Goal: Task Accomplishment & Management: Use online tool/utility

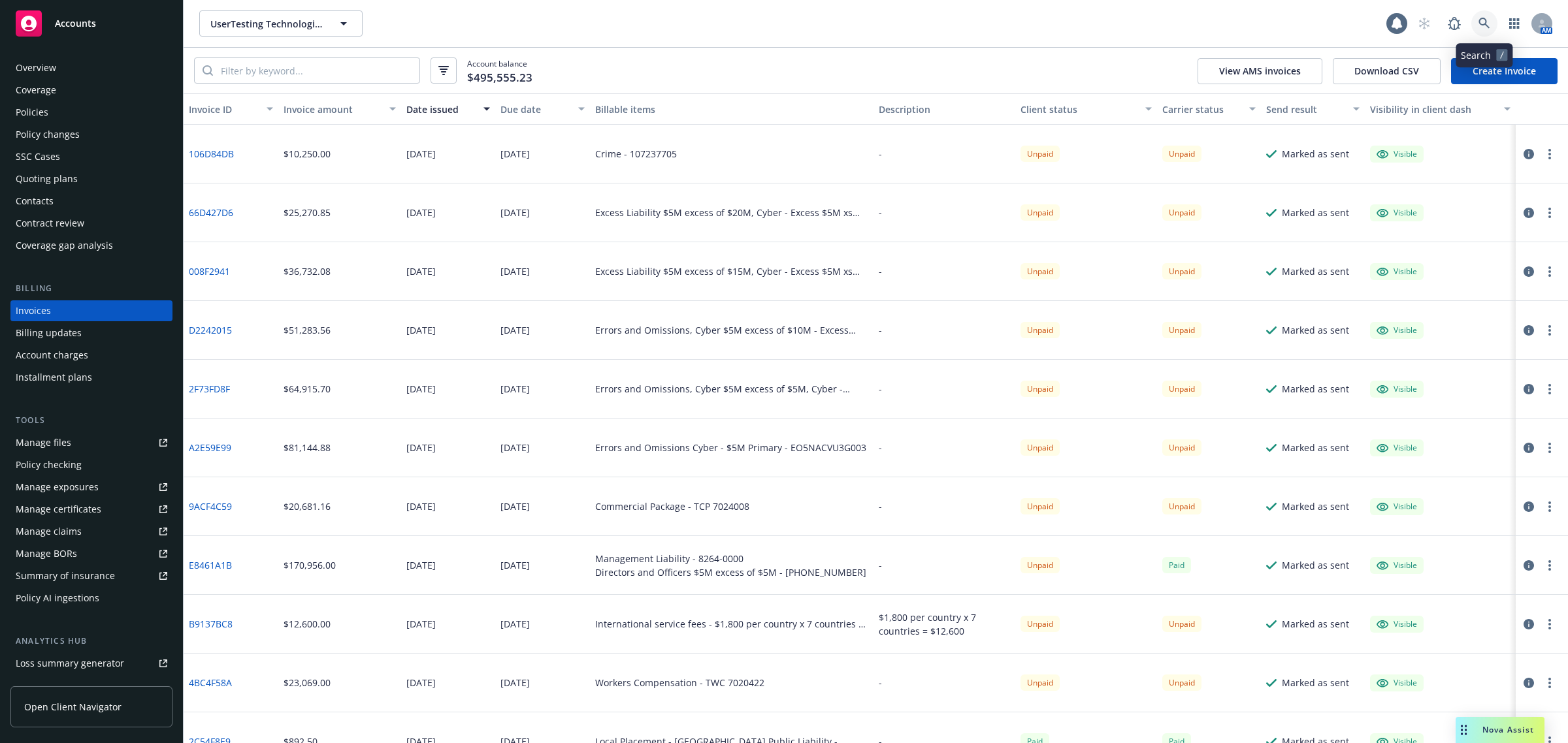
click at [1479, 21] on icon at bounding box center [1485, 23] width 12 height 12
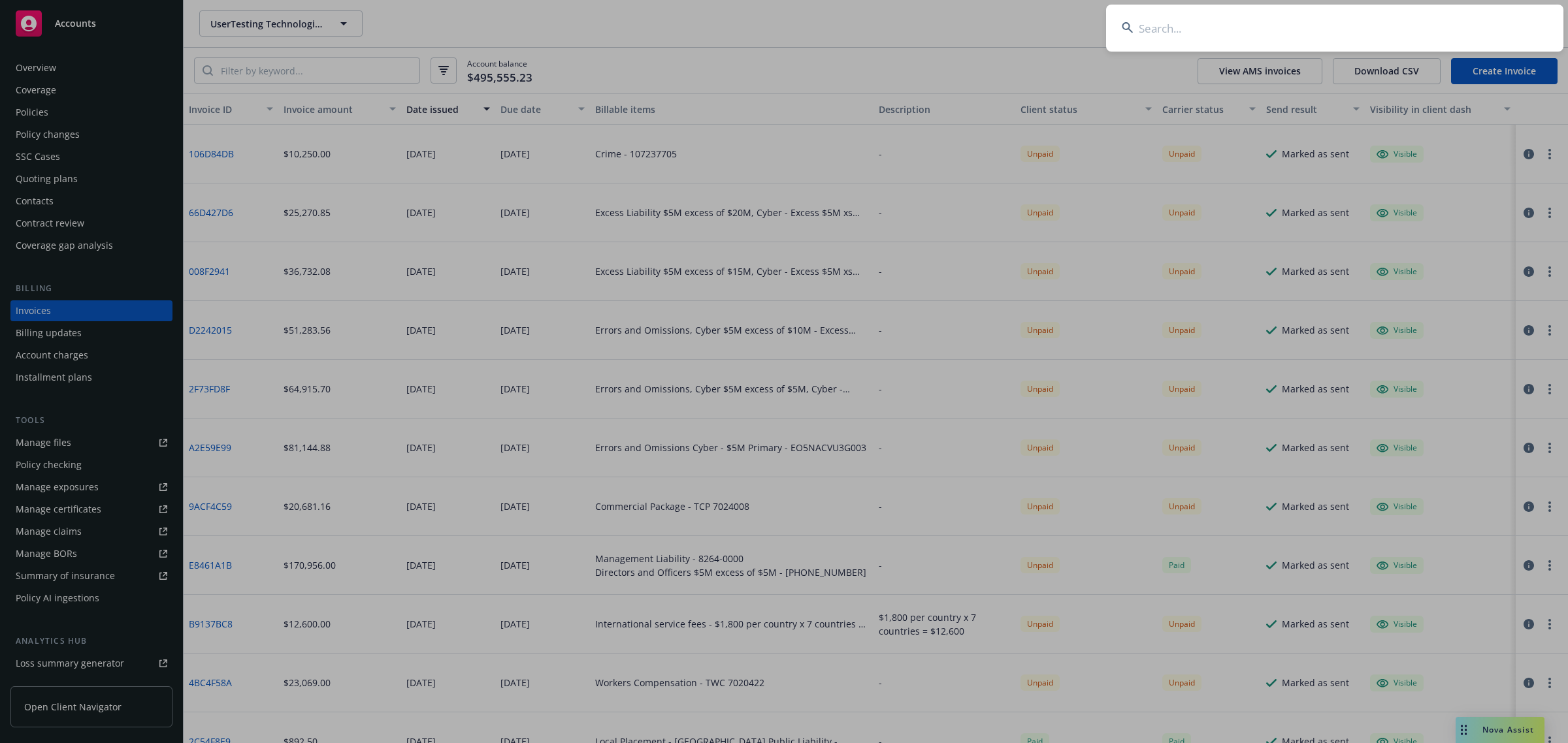
type input "s"
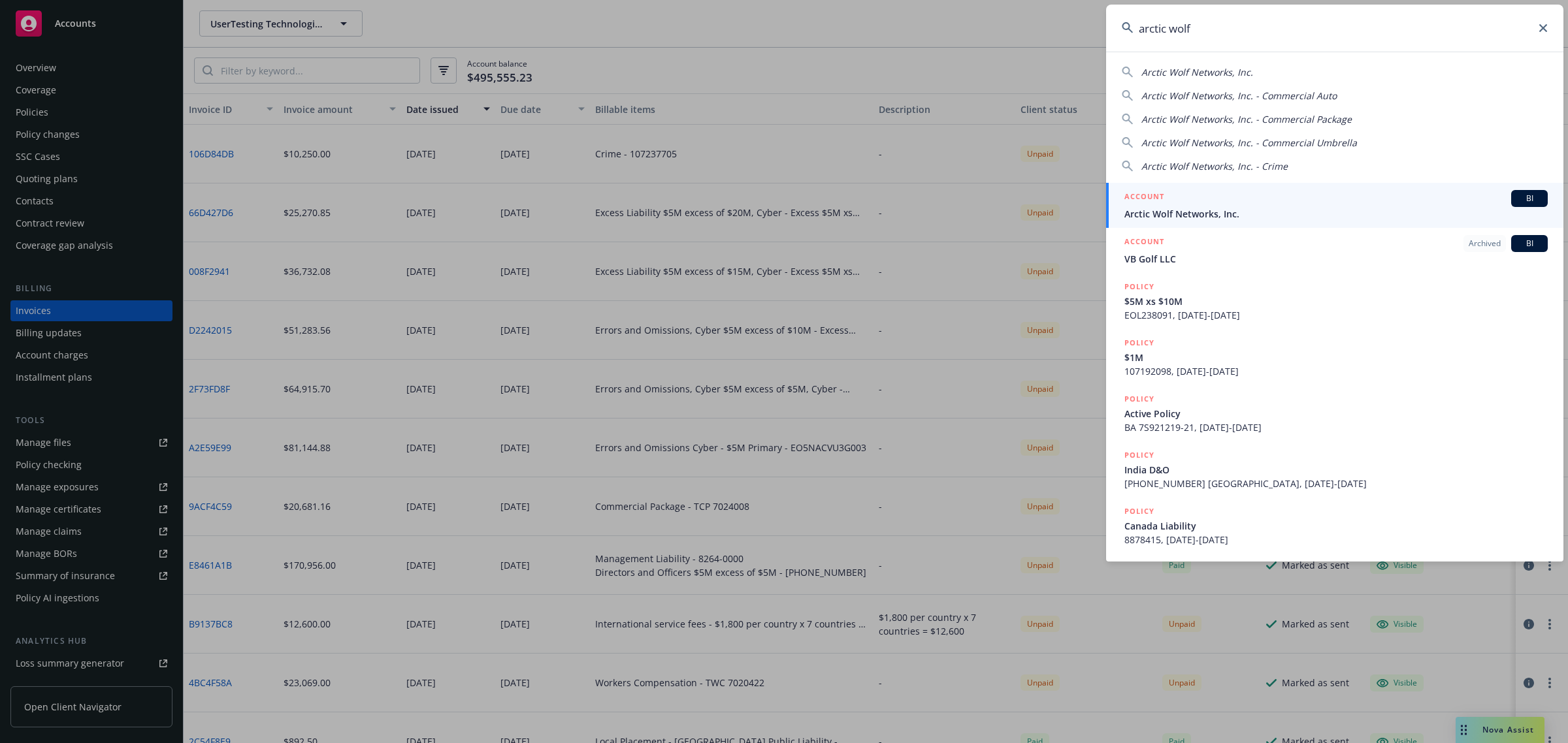
type input "arctic wolf"
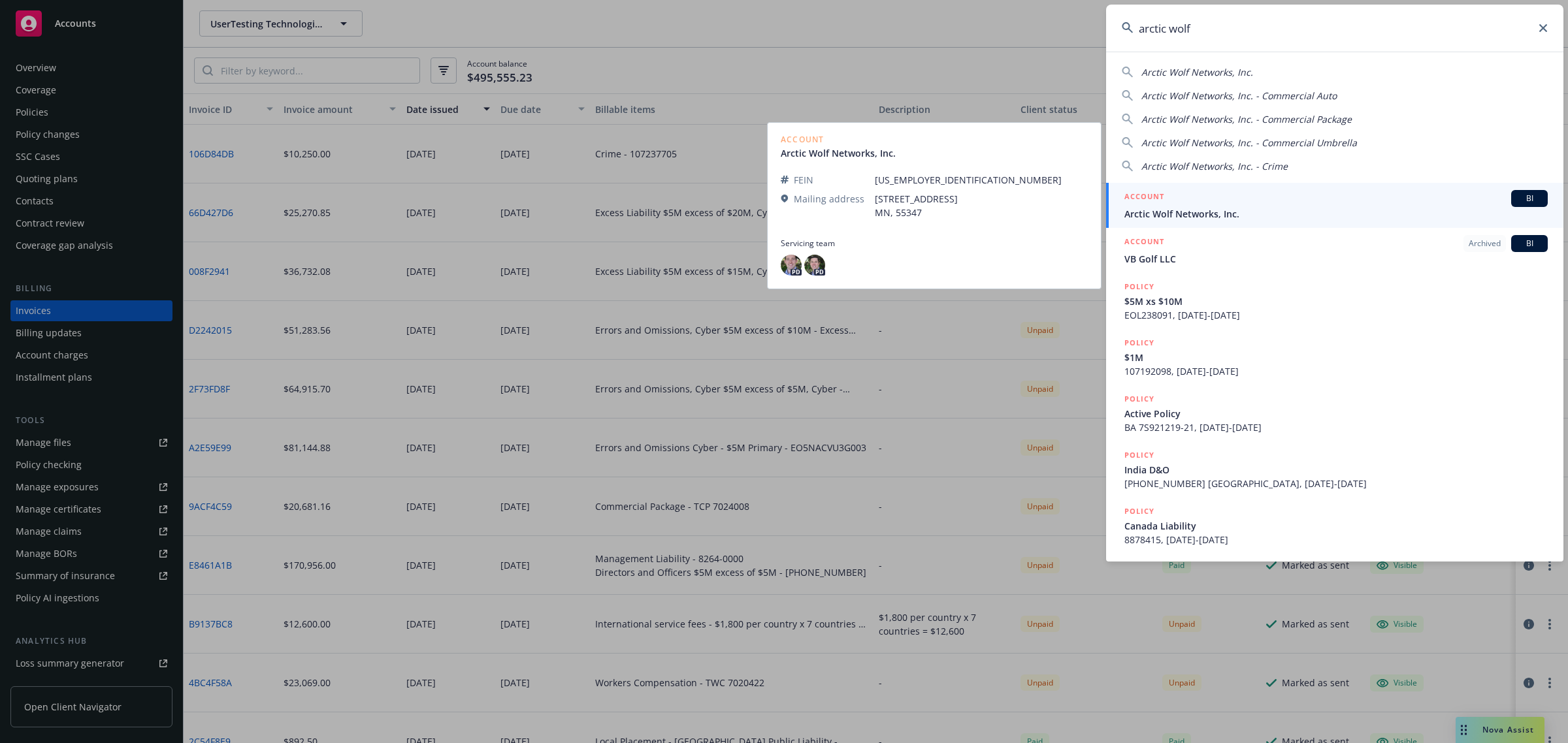
click at [1322, 201] on div "ACCOUNT BI" at bounding box center [1337, 198] width 424 height 17
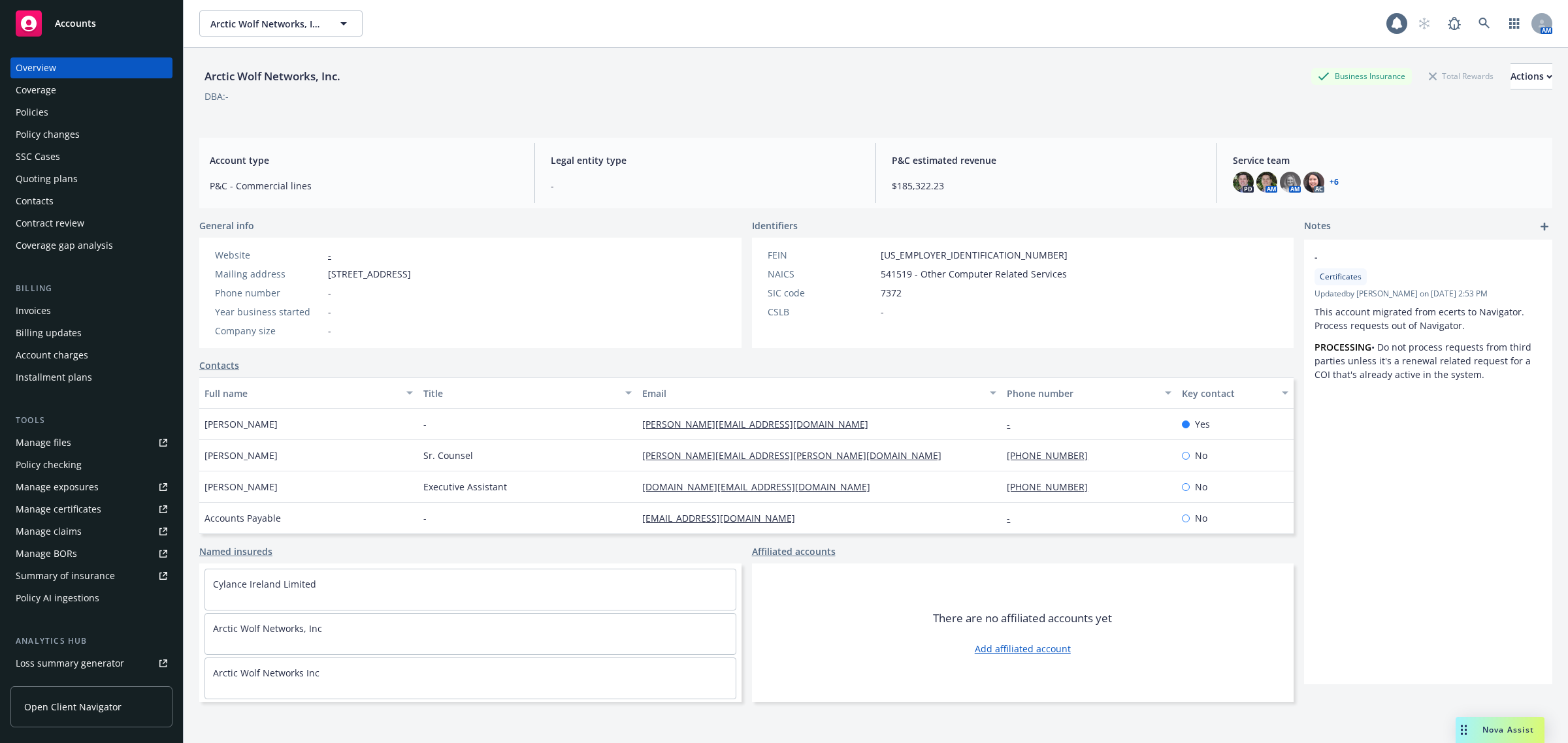
click at [69, 105] on div "Policies" at bounding box center [91, 112] width 152 height 21
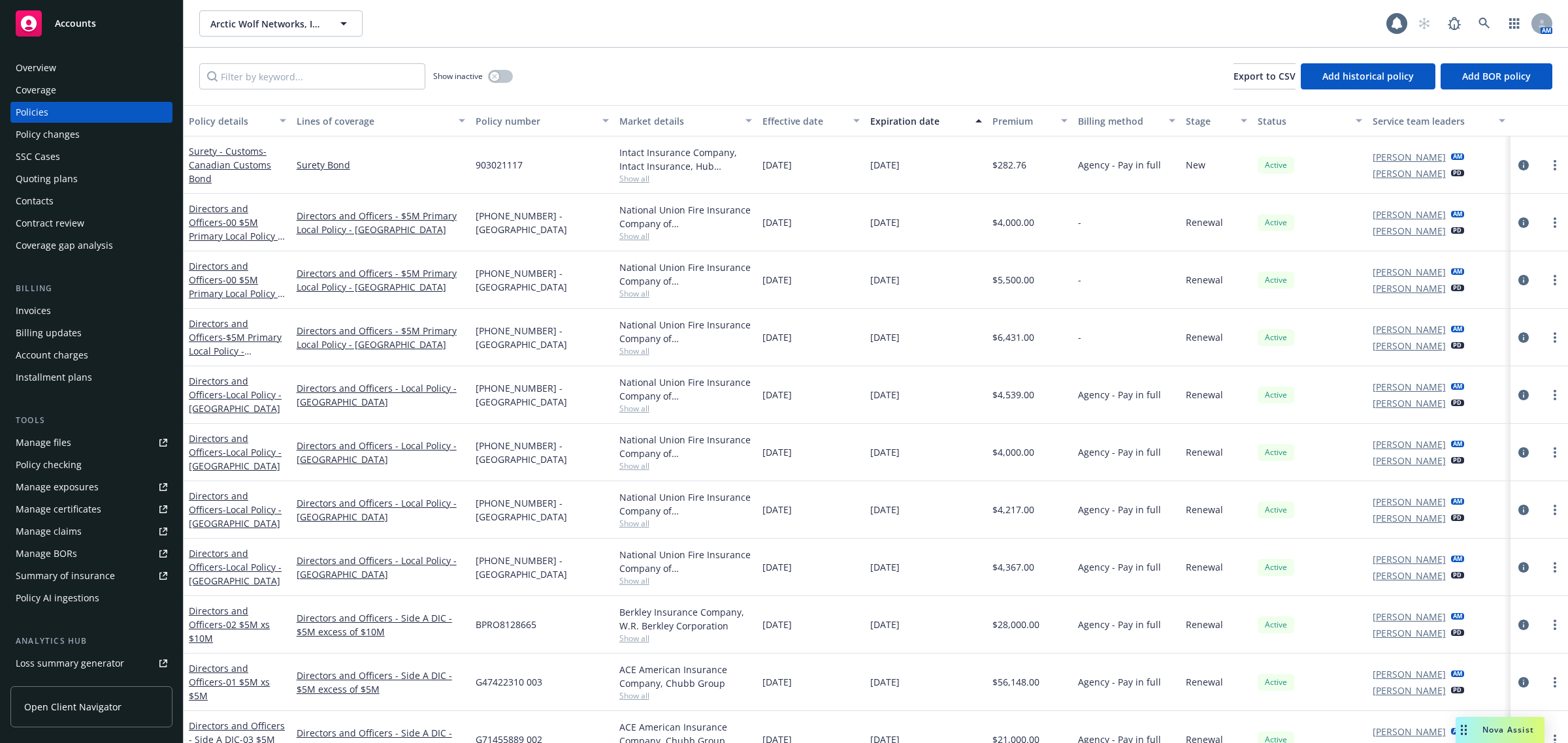
click at [99, 314] on div "Invoices" at bounding box center [91, 311] width 152 height 21
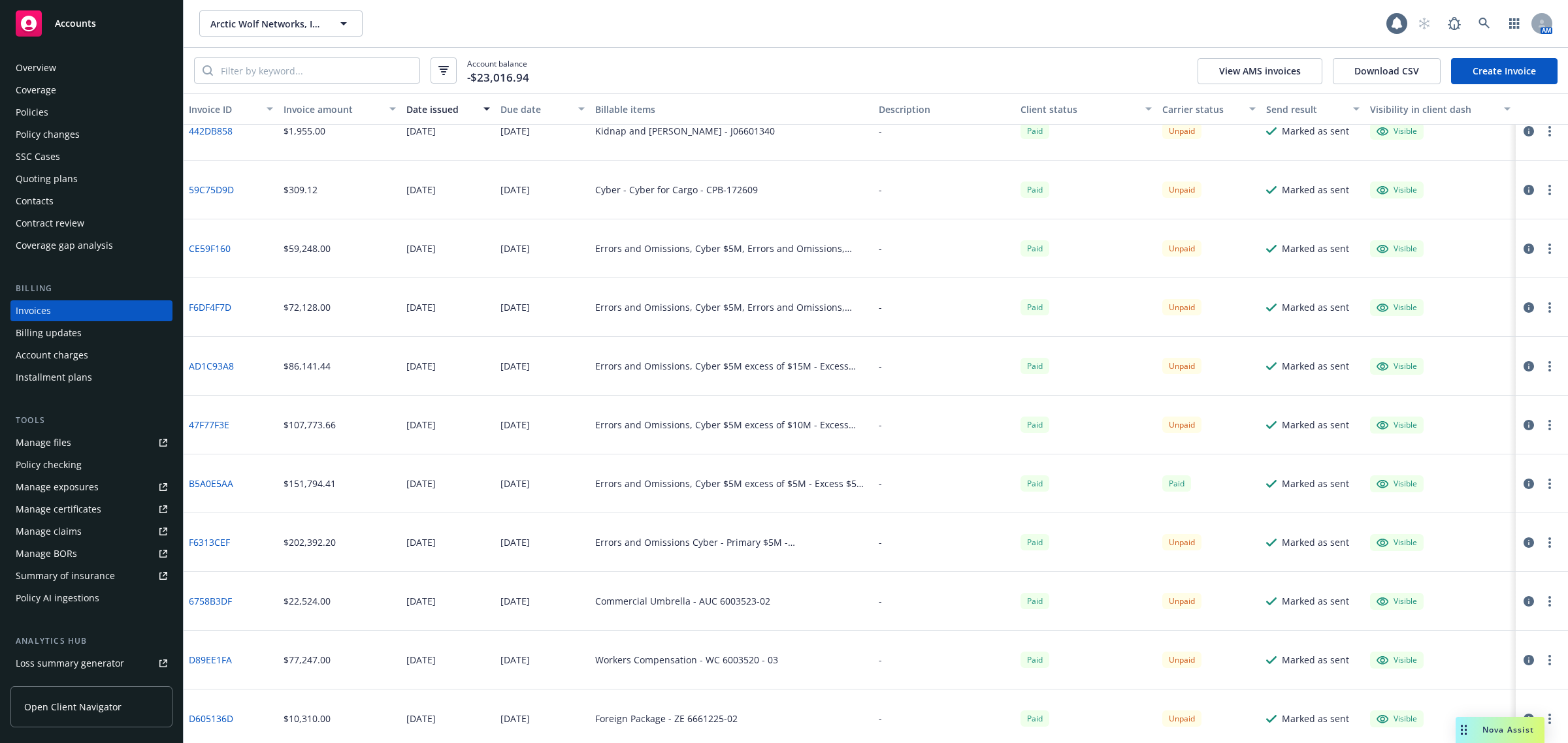
scroll to position [245, 0]
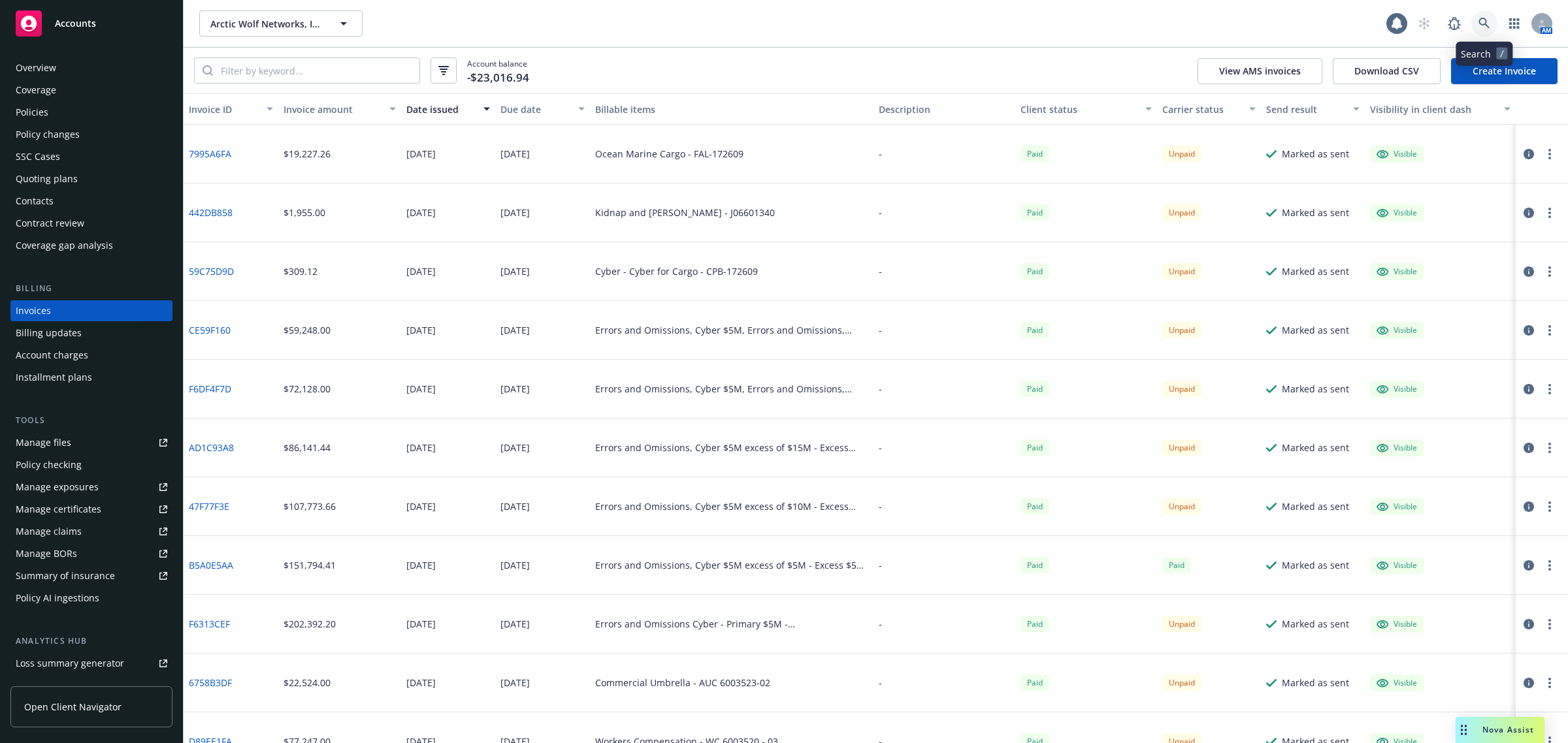
click at [1480, 21] on icon at bounding box center [1485, 23] width 12 height 12
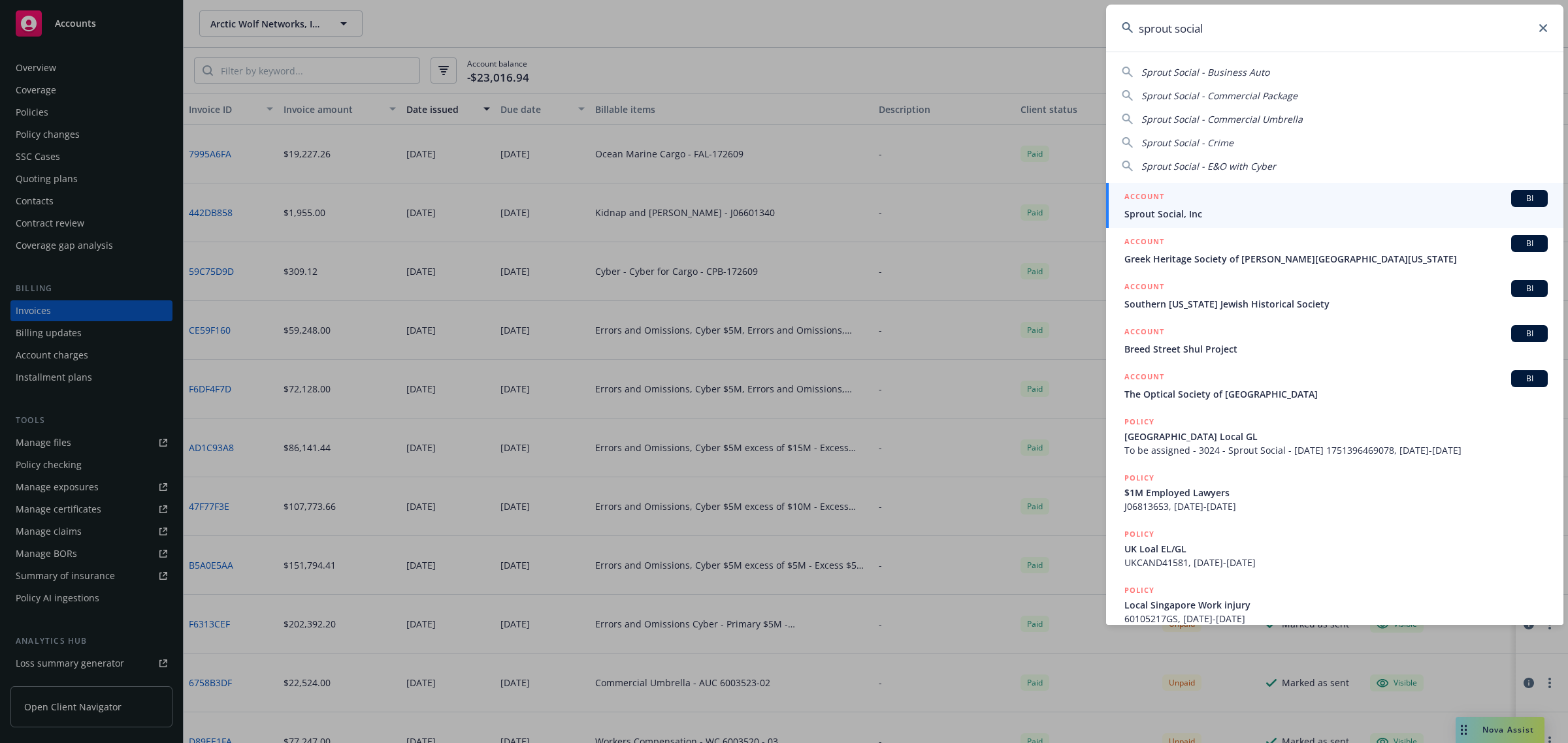
type input "sprout social"
click at [1224, 204] on div "ACCOUNT BI" at bounding box center [1337, 198] width 424 height 17
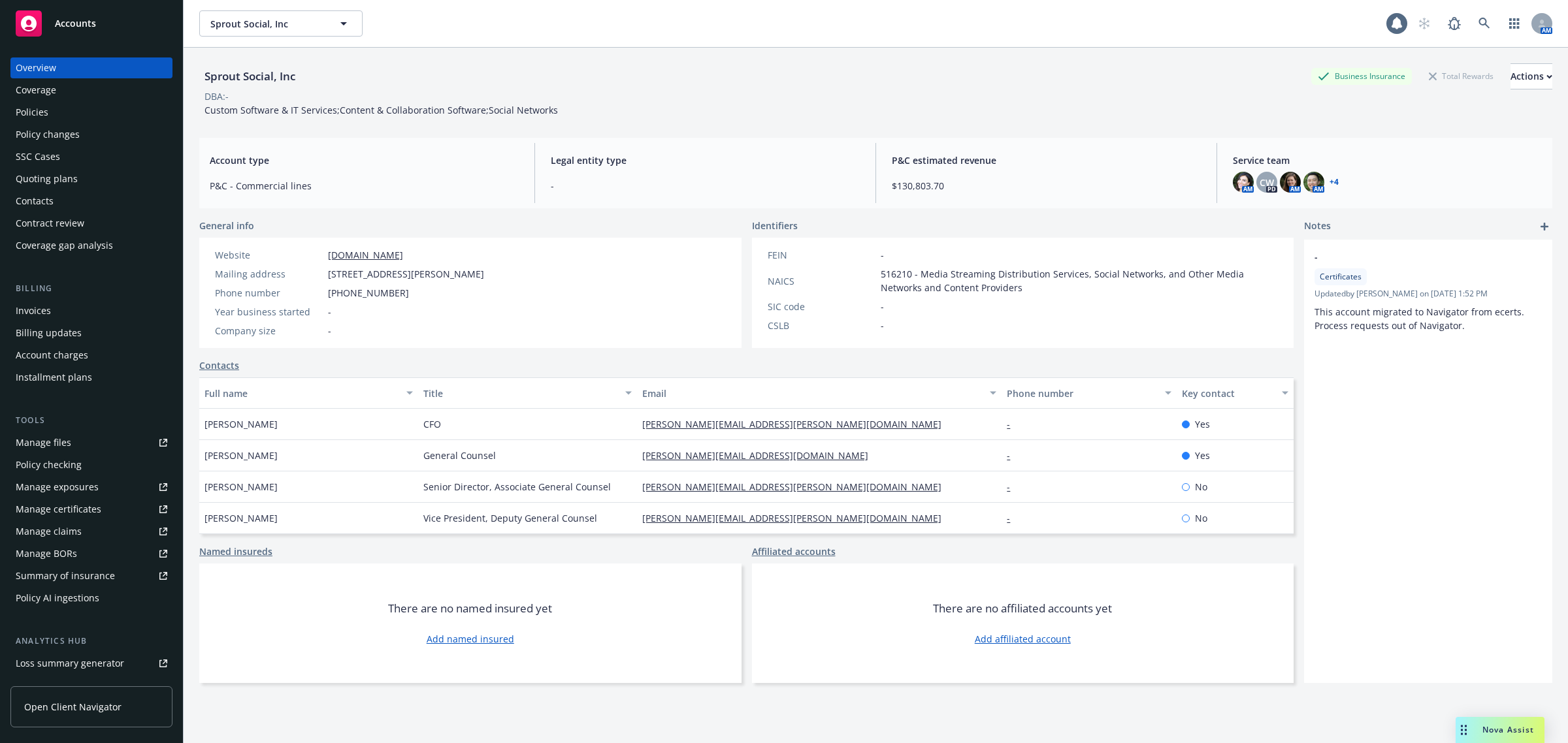
click at [50, 461] on div "Policy checking" at bounding box center [48, 465] width 66 height 21
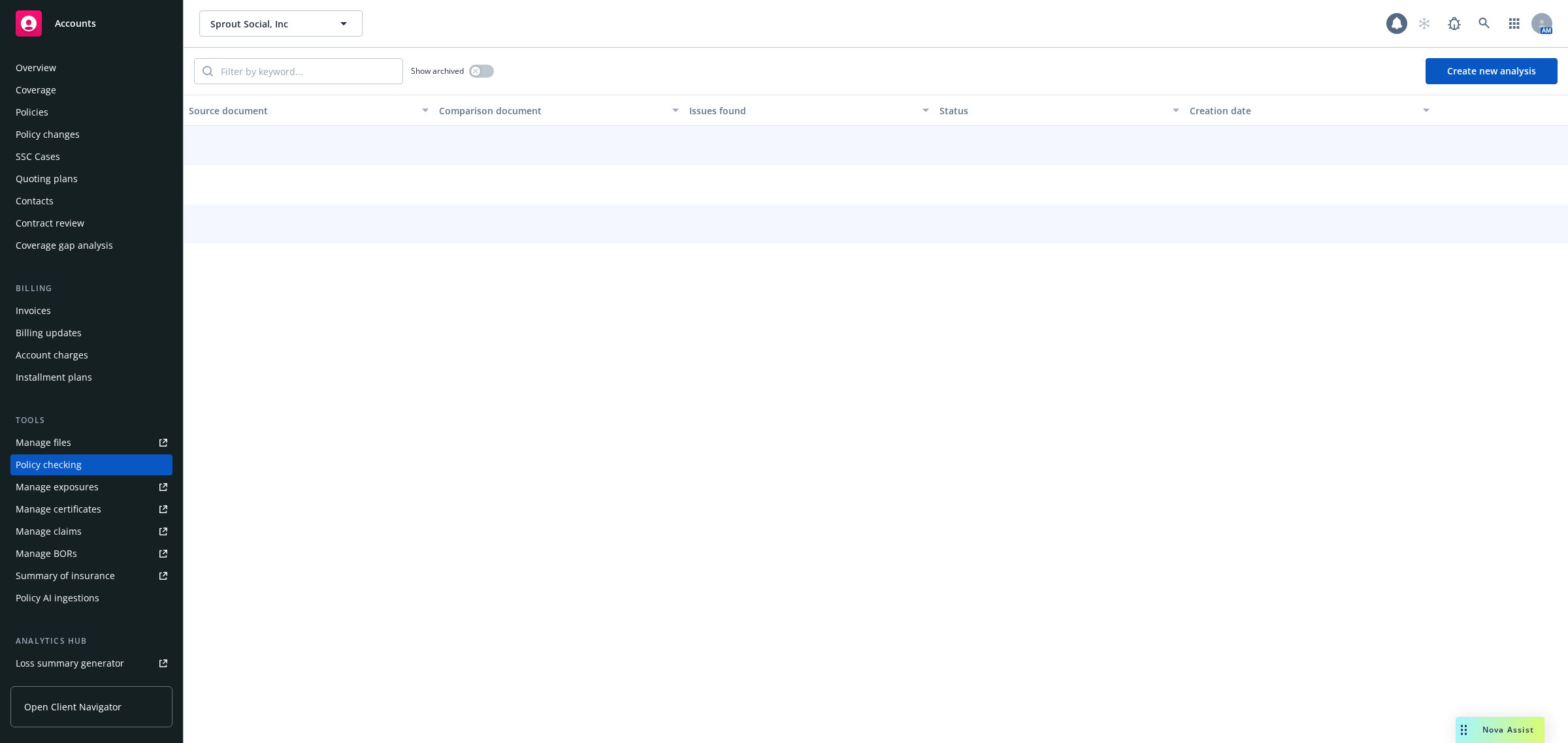
scroll to position [72, 0]
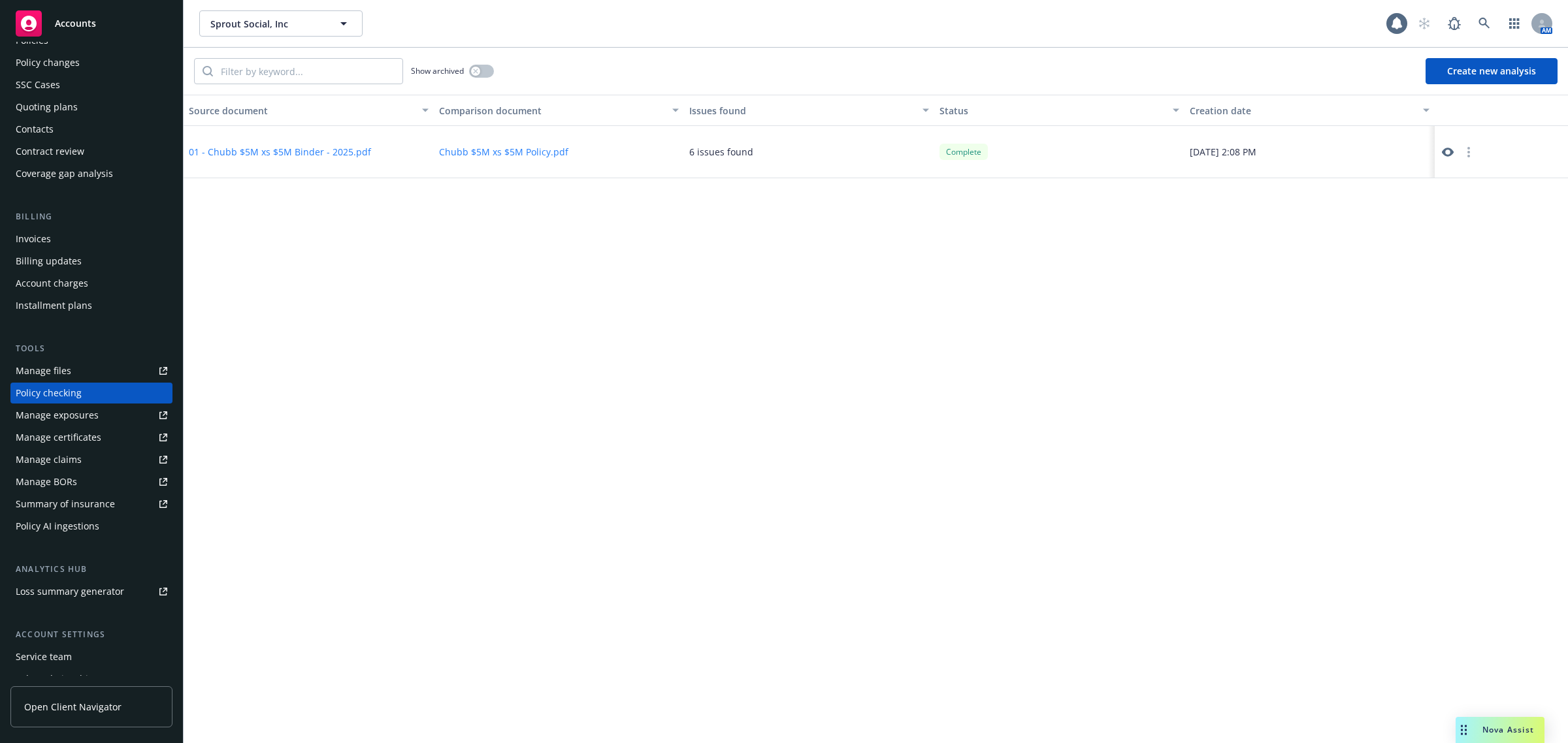
click at [1446, 69] on button "Create new analysis" at bounding box center [1492, 71] width 132 height 26
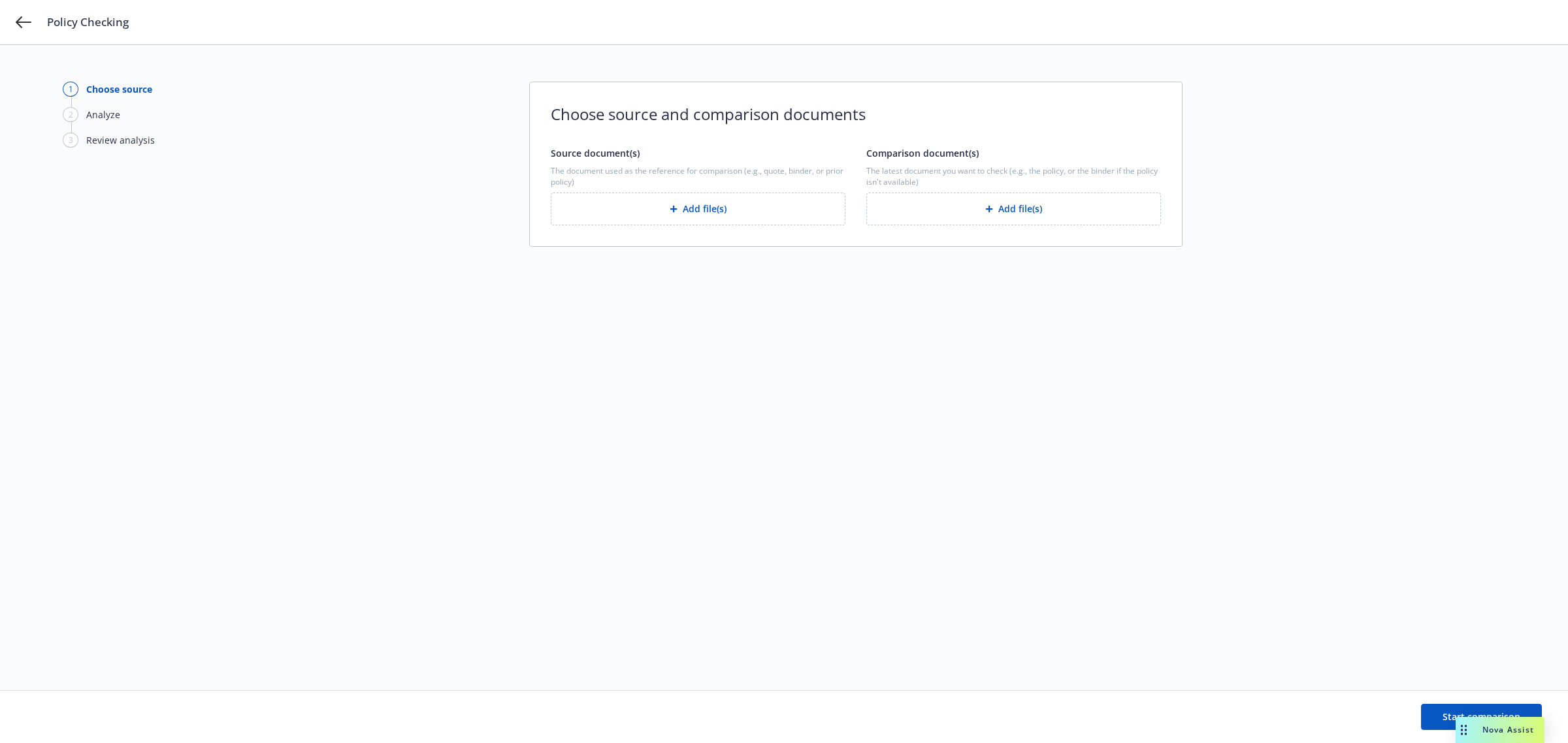
click at [1053, 203] on button "Add file(s)" at bounding box center [1014, 209] width 294 height 33
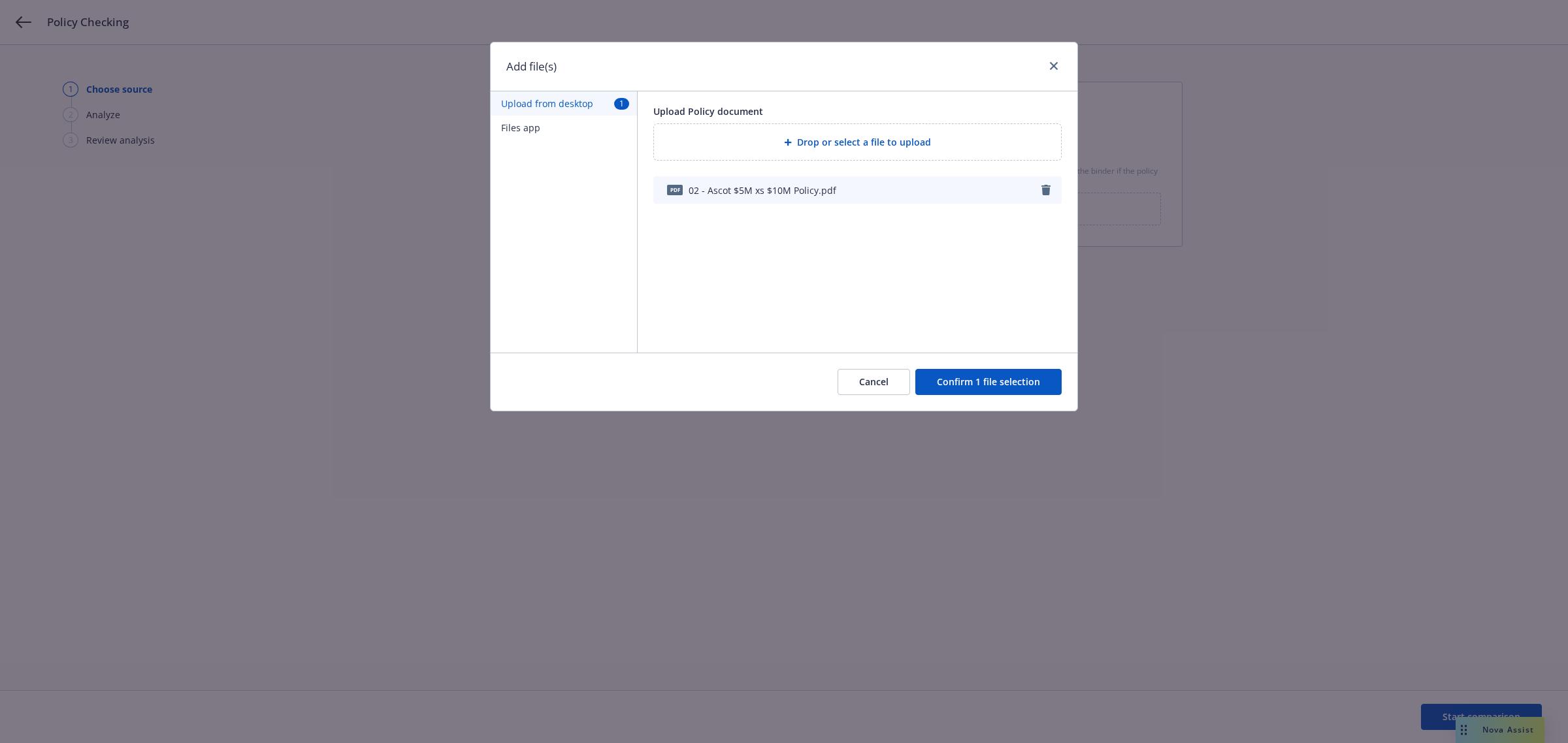
click at [988, 383] on button "Confirm 1 file selection" at bounding box center [989, 382] width 147 height 26
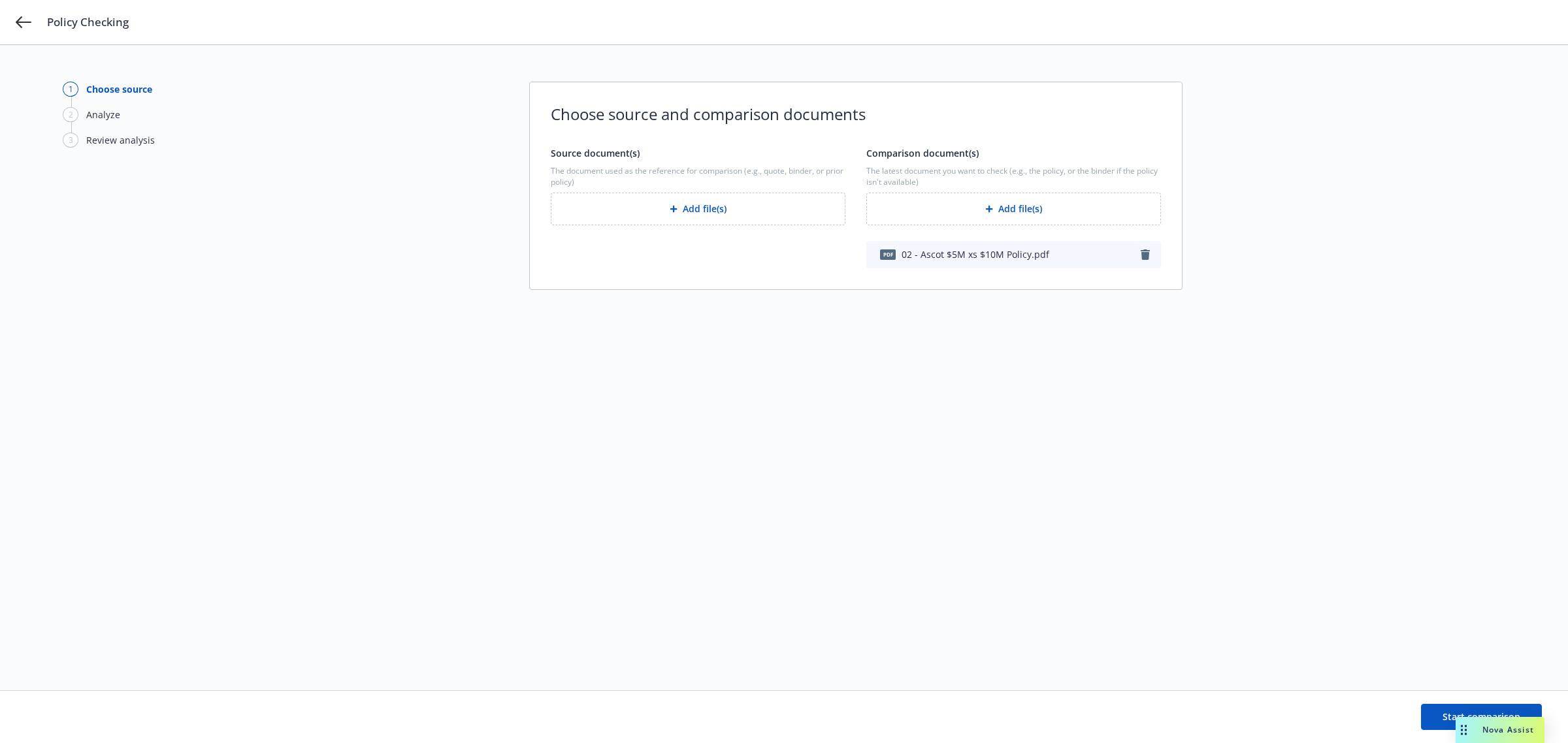
click at [717, 200] on button "Add file(s)" at bounding box center [697, 209] width 294 height 33
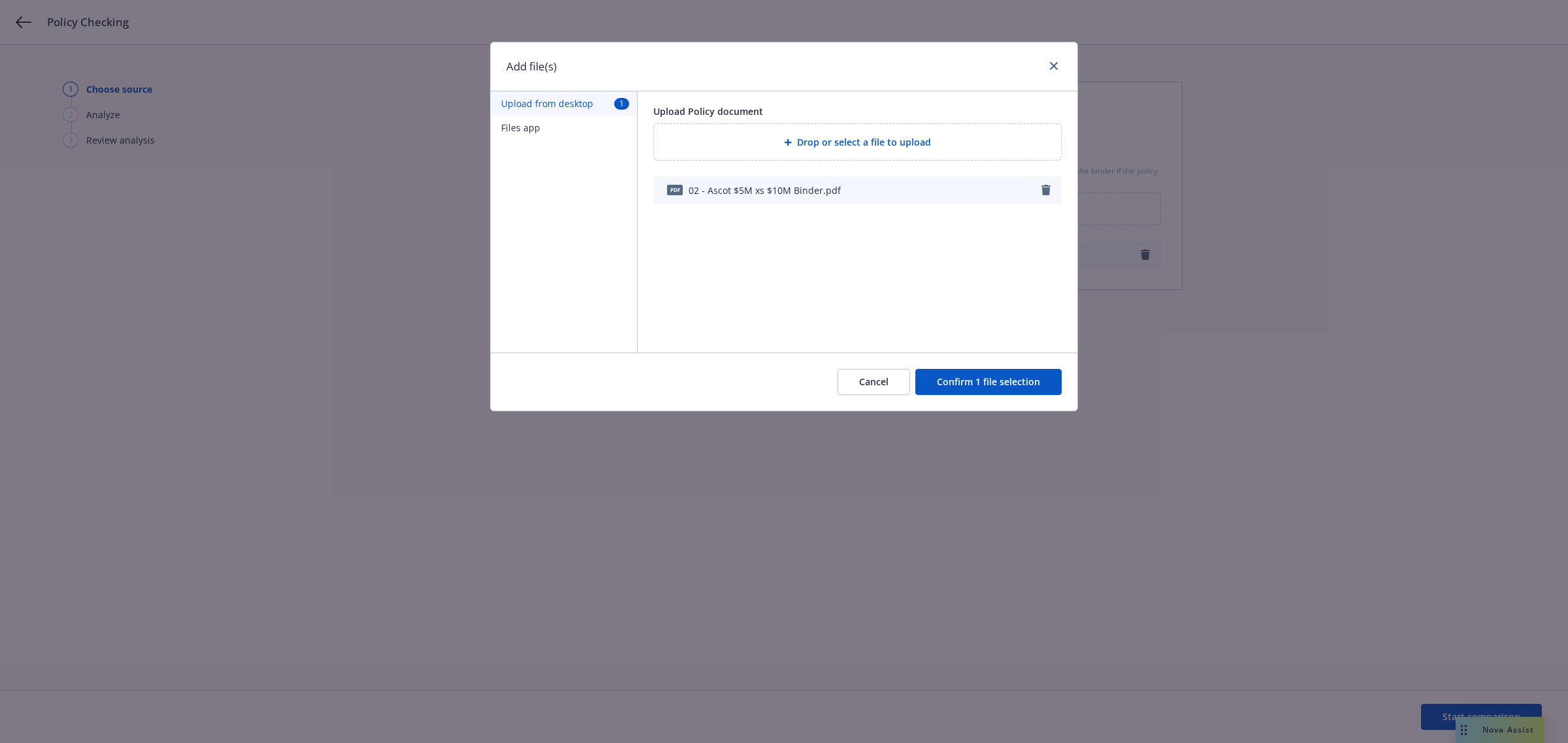
click at [988, 386] on button "Confirm 1 file selection" at bounding box center [989, 382] width 147 height 26
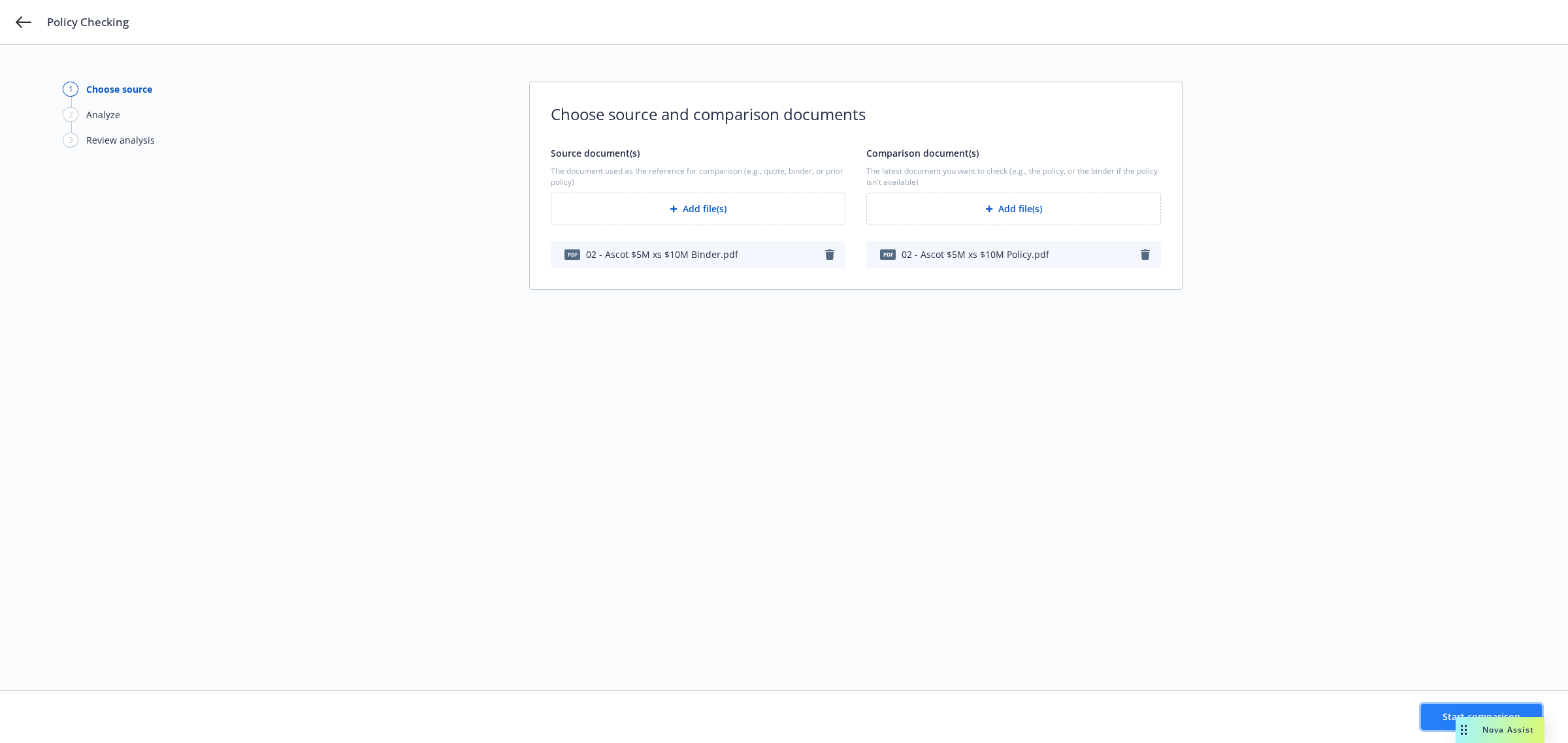
click at [1435, 717] on button "Start comparison" at bounding box center [1482, 717] width 121 height 26
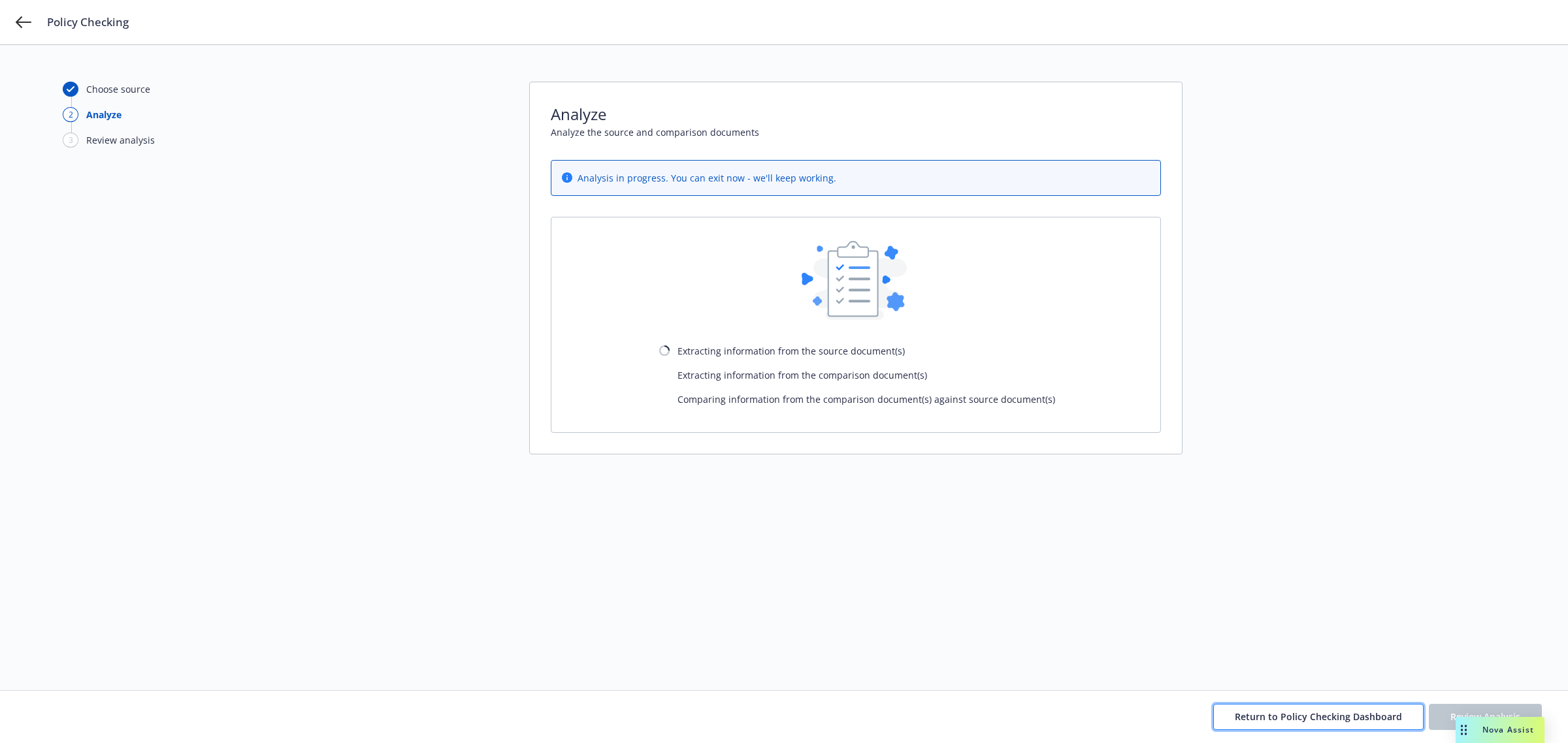
click at [1337, 709] on button "Return to Policy Checking Dashboard" at bounding box center [1318, 717] width 210 height 26
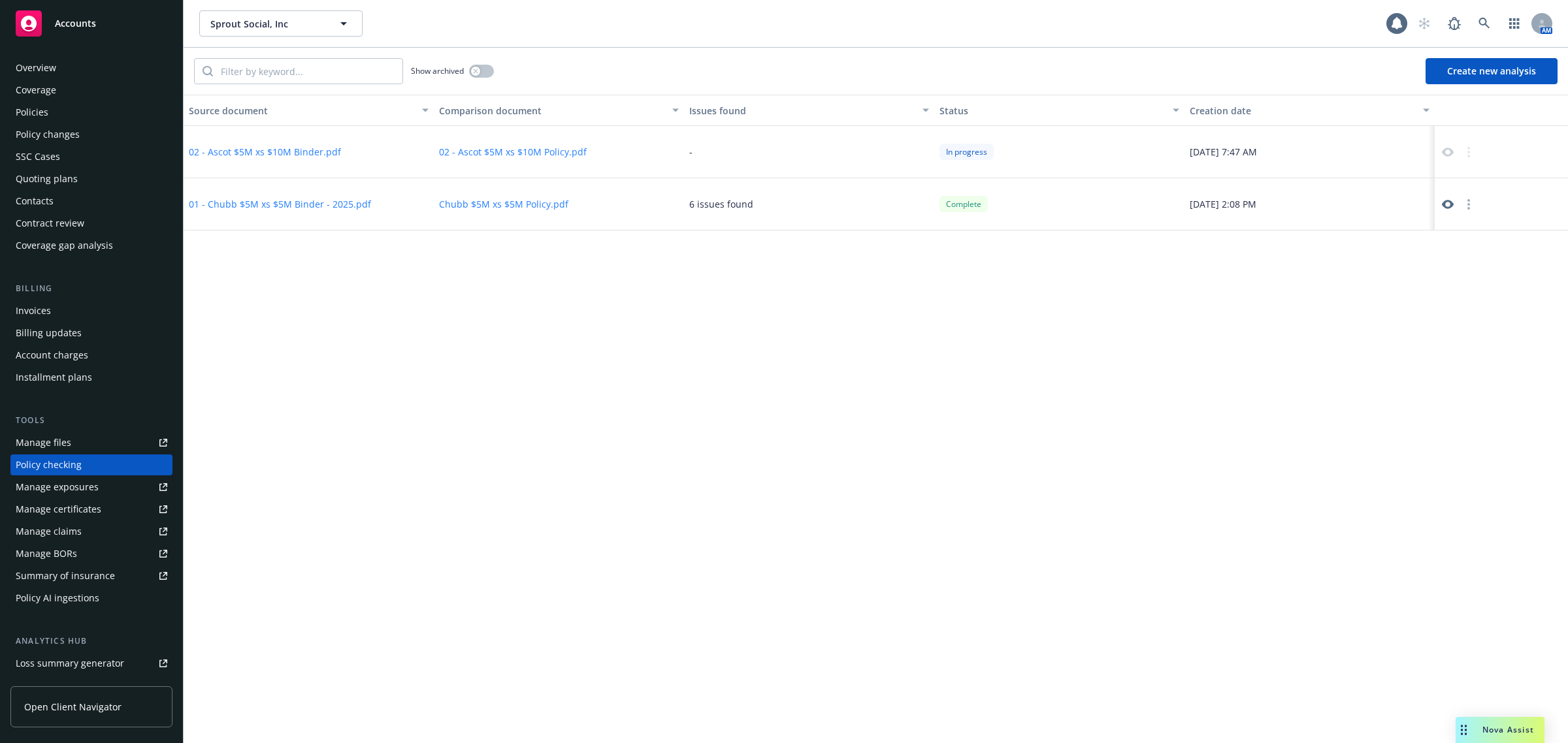
scroll to position [72, 0]
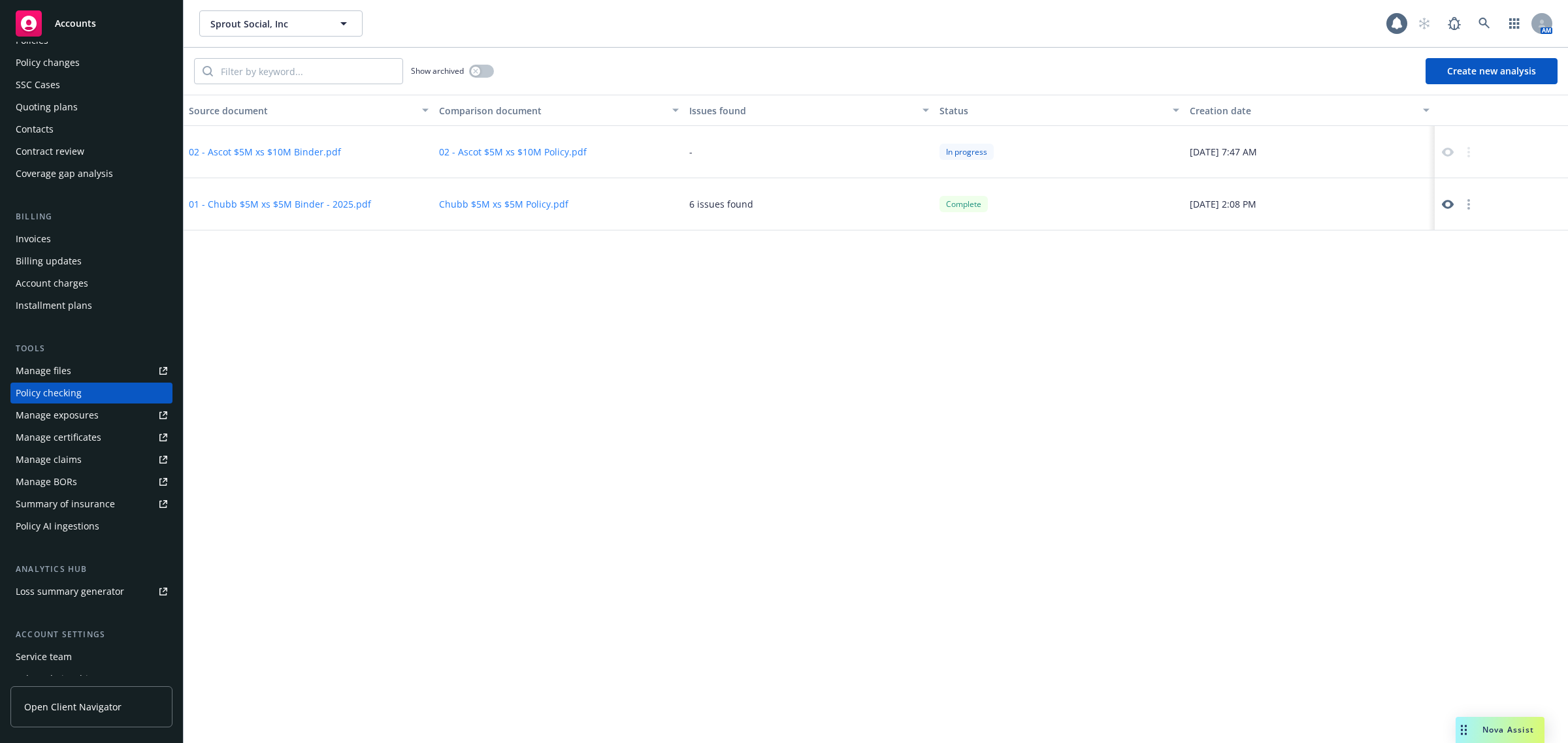
click at [1449, 70] on button "Create new analysis" at bounding box center [1492, 71] width 132 height 26
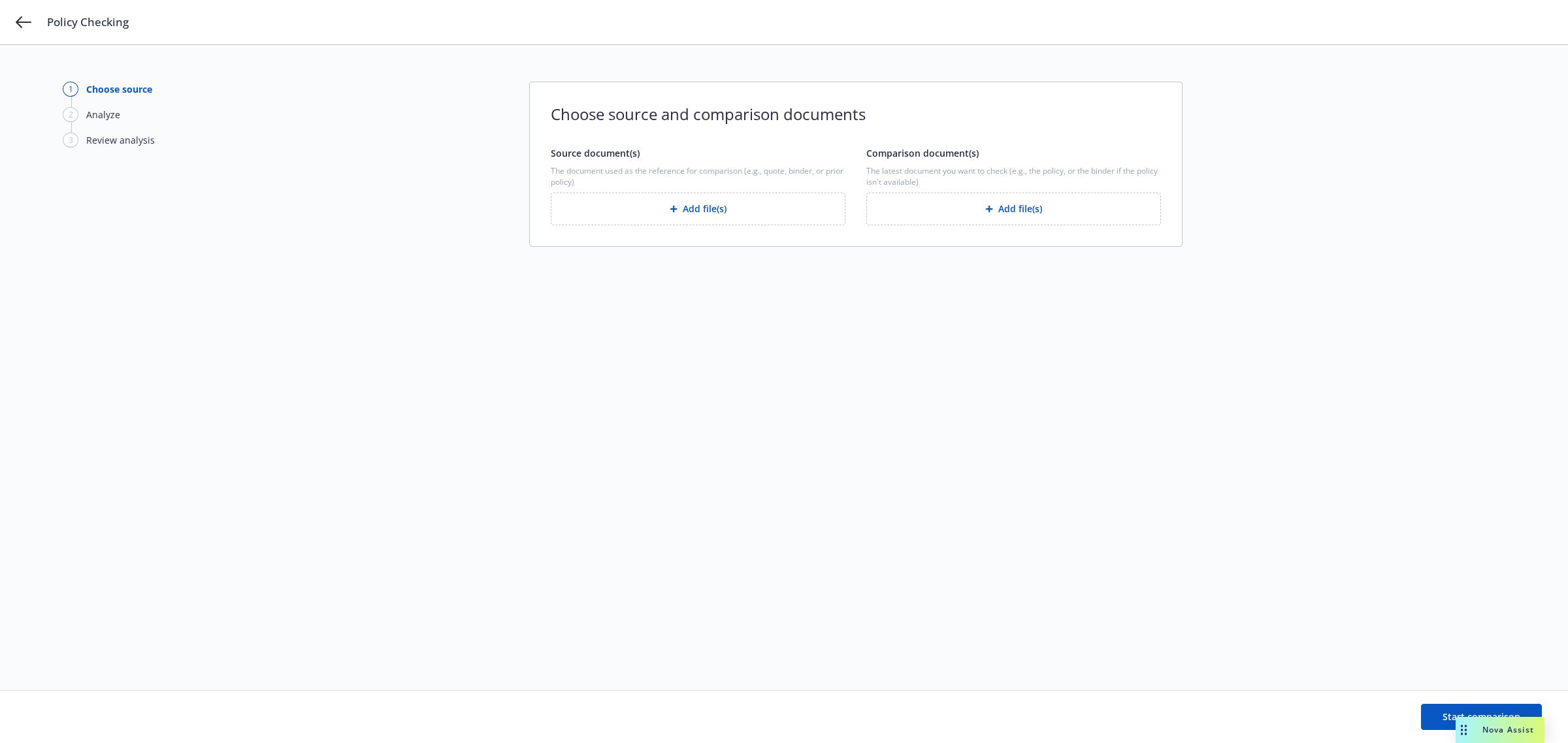
click at [736, 190] on div "The document used as the reference for comparison (e.g., quote, binder, or prio…" at bounding box center [697, 195] width 294 height 60
click at [701, 221] on button "Add file(s)" at bounding box center [697, 209] width 294 height 33
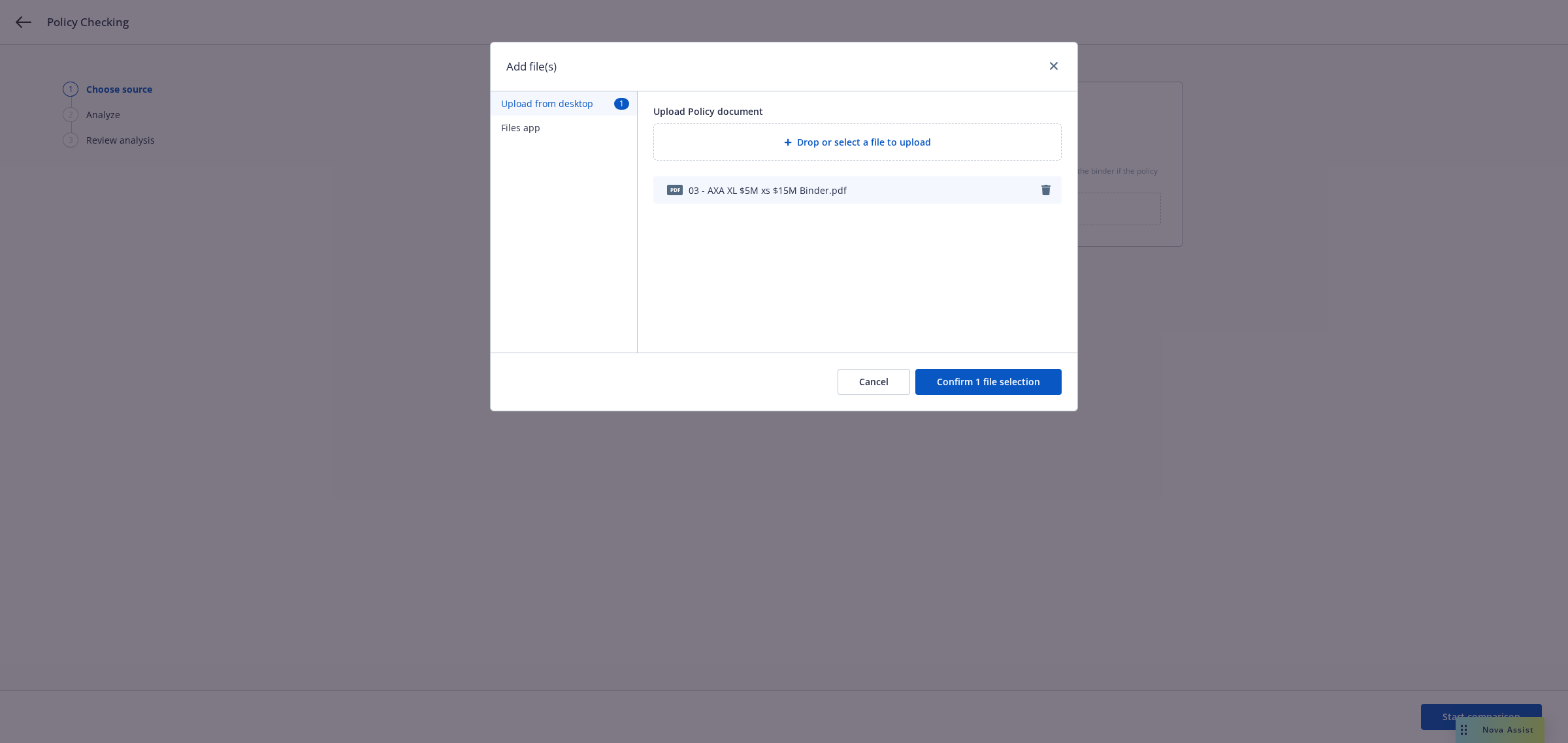
click at [971, 389] on button "Confirm 1 file selection" at bounding box center [989, 382] width 147 height 26
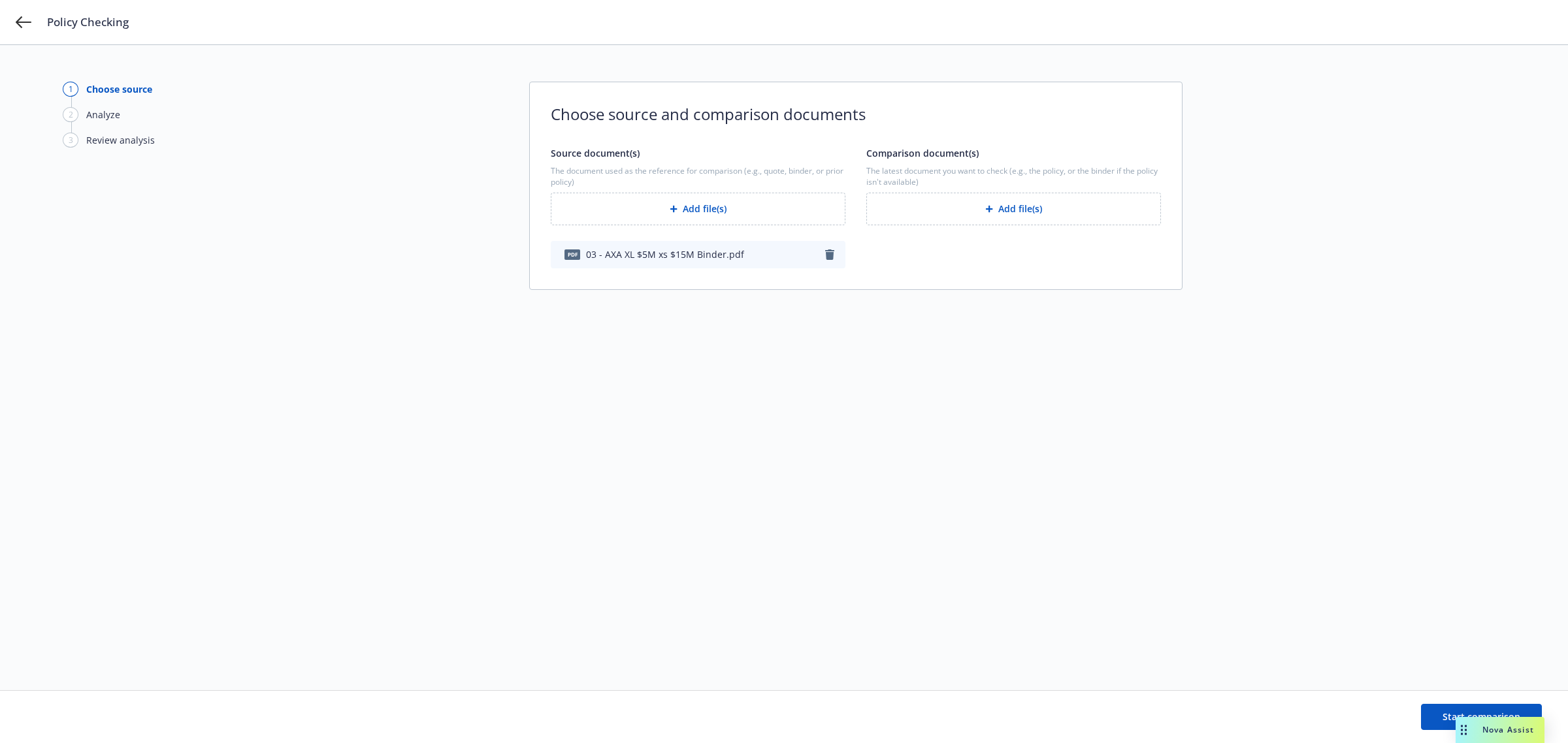
click at [1026, 206] on button "Add file(s)" at bounding box center [1014, 209] width 294 height 33
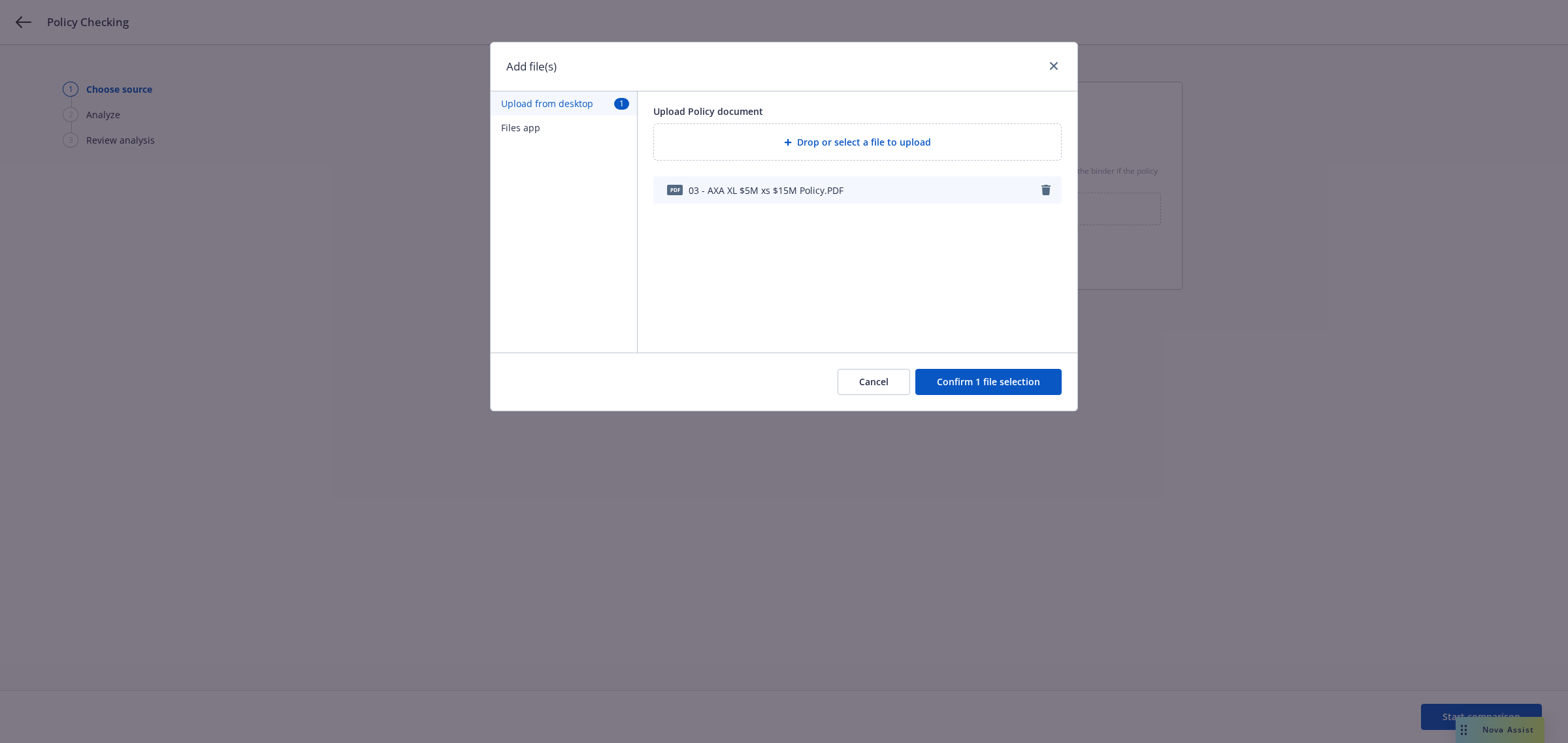
click at [950, 388] on button "Confirm 1 file selection" at bounding box center [989, 382] width 147 height 26
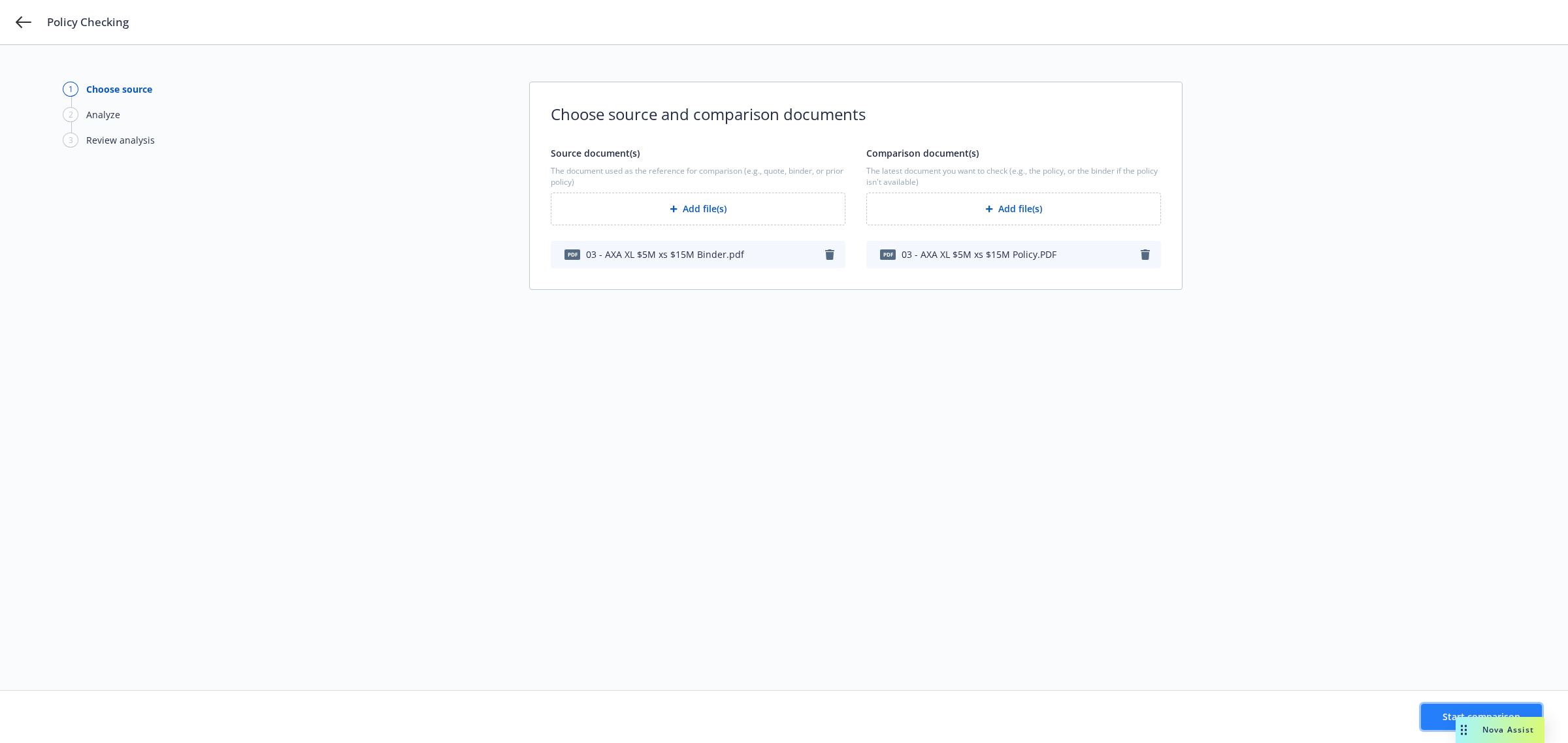
click at [1431, 715] on button "Start comparison" at bounding box center [1482, 717] width 121 height 26
drag, startPoint x: 1157, startPoint y: 584, endPoint x: 1151, endPoint y: 580, distance: 7.2
drag, startPoint x: 1151, startPoint y: 580, endPoint x: 943, endPoint y: 598, distance: 208.8
click at [943, 598] on div "1 Choose source 2 Analyze 3 Review analysis Choose source and comparison docume…" at bounding box center [784, 367] width 1443 height 572
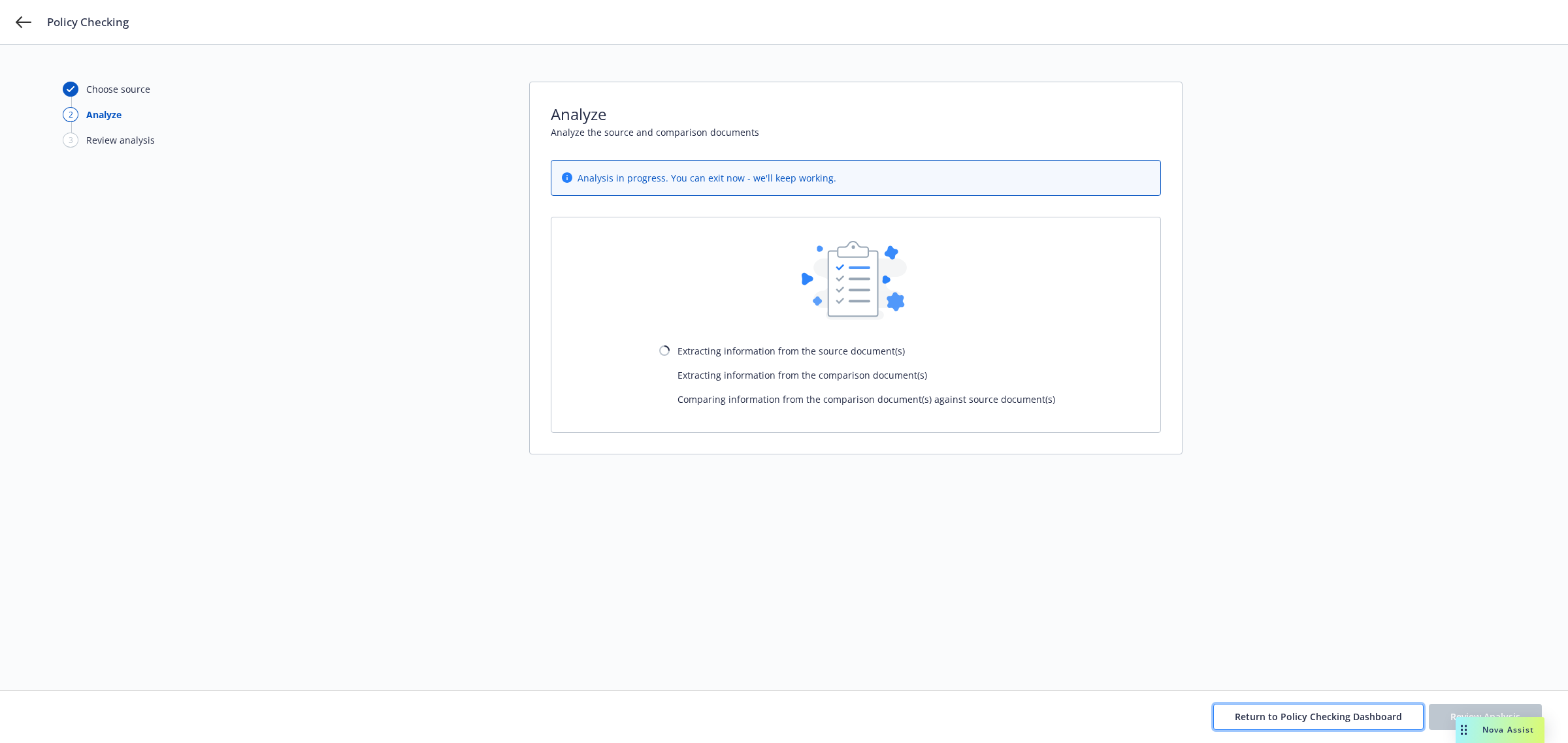
click at [1328, 715] on span "Return to Policy Checking Dashboard" at bounding box center [1319, 716] width 167 height 12
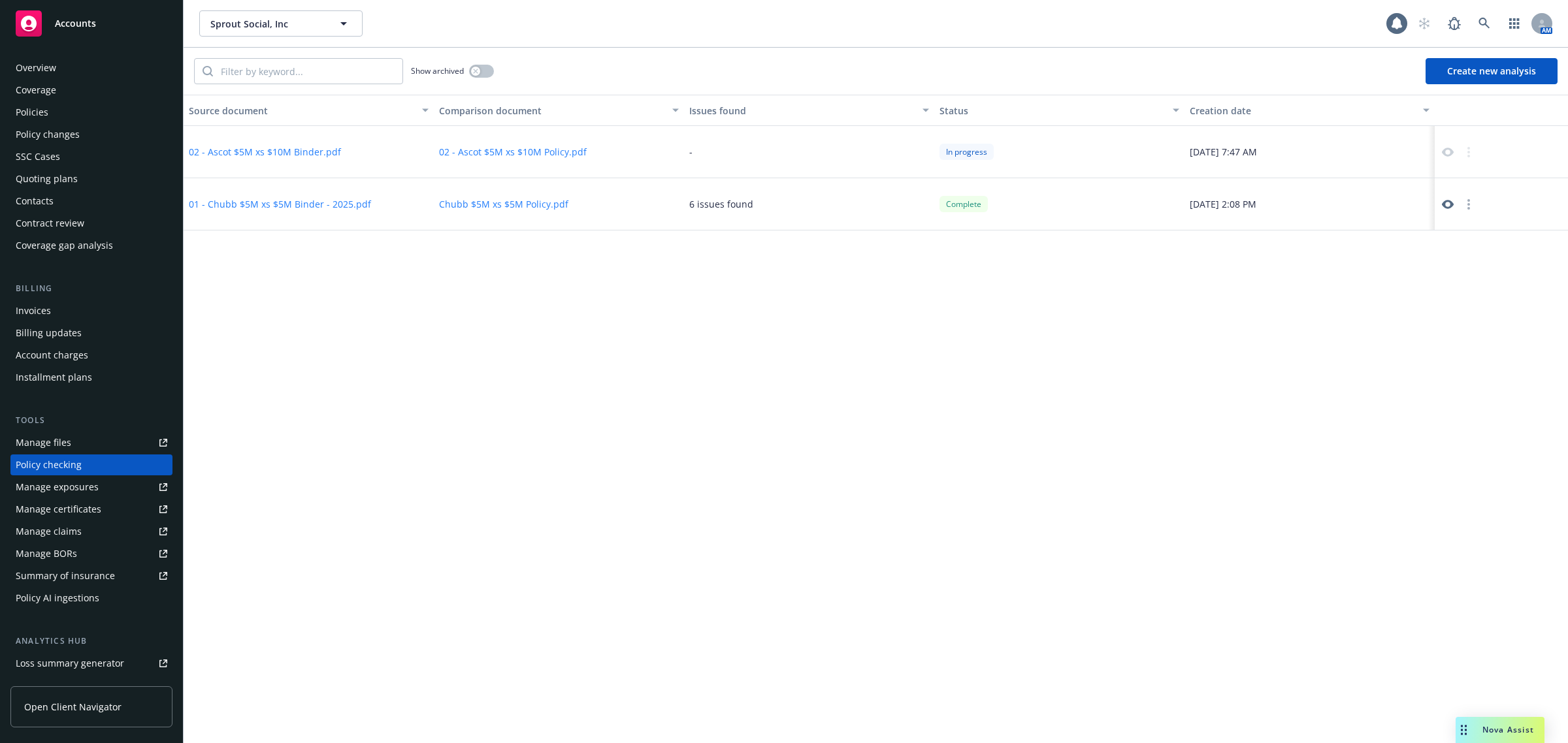
scroll to position [72, 0]
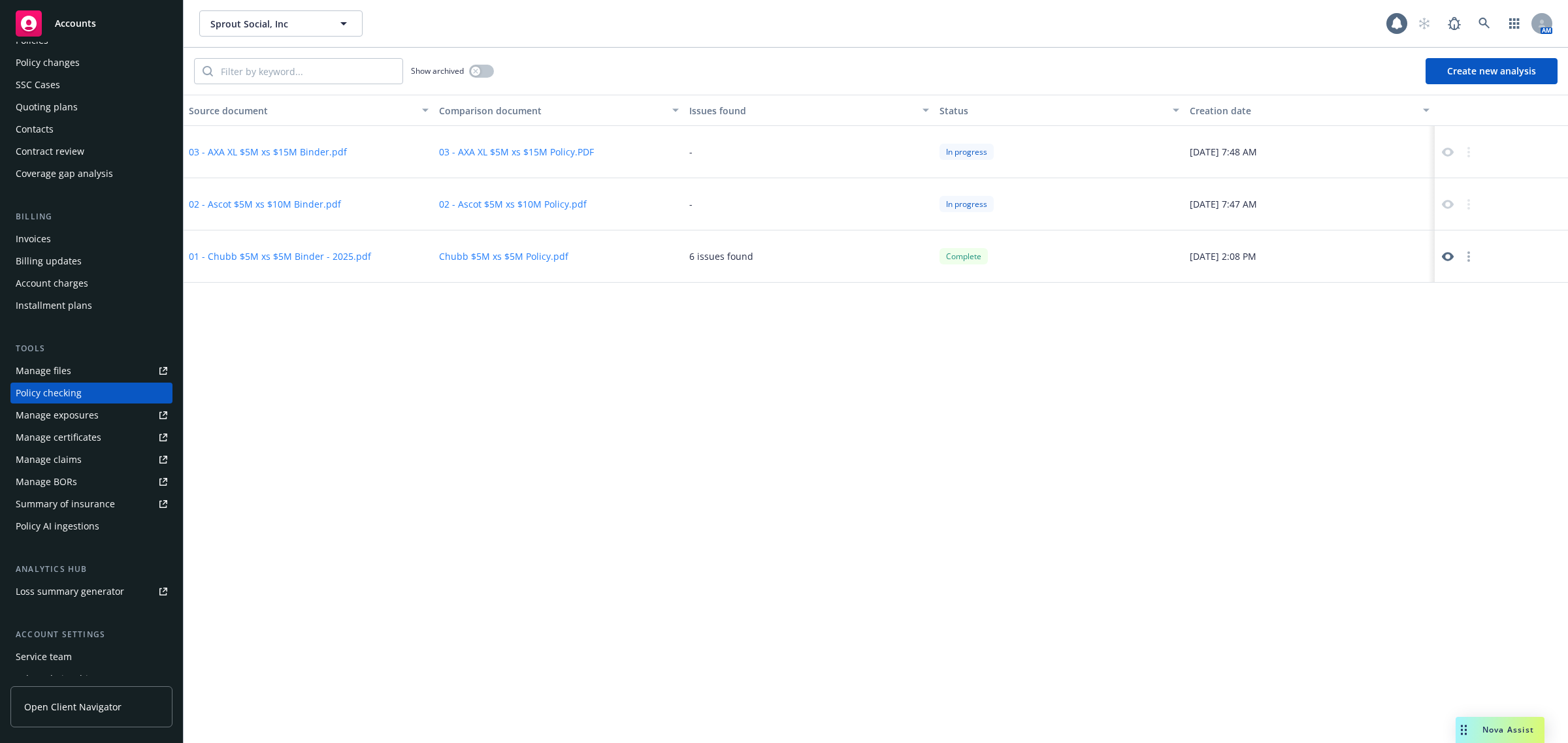
click at [1482, 62] on button "Create new analysis" at bounding box center [1492, 71] width 132 height 26
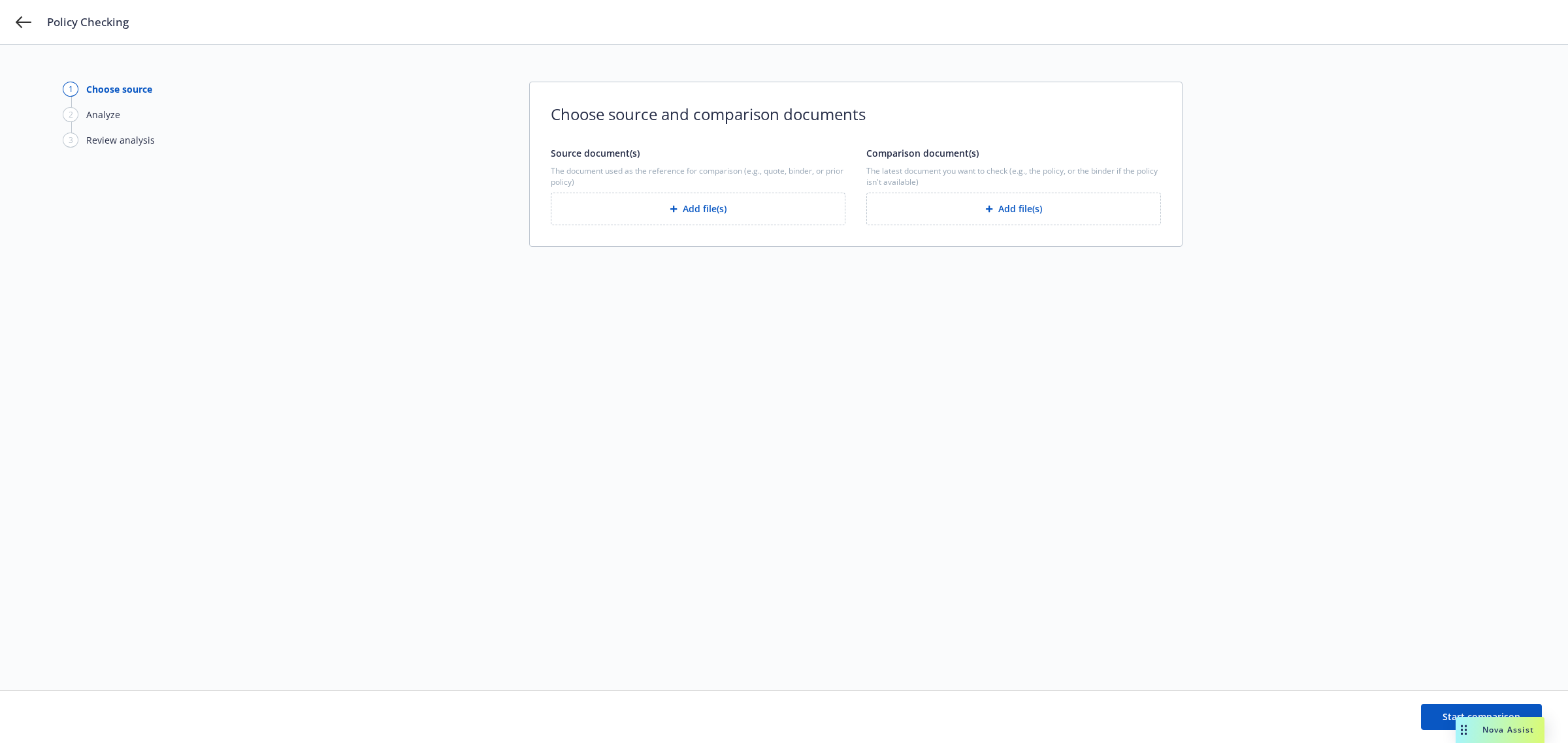
click at [933, 203] on button "Add file(s)" at bounding box center [1014, 209] width 294 height 33
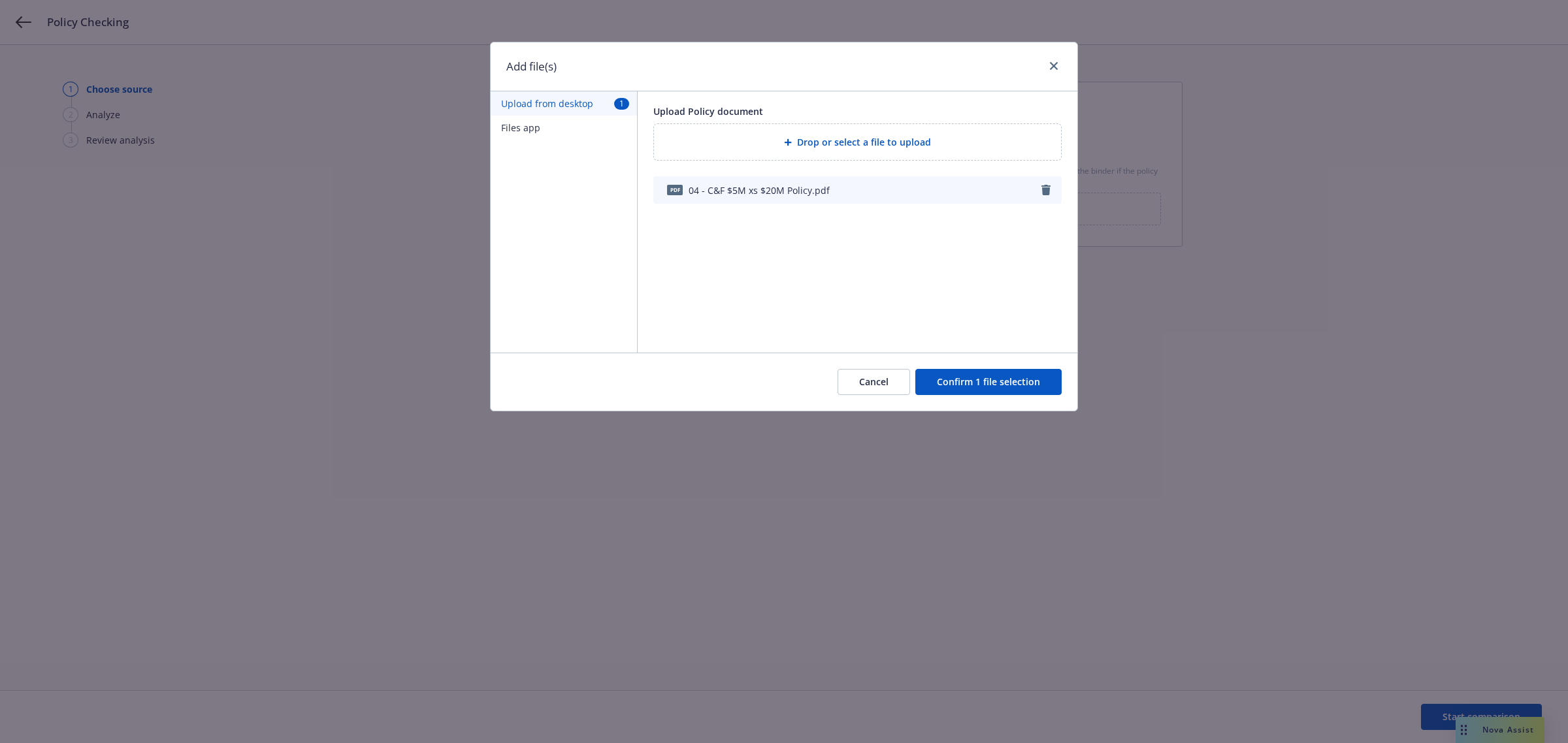
click at [1000, 383] on button "Confirm 1 file selection" at bounding box center [989, 382] width 147 height 26
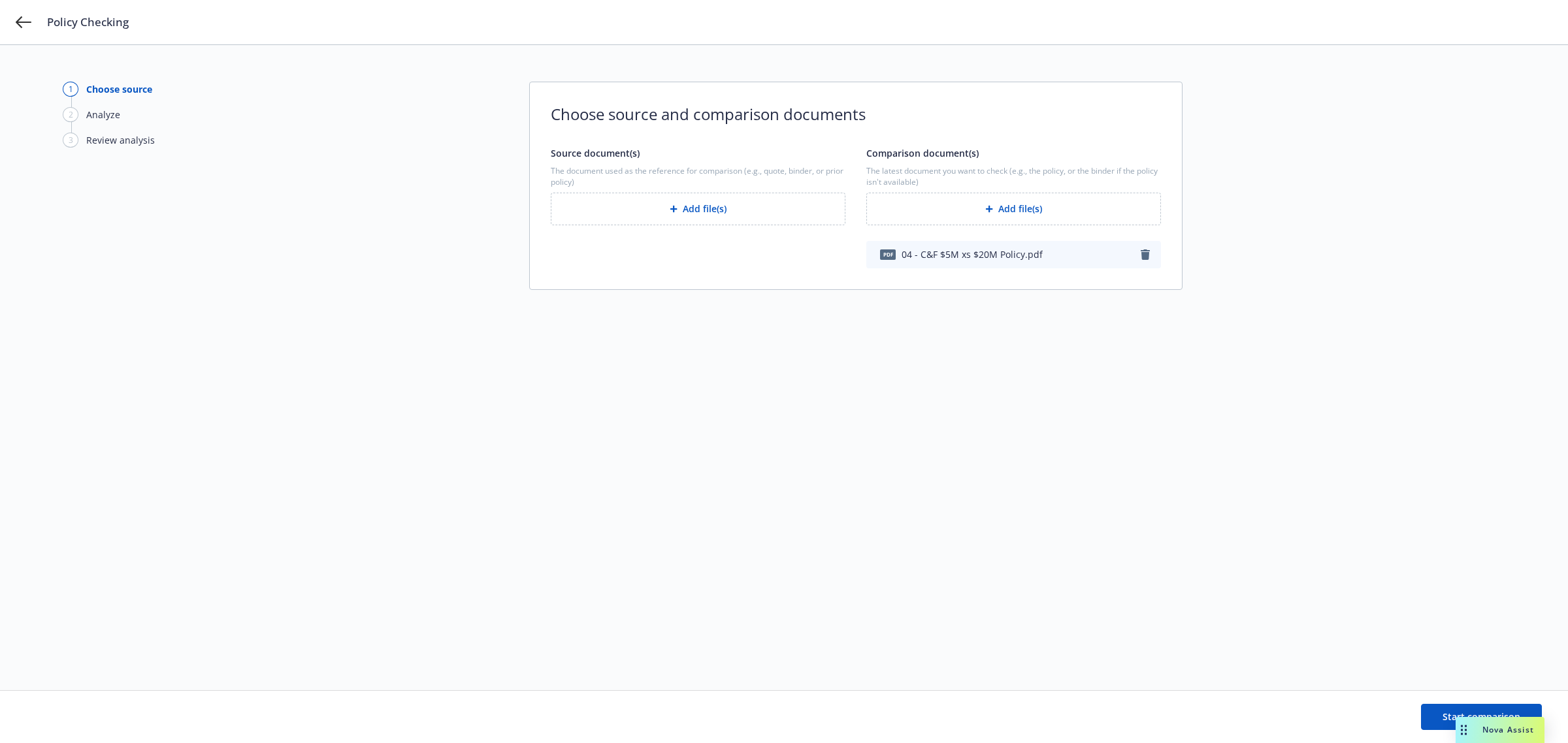
click at [700, 213] on button "Add file(s)" at bounding box center [697, 209] width 294 height 33
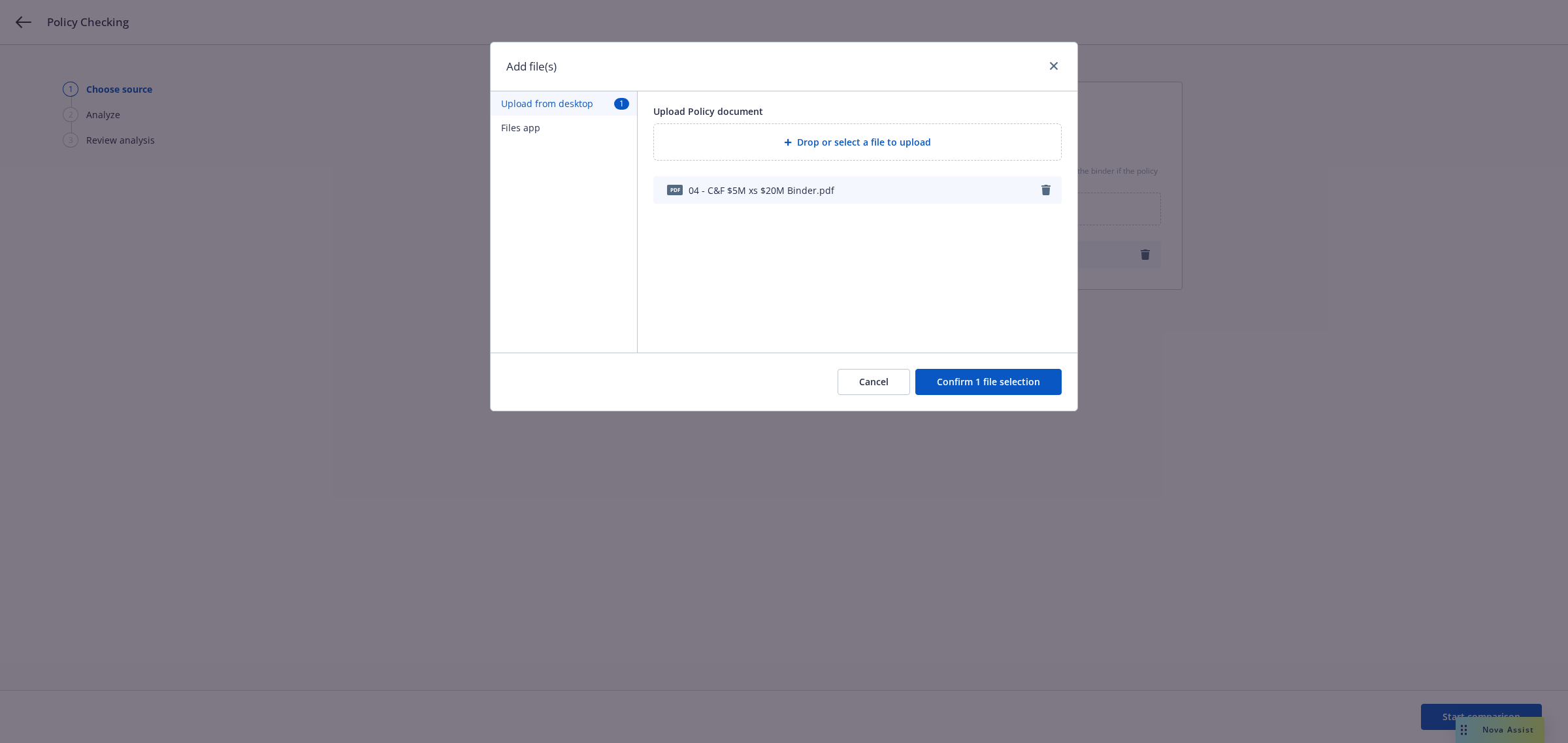
drag, startPoint x: 961, startPoint y: 386, endPoint x: 990, endPoint y: 407, distance: 35.8
click at [961, 389] on button "Confirm 1 file selection" at bounding box center [989, 382] width 147 height 26
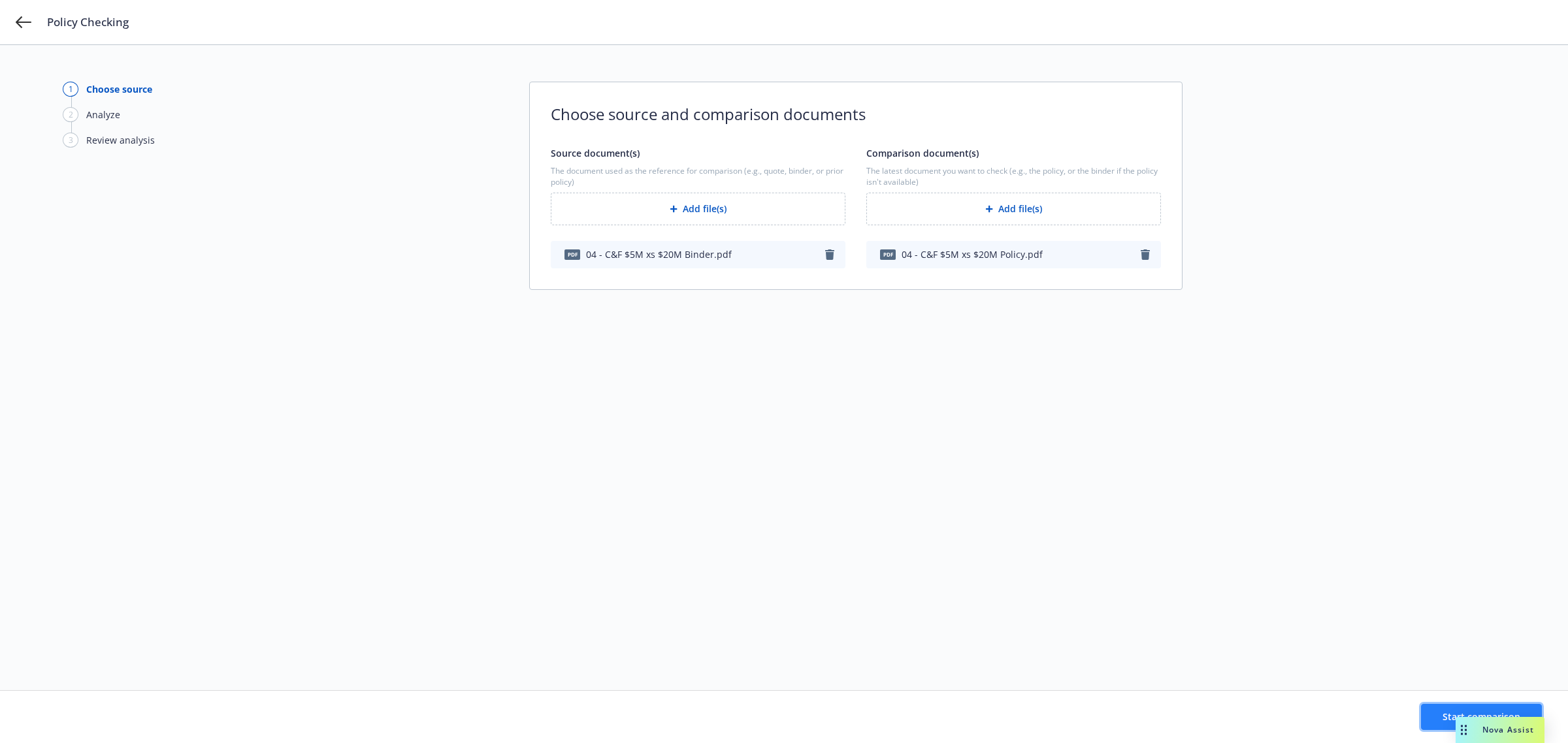
click at [1425, 719] on button "Start comparison" at bounding box center [1482, 717] width 121 height 26
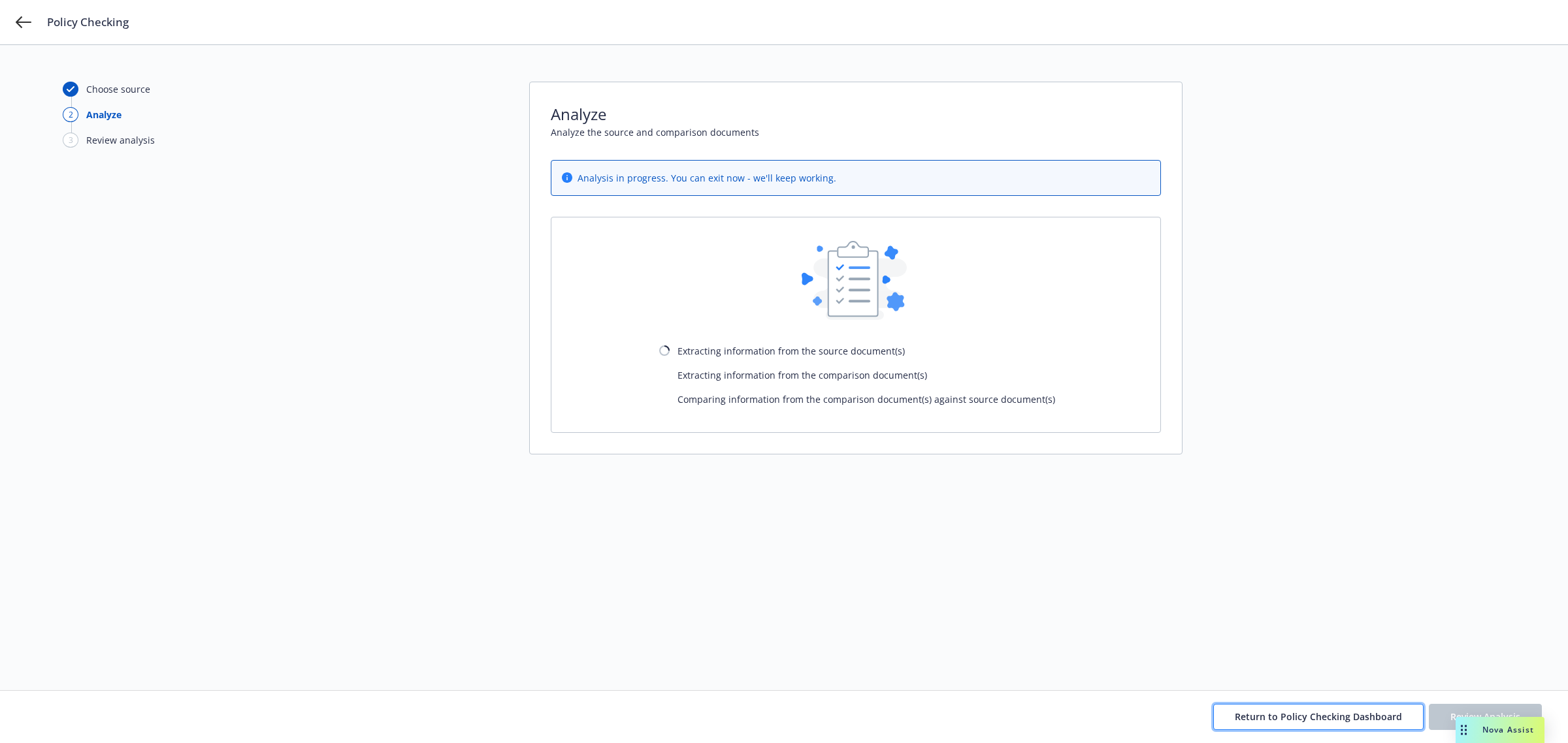
click at [1338, 721] on span "Return to Policy Checking Dashboard" at bounding box center [1319, 716] width 167 height 12
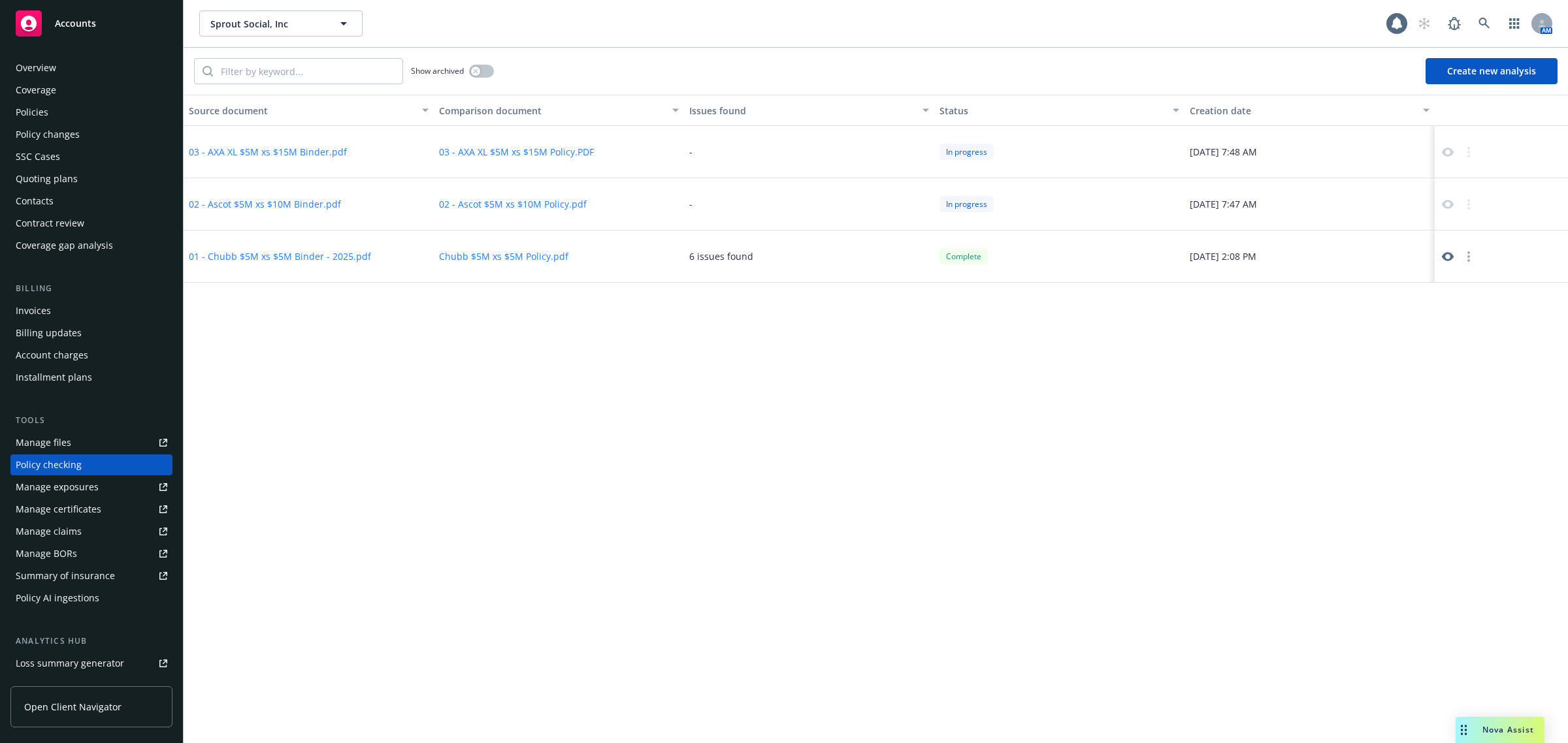
scroll to position [72, 0]
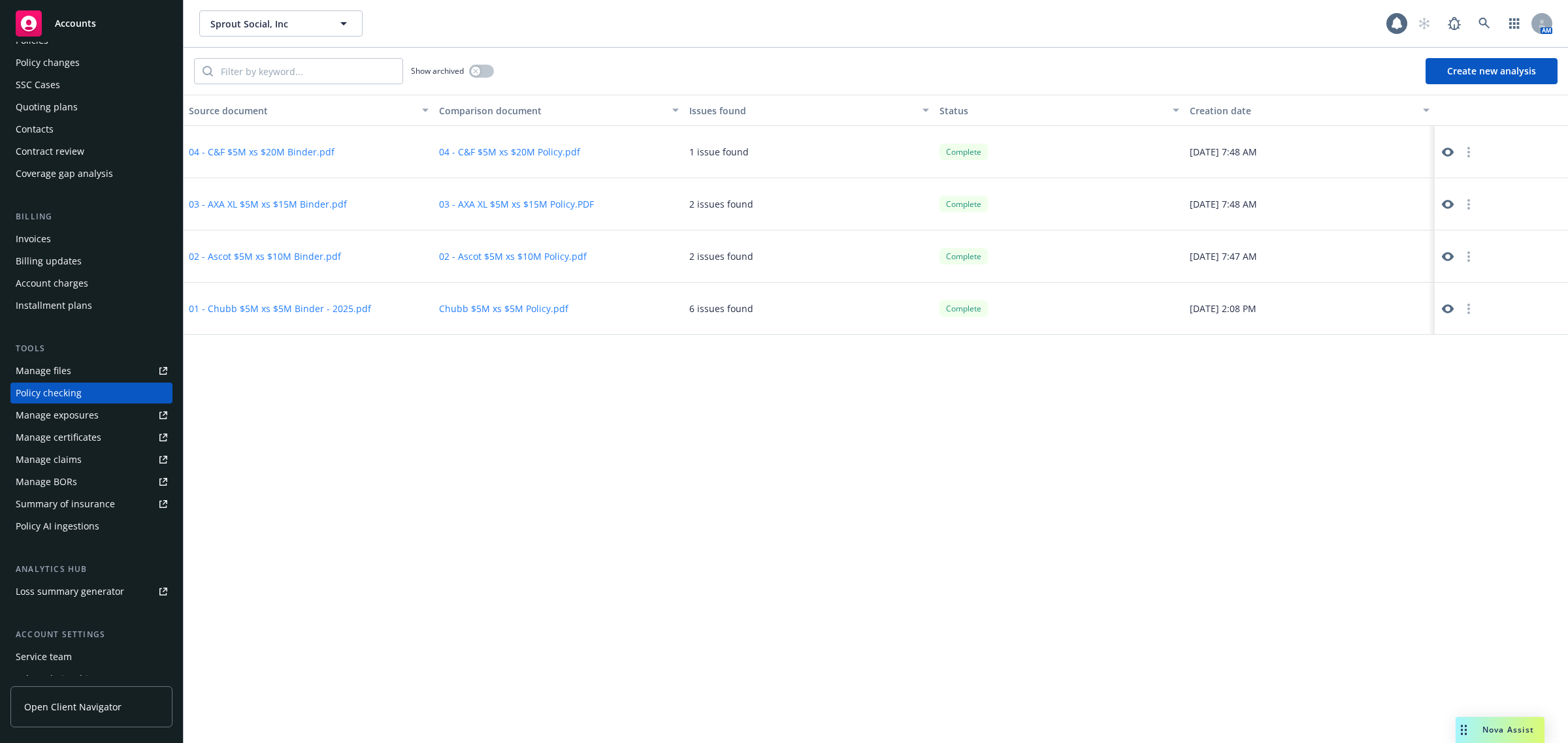
click at [1439, 306] on div at bounding box center [1501, 309] width 133 height 53
click at [1445, 308] on icon at bounding box center [1448, 310] width 12 height 10
click at [631, 497] on div "Source document Comparison document Issues found Status Creation date 04 - C&F …" at bounding box center [876, 419] width 1385 height 649
click at [1451, 262] on icon at bounding box center [1448, 257] width 12 height 12
click at [1452, 202] on icon at bounding box center [1448, 205] width 12 height 10
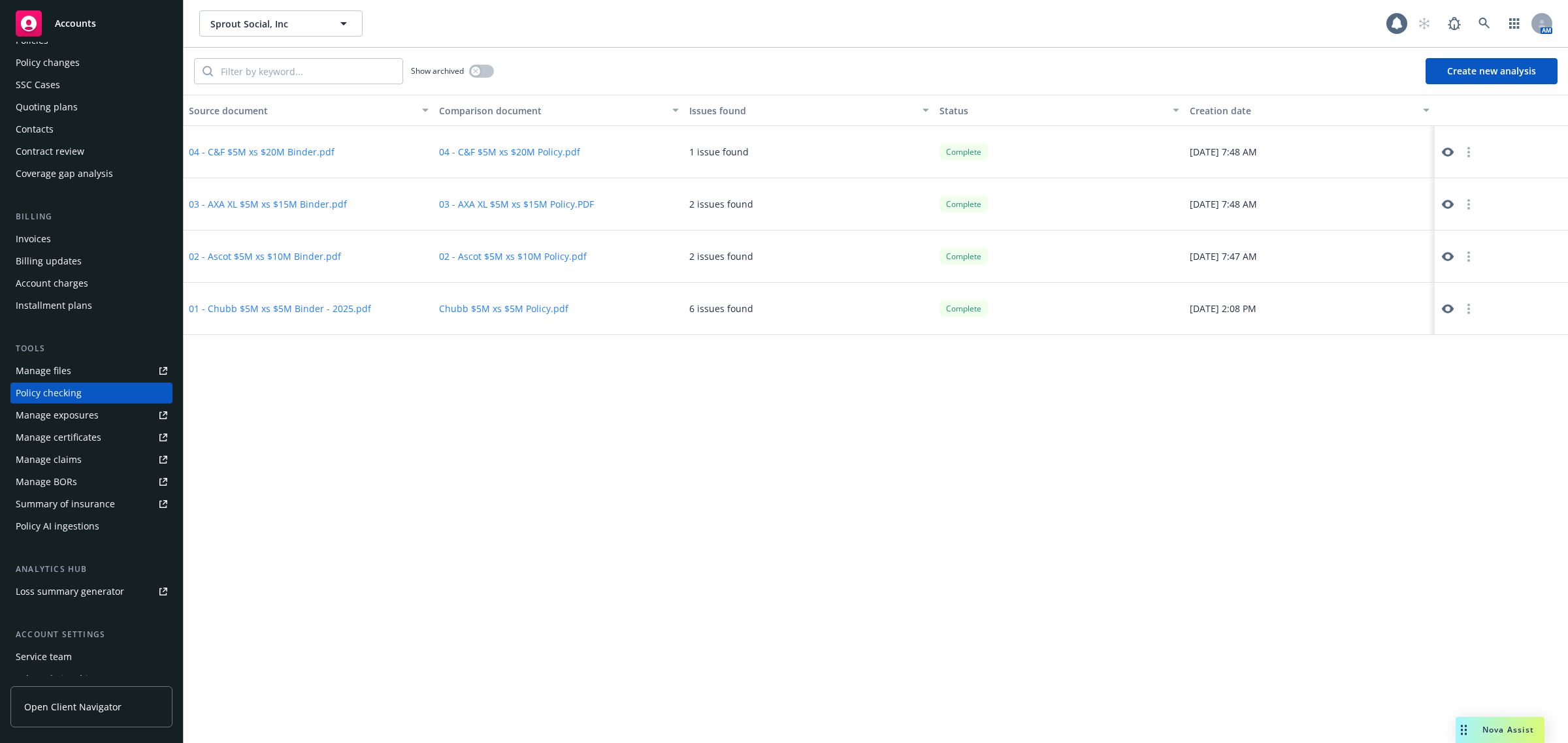
click at [1439, 151] on div at bounding box center [1501, 152] width 133 height 53
click at [1444, 152] on icon at bounding box center [1448, 152] width 12 height 10
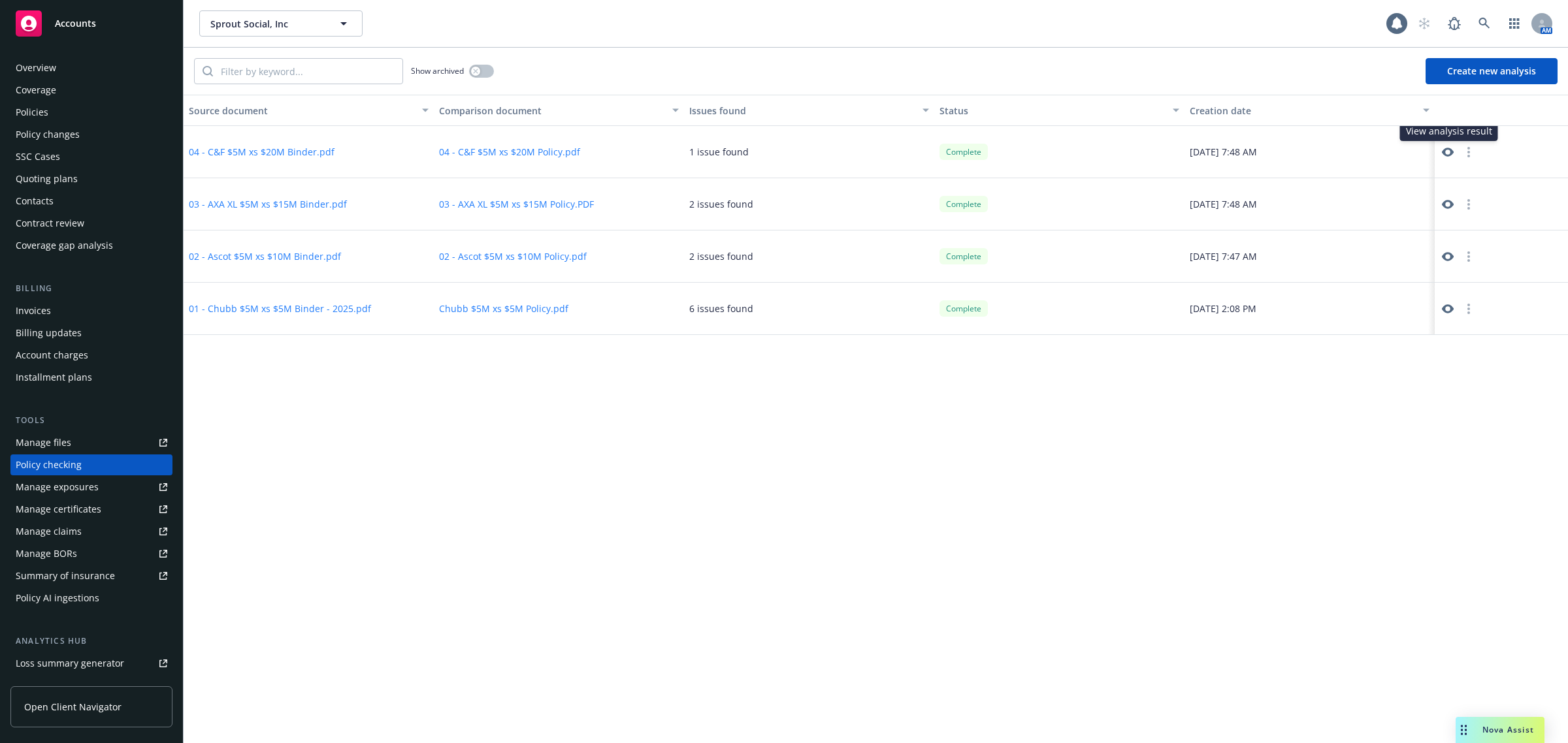
click at [62, 105] on div "Policies" at bounding box center [91, 112] width 152 height 21
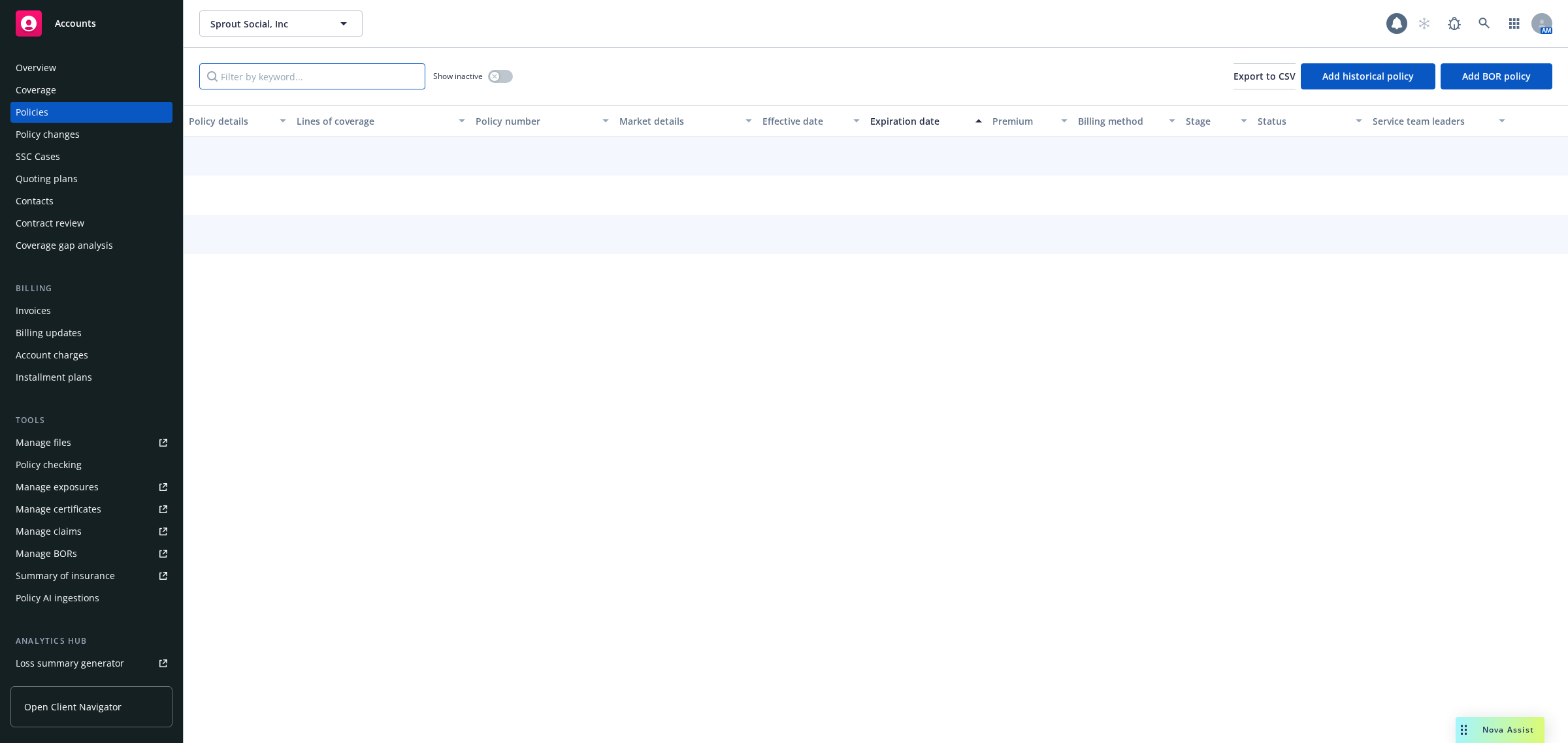
click at [239, 74] on input "Filter by keyword..." at bounding box center [313, 76] width 226 height 26
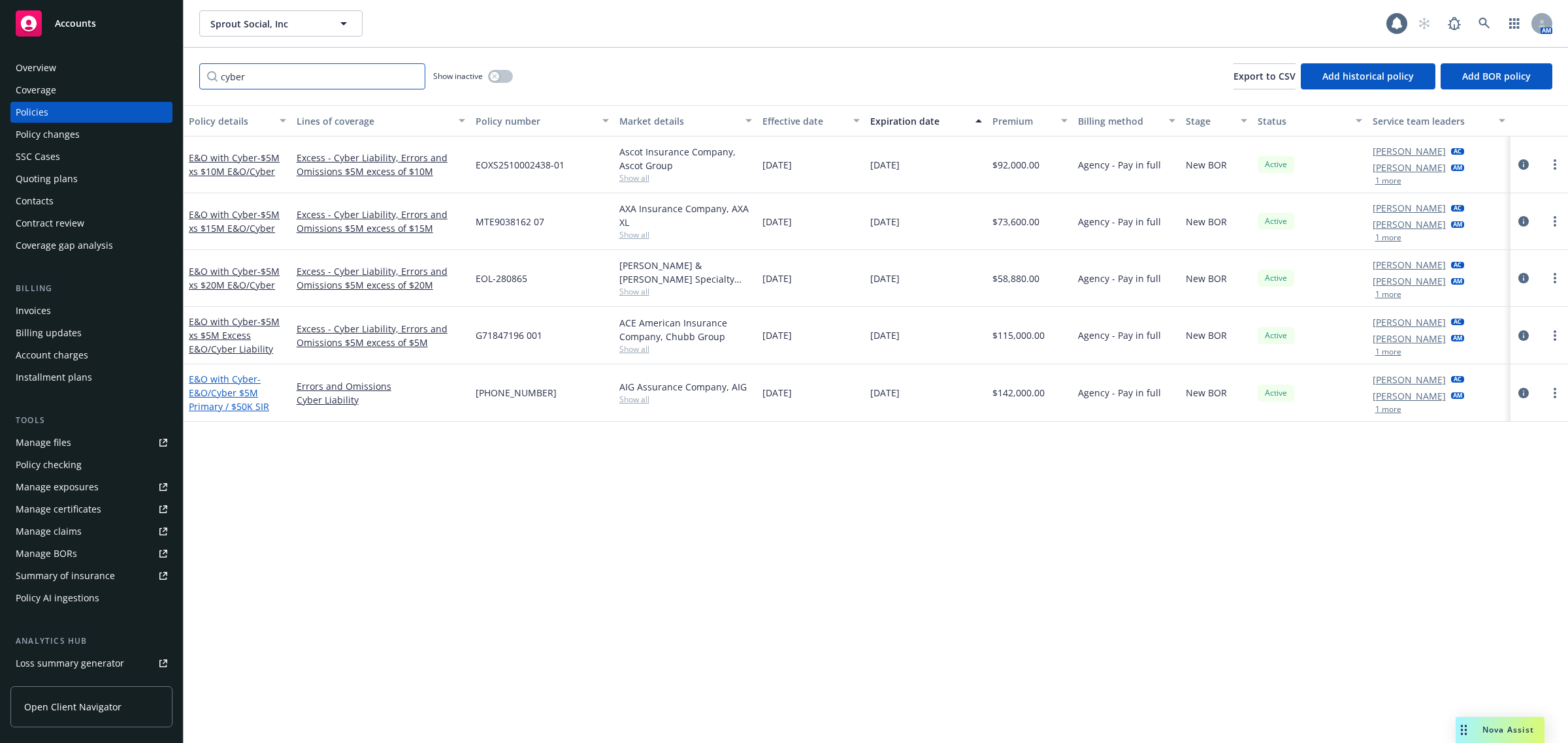
type input "cyber"
click at [249, 403] on span "- E&O/Cyber $5M Primary / $50K SIR" at bounding box center [229, 393] width 81 height 40
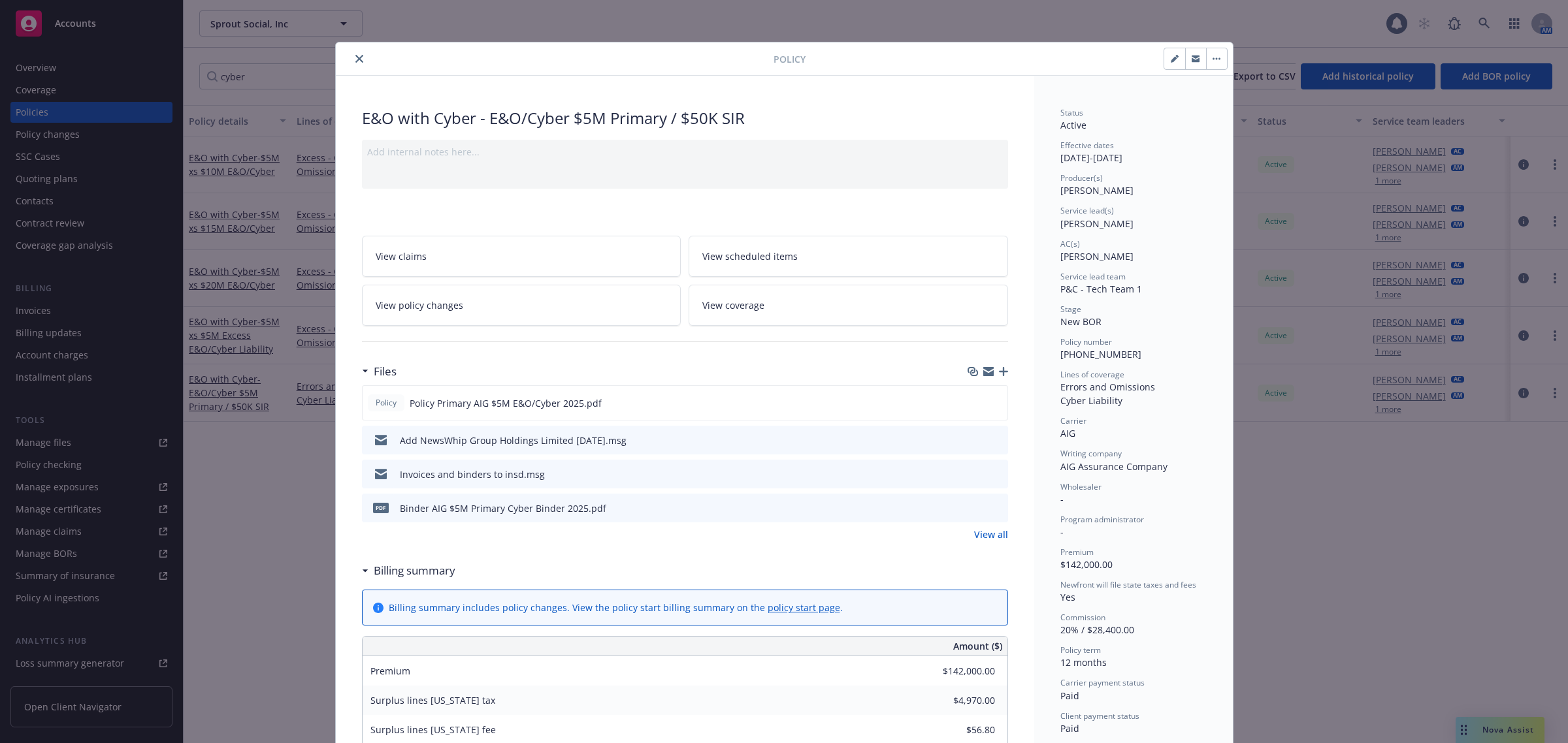
click at [222, 435] on div "Policy E&O with Cyber - E&O/Cyber $5M Primary / $50K SIR Add internal notes her…" at bounding box center [784, 371] width 1568 height 743
click at [246, 336] on div "Policy E&O with Cyber - E&O/Cyber $5M Primary / $50K SIR Add internal notes her…" at bounding box center [784, 371] width 1568 height 743
click at [356, 59] on icon "close" at bounding box center [360, 58] width 8 height 8
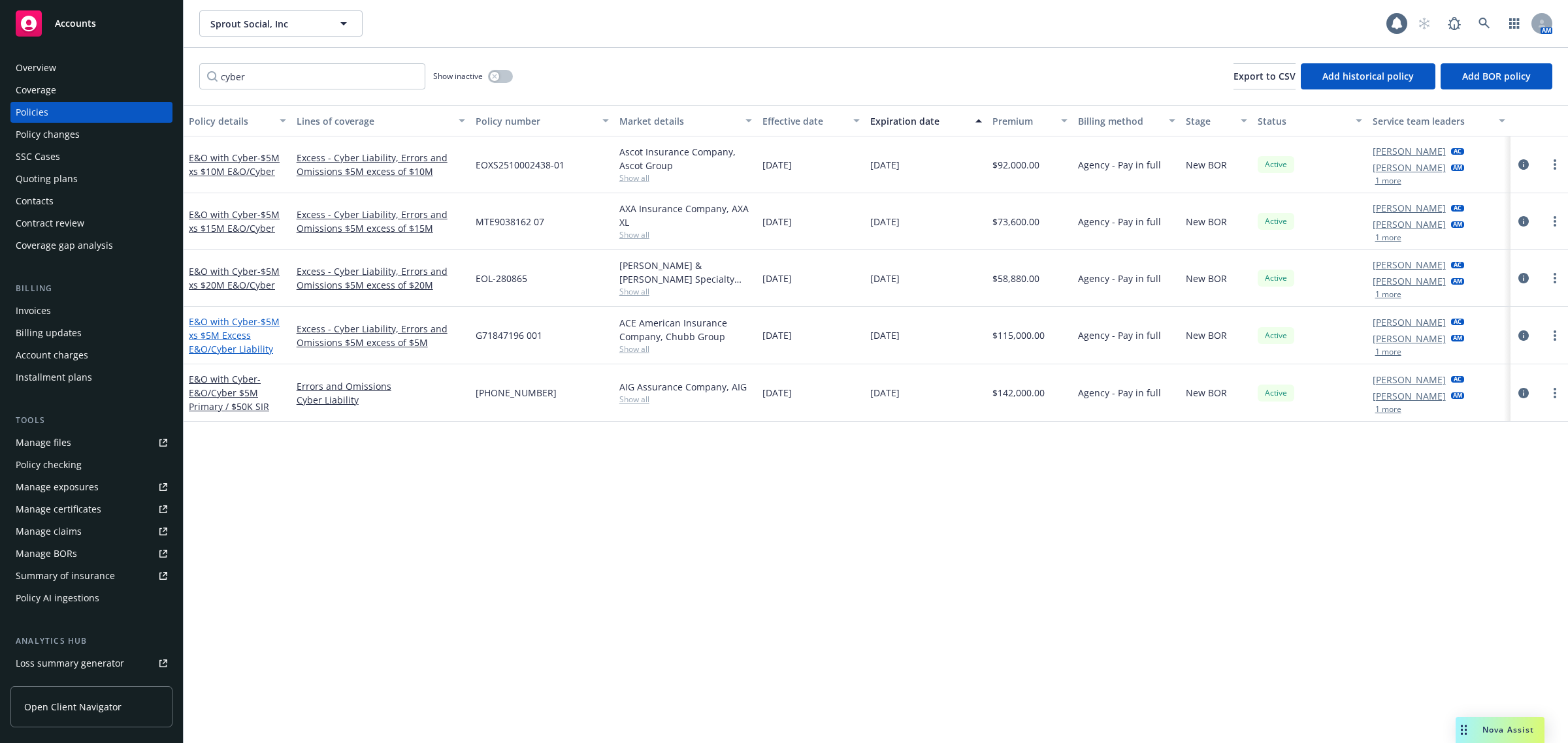
click at [240, 347] on span "- $5M xs $5M Excess E&O/Cyber Liability" at bounding box center [234, 336] width 91 height 40
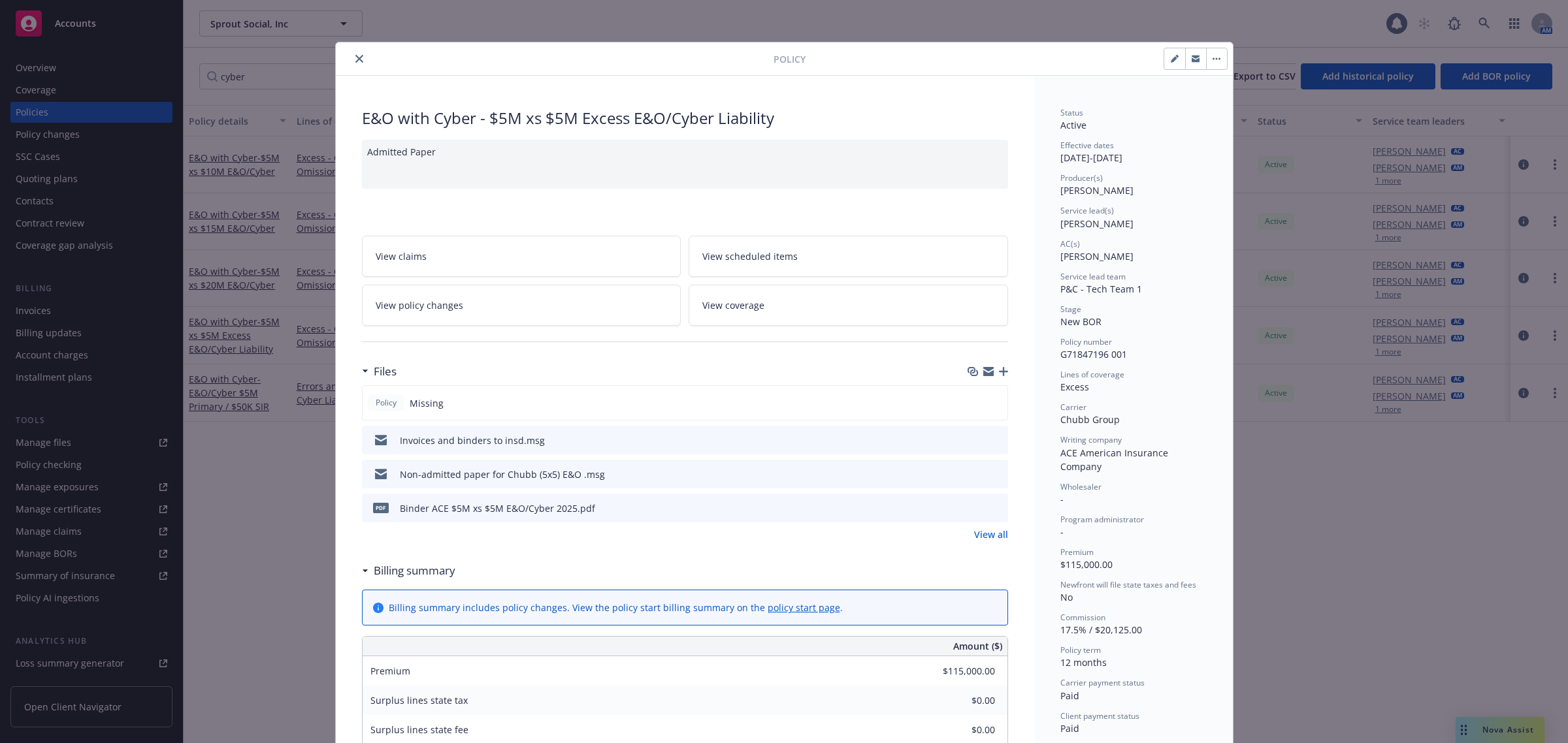
click at [999, 372] on icon "button" at bounding box center [1004, 372] width 10 height 10
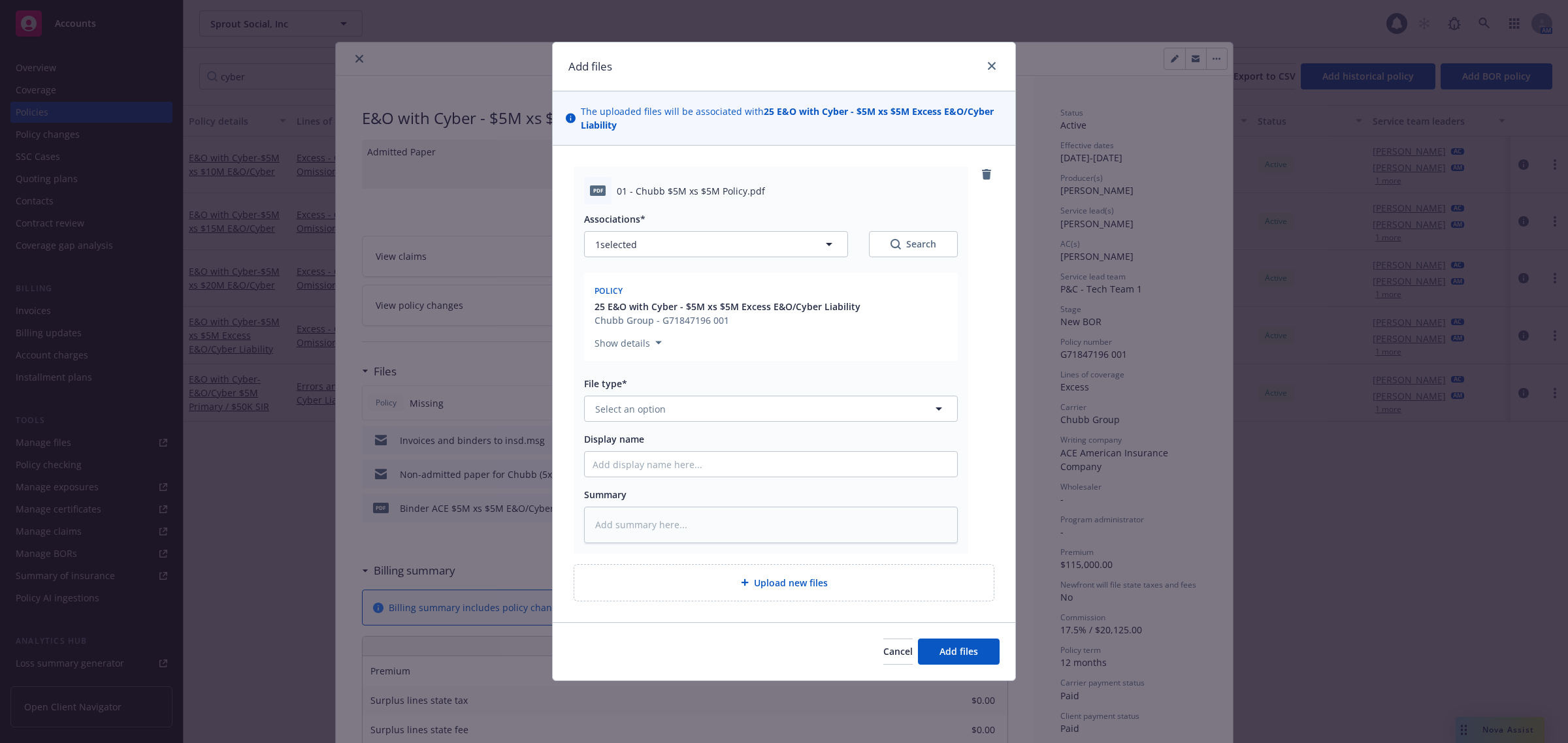
click at [756, 425] on div "Associations* 1 selected Search Policy 25 E&O with Cyber - $5M xs $5M Excess E&…" at bounding box center [771, 374] width 374 height 339
click at [748, 413] on button "Select an option" at bounding box center [771, 408] width 374 height 26
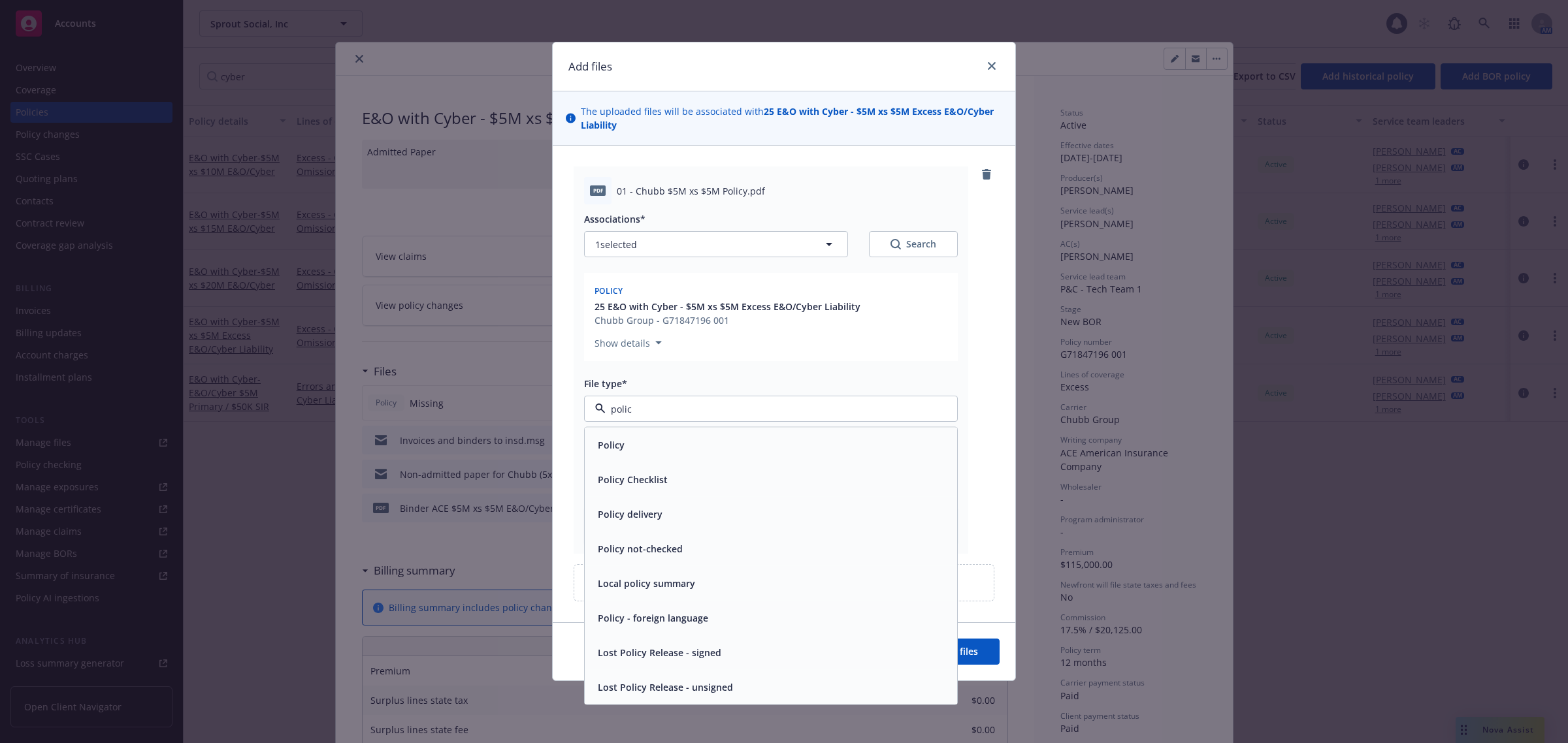
type input "policy"
click at [691, 444] on div "Policy" at bounding box center [771, 446] width 357 height 19
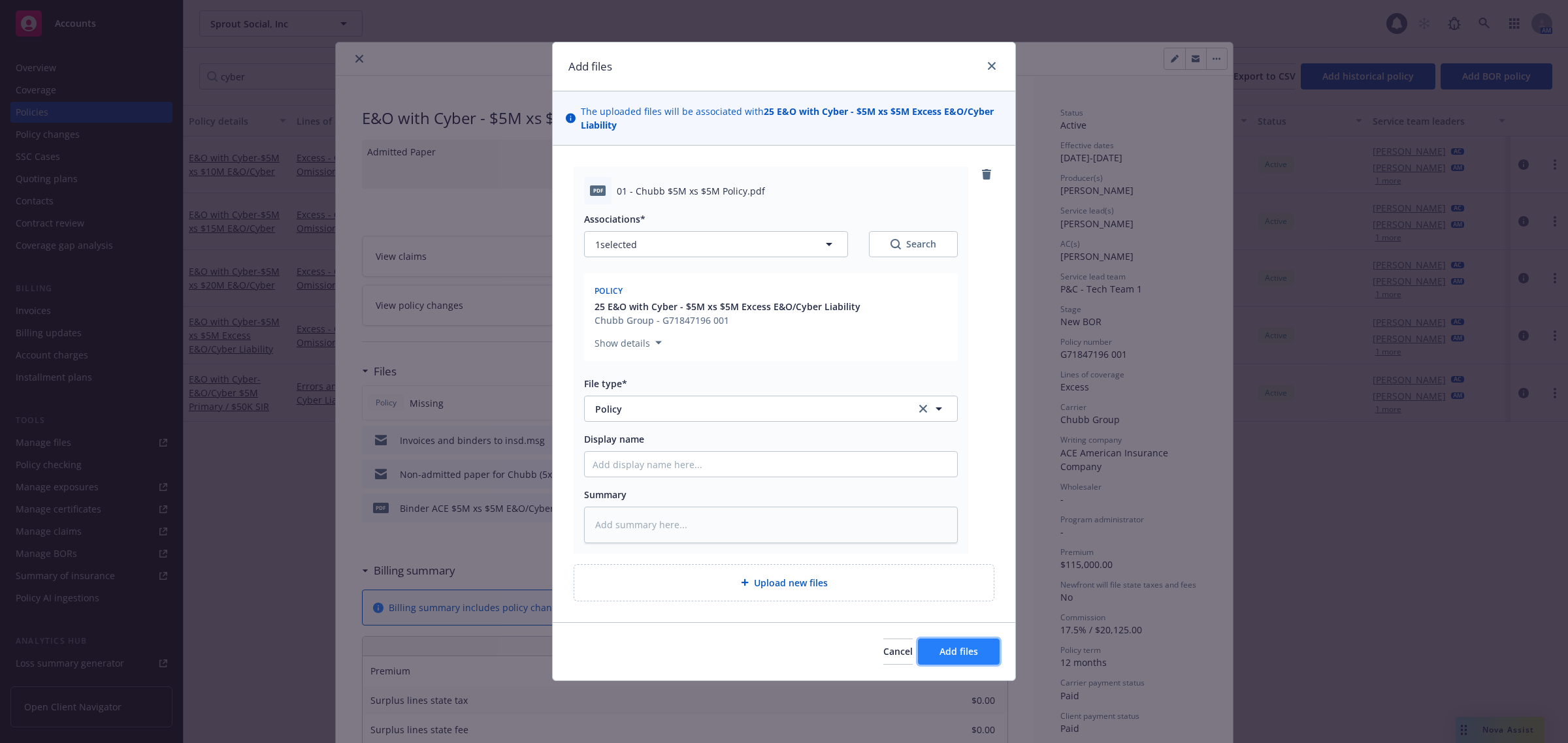
click at [970, 658] on span "Add files" at bounding box center [959, 651] width 38 height 12
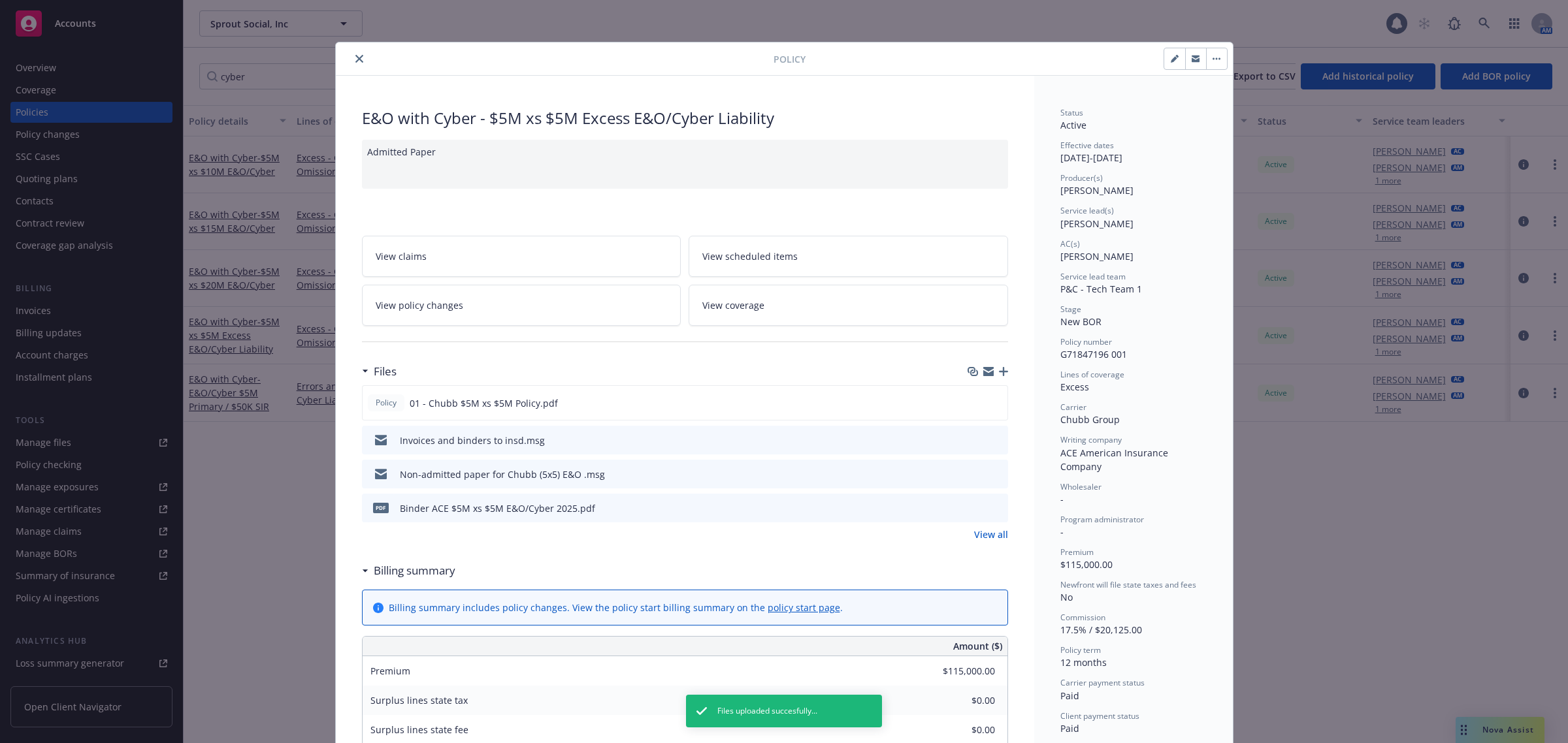
click at [347, 63] on div at bounding box center [557, 58] width 433 height 15
click at [356, 62] on icon "close" at bounding box center [360, 58] width 8 height 8
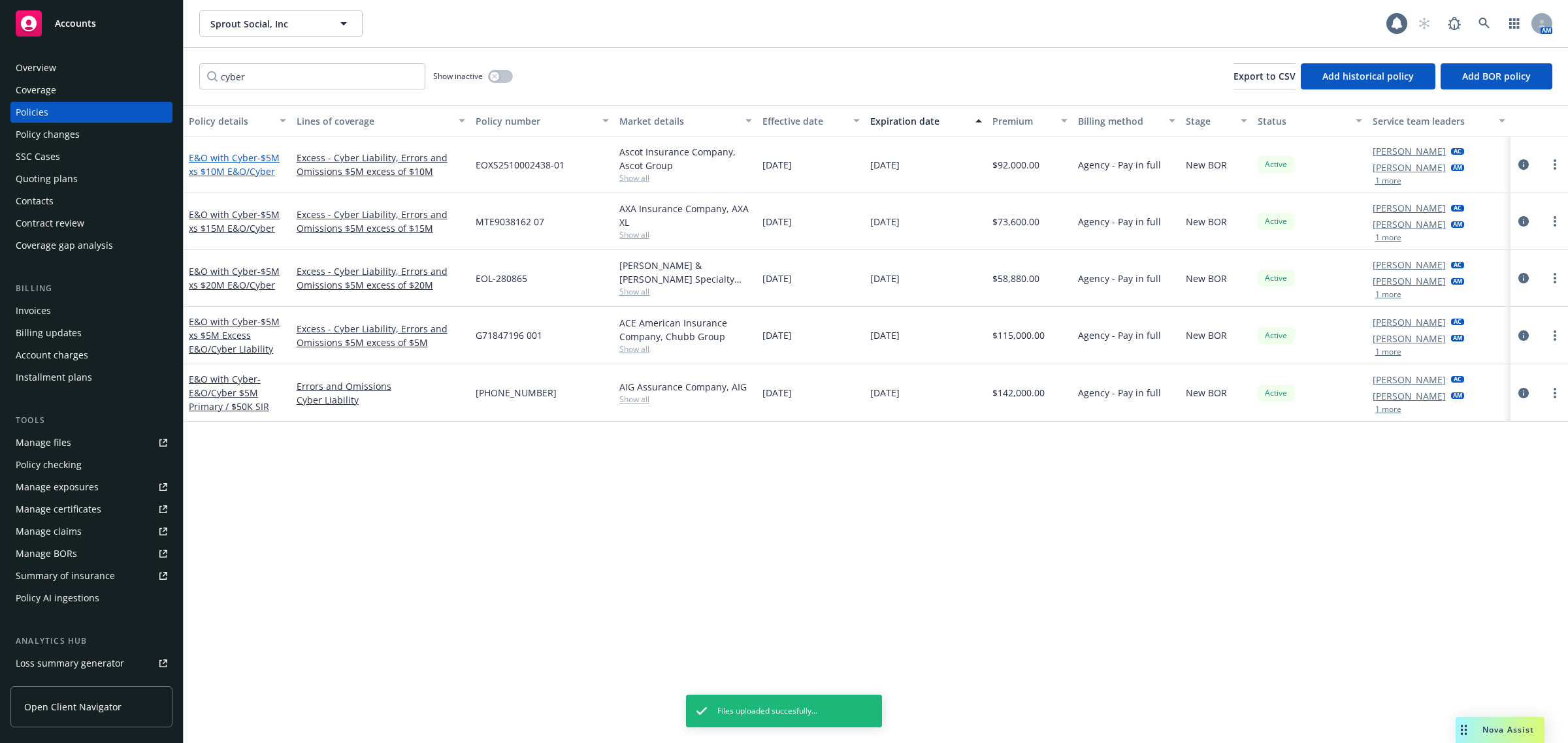
click at [237, 164] on span "- $5M xs $10M E&O/Cyber" at bounding box center [234, 164] width 91 height 26
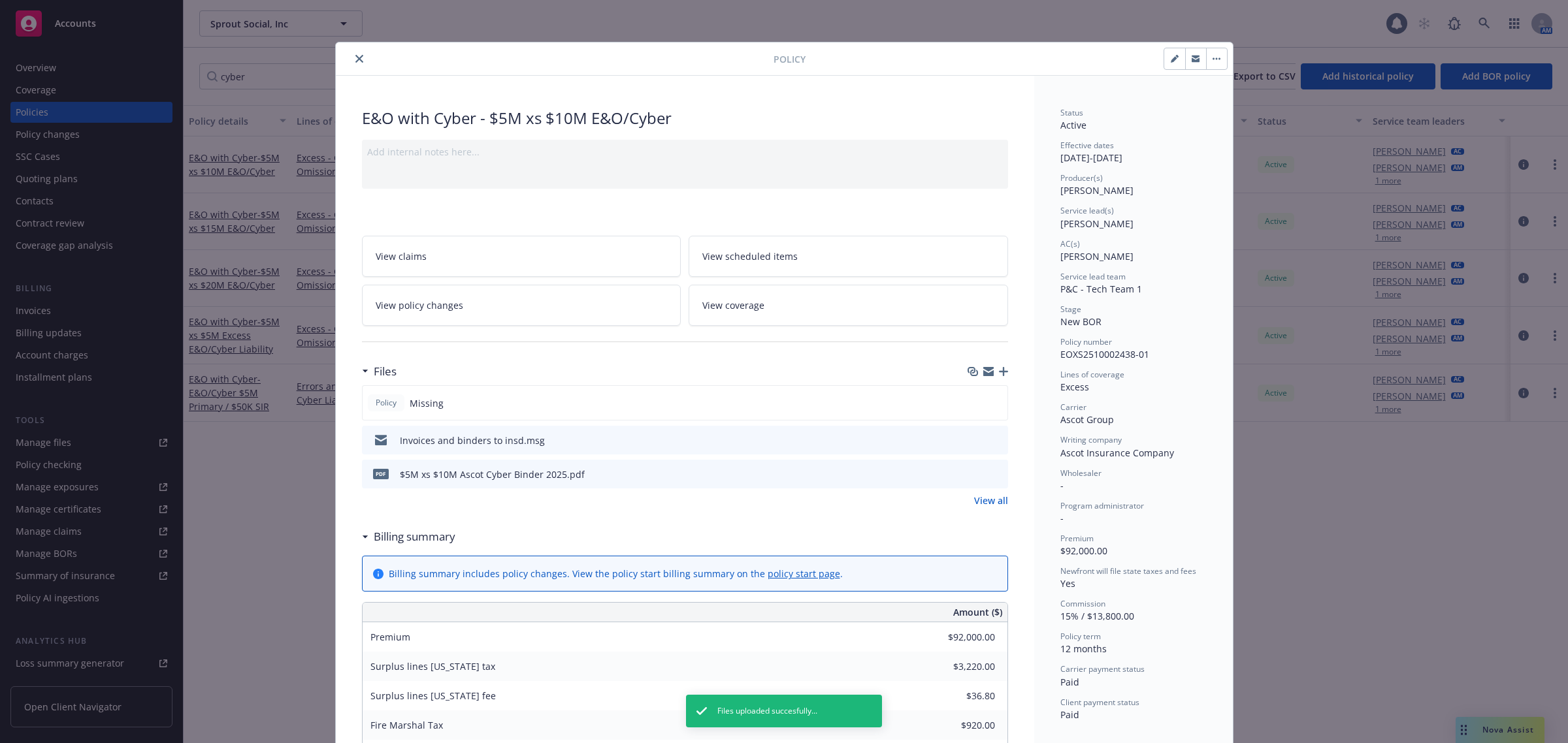
click at [1000, 368] on icon "button" at bounding box center [1004, 372] width 10 height 10
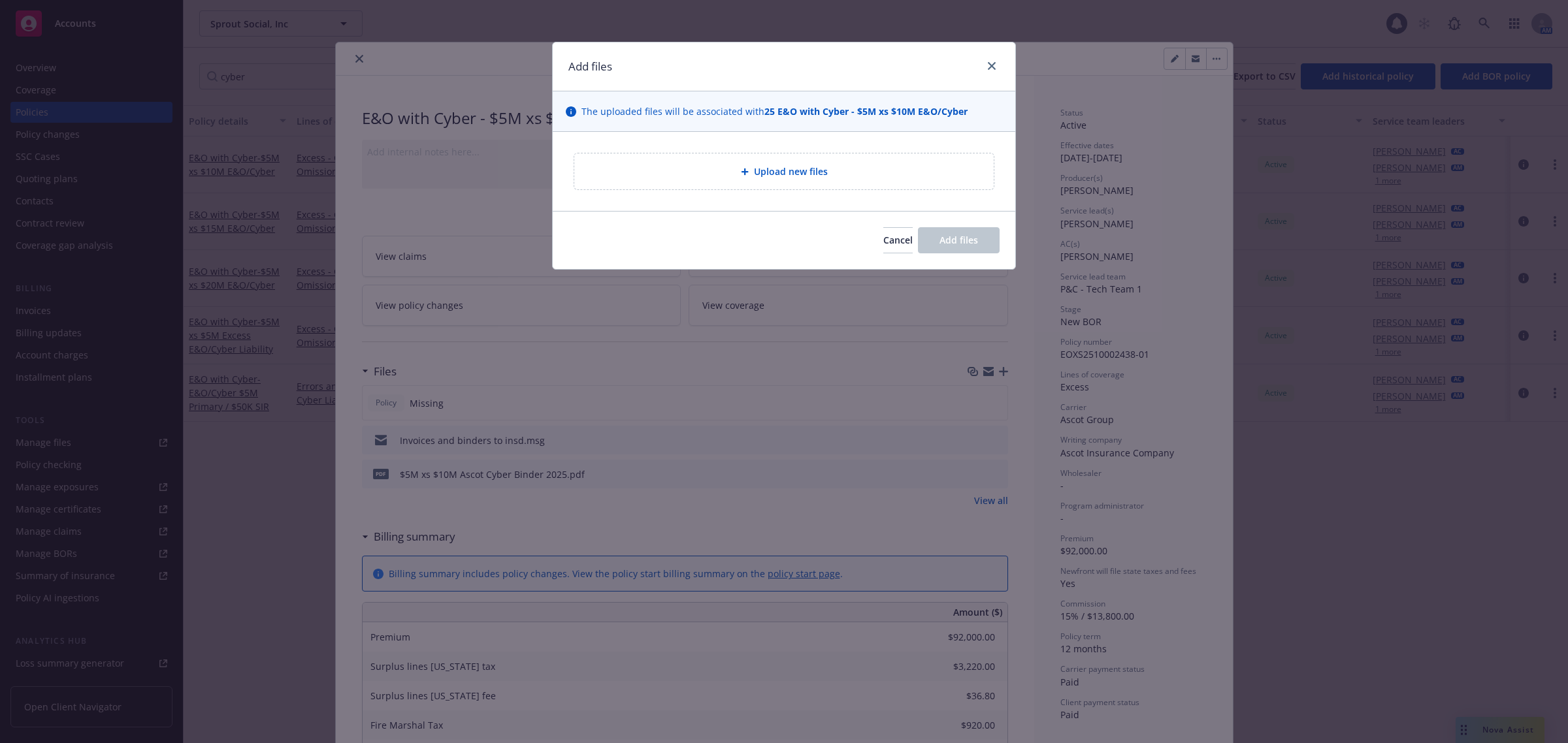
type textarea "x"
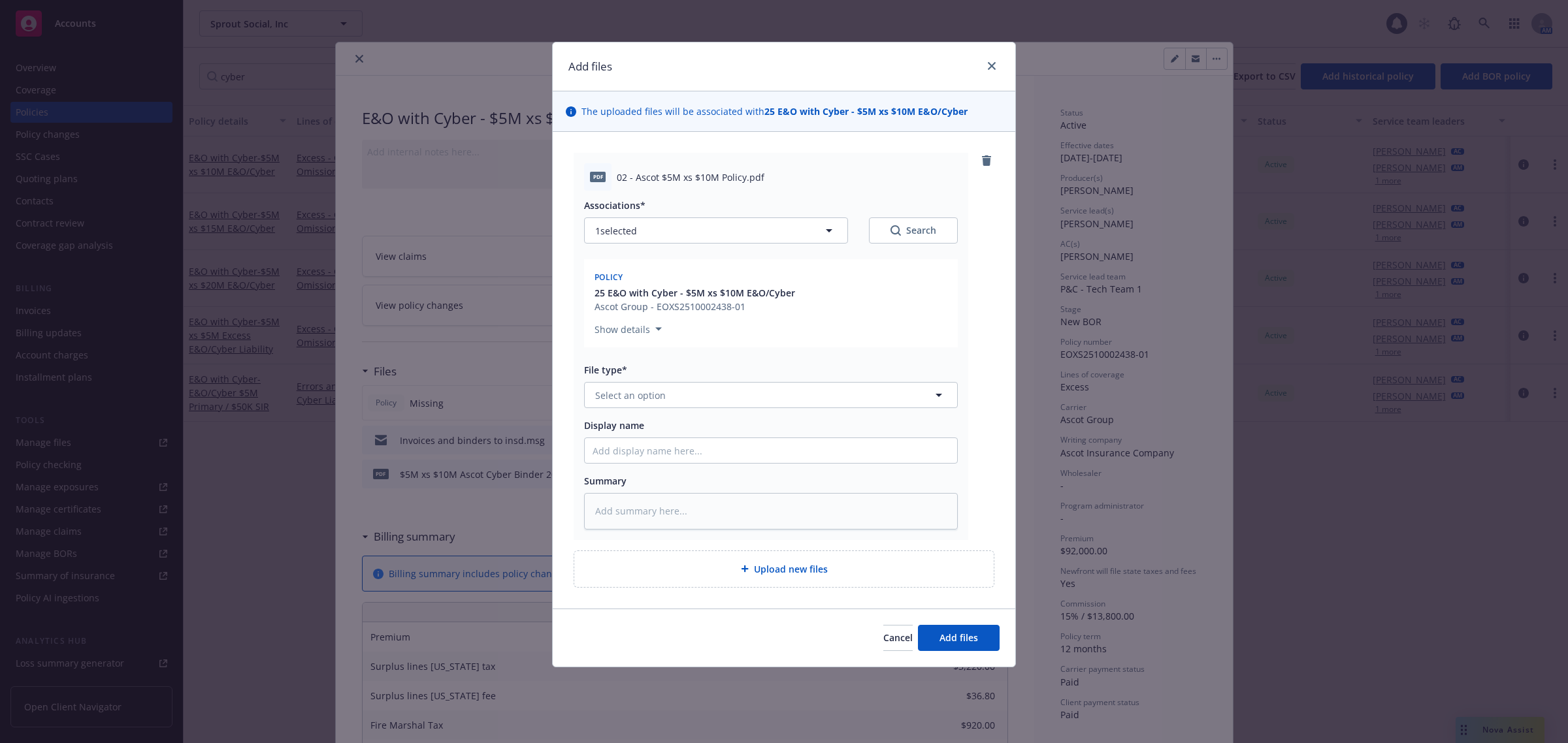
click at [799, 374] on div "File type*" at bounding box center [771, 370] width 374 height 13
click at [801, 389] on button "Select an option" at bounding box center [771, 395] width 374 height 26
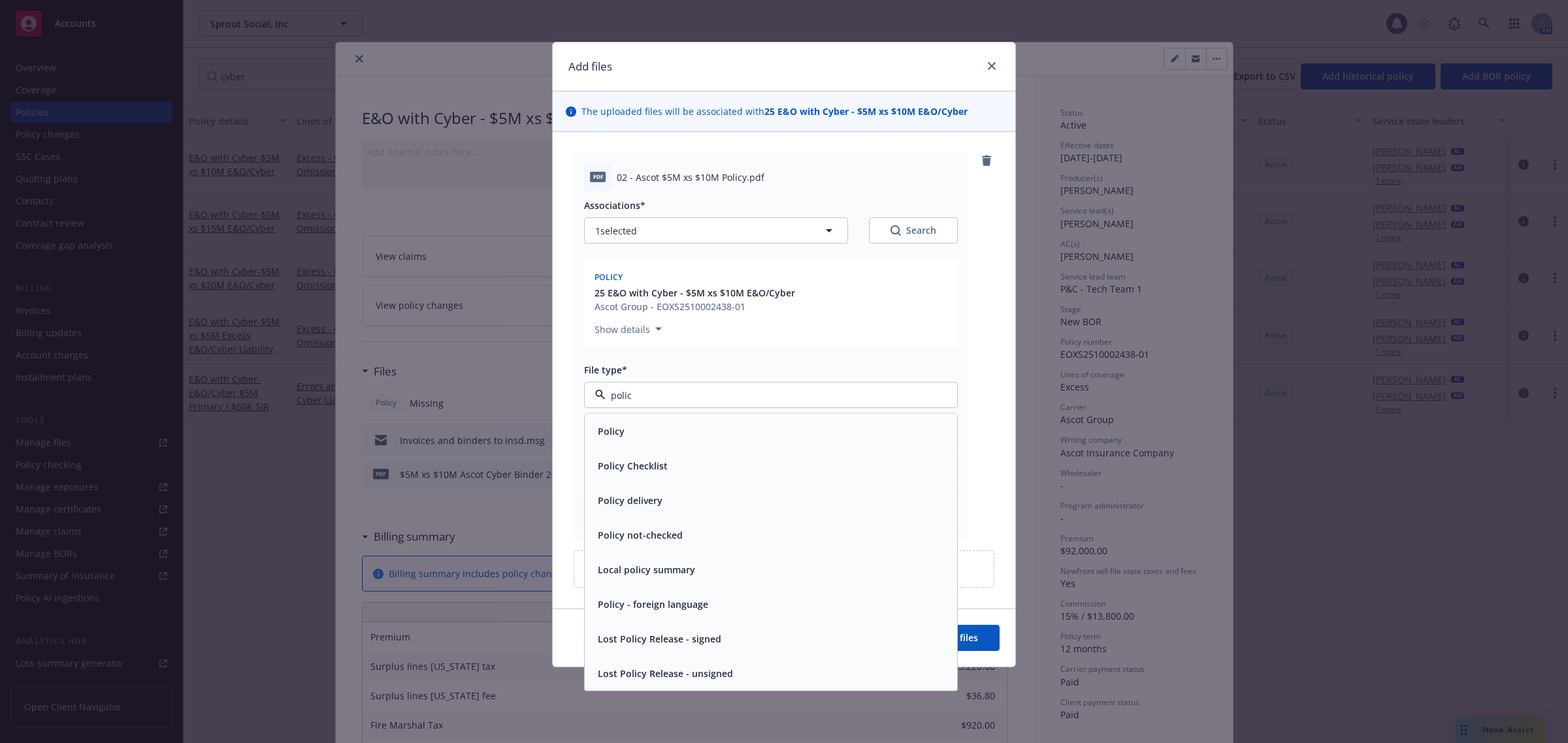
type input "policy"
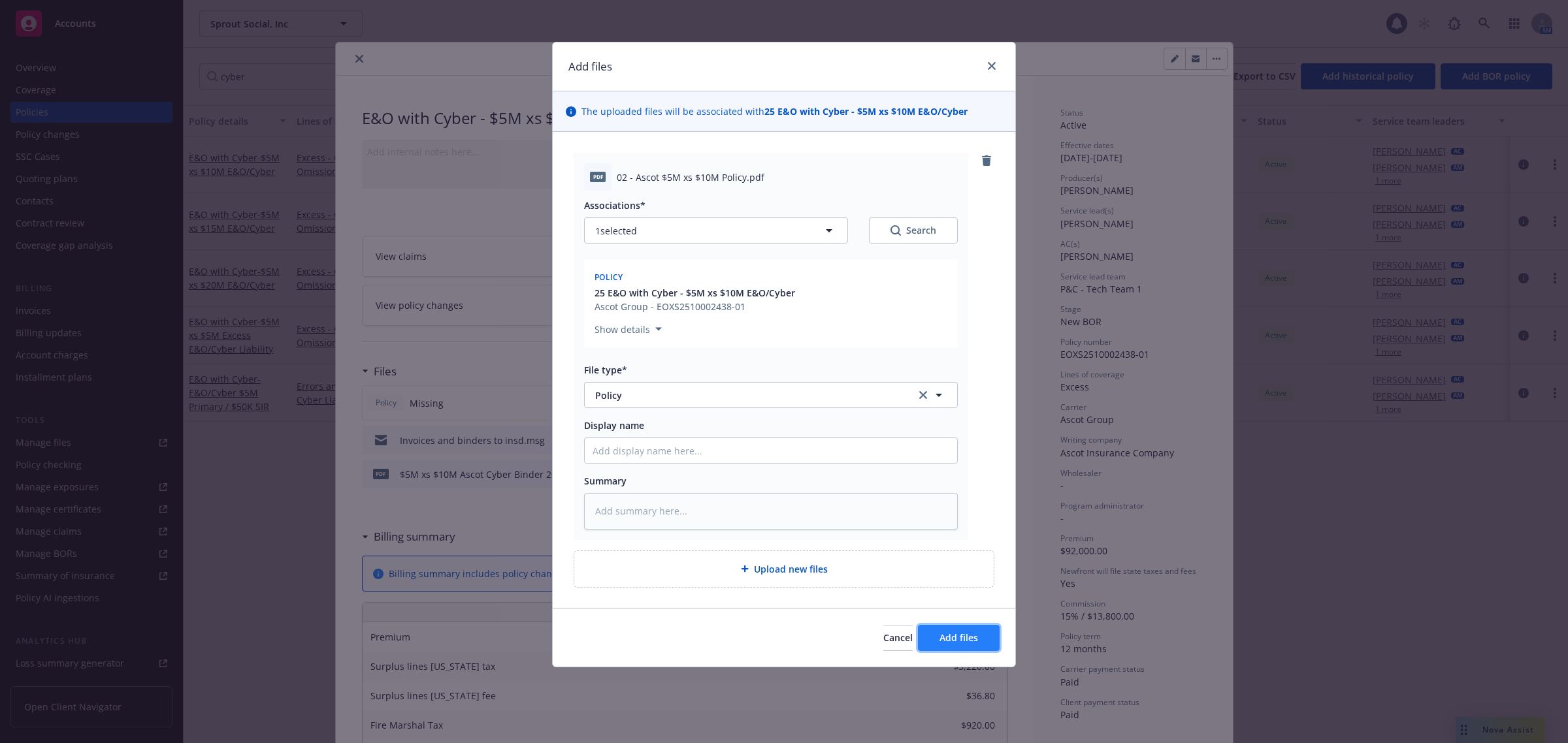
click at [948, 647] on button "Add files" at bounding box center [958, 638] width 82 height 26
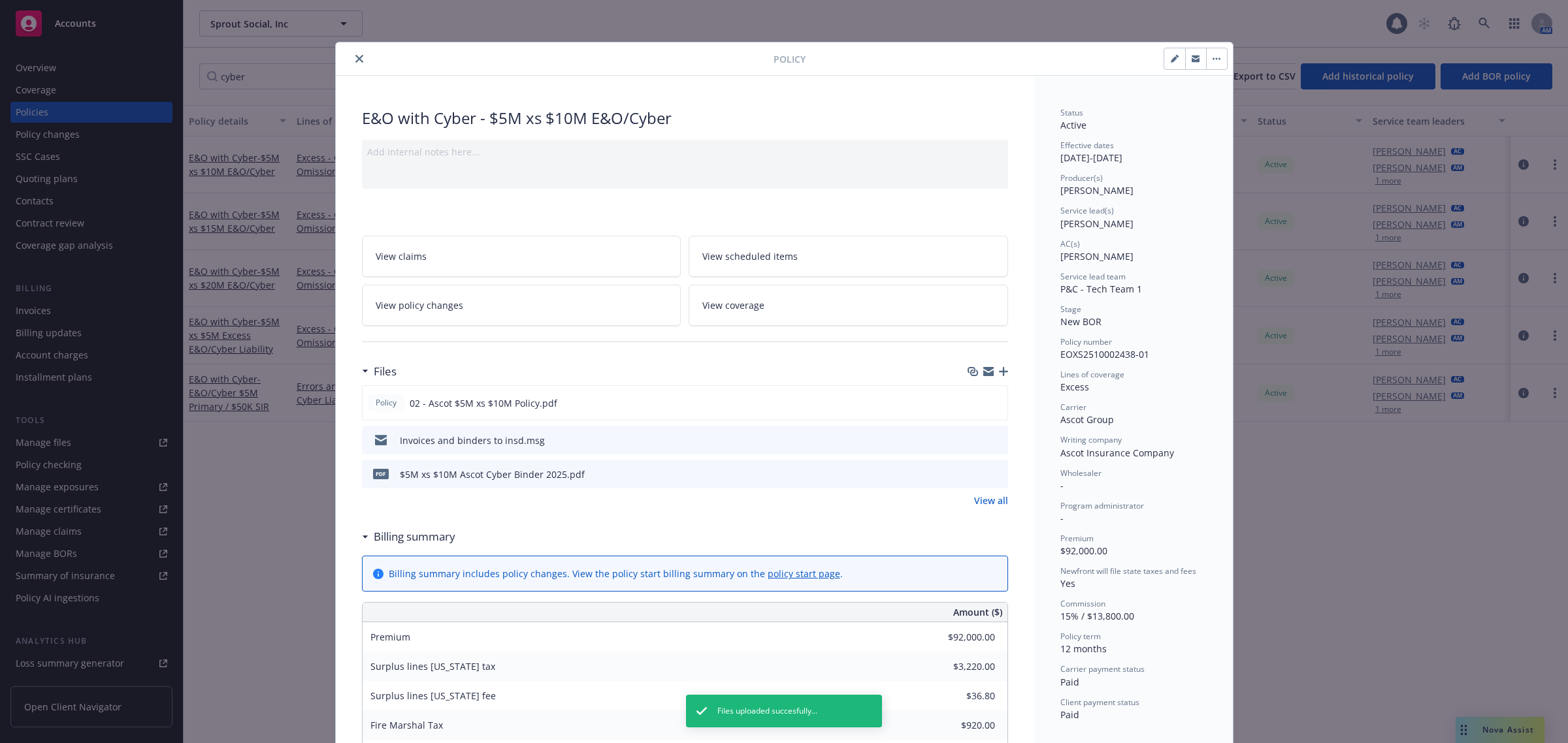
click at [352, 59] on button "close" at bounding box center [360, 58] width 15 height 15
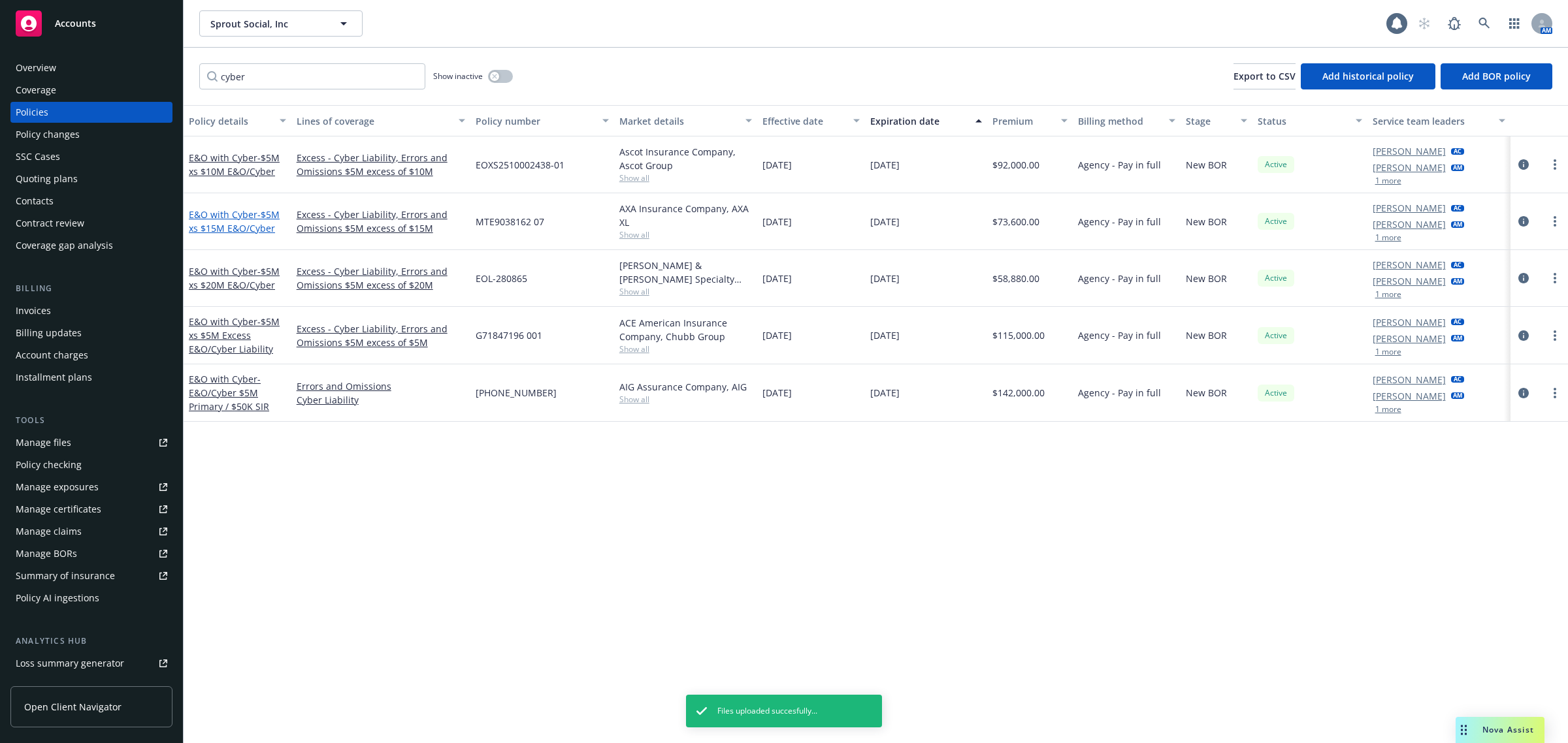
click at [252, 209] on link "E&O with Cyber - $5M xs $15M E&O/Cyber" at bounding box center [234, 221] width 91 height 26
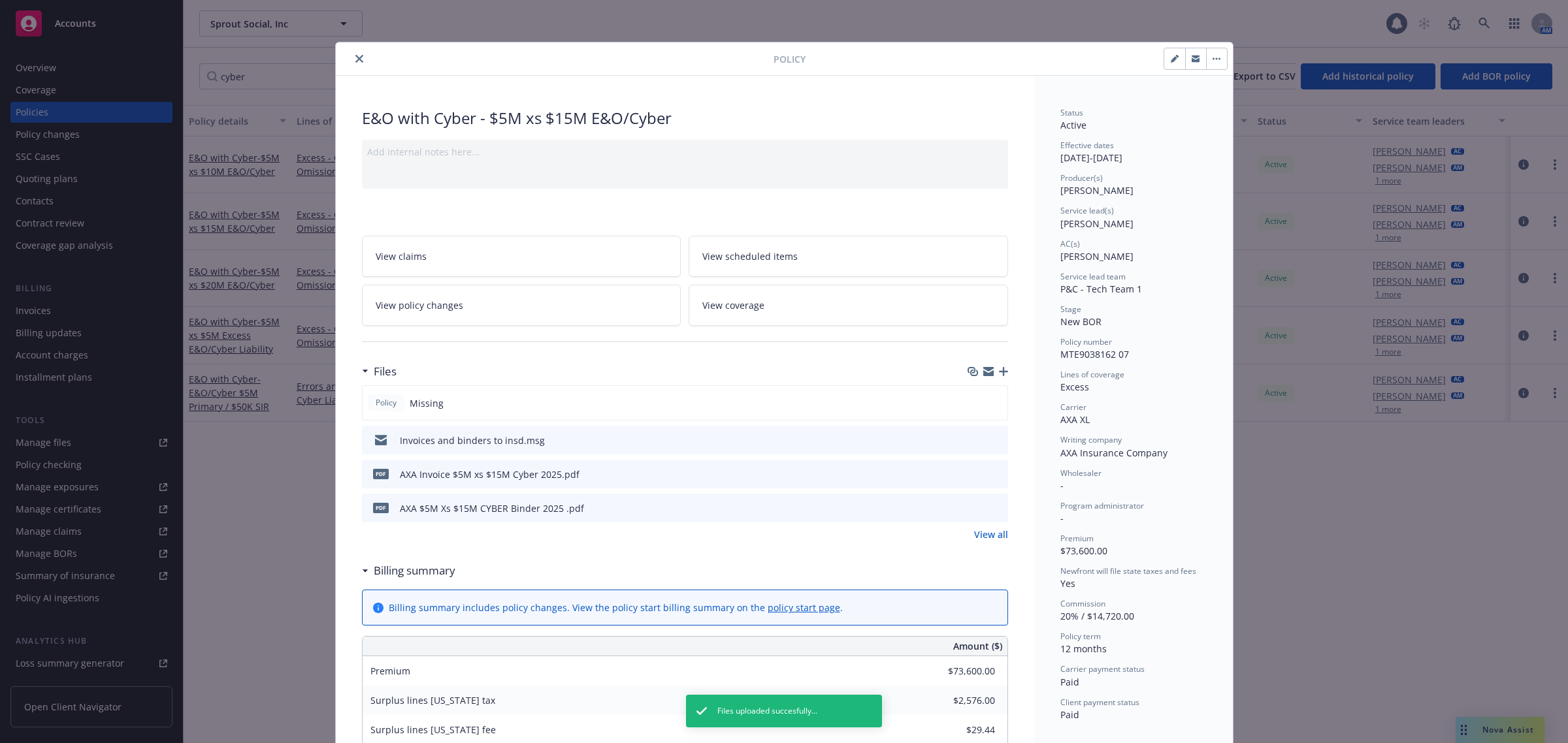
click at [999, 369] on icon "button" at bounding box center [1004, 372] width 10 height 10
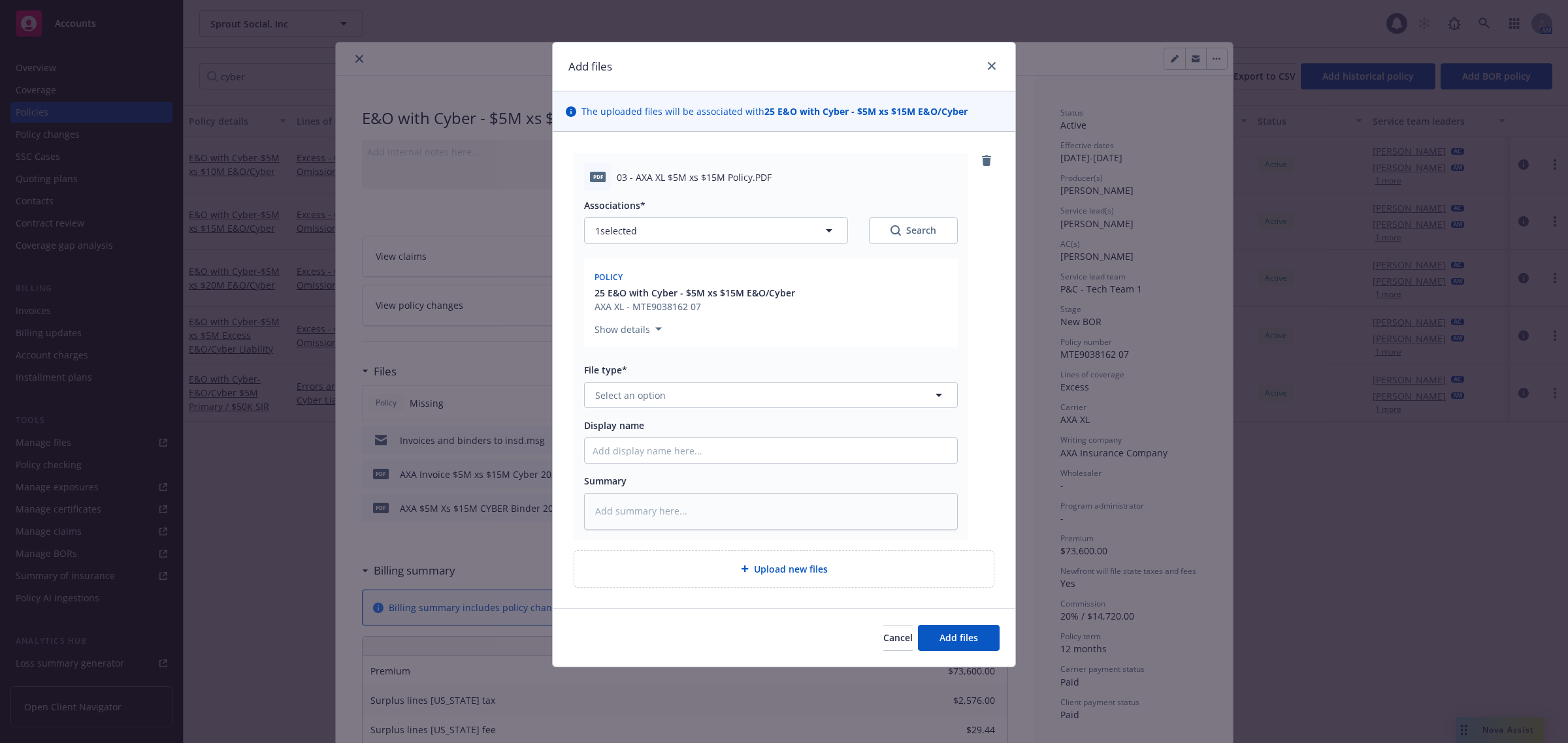
type textarea "x"
click at [713, 402] on button "Select an option" at bounding box center [771, 395] width 374 height 26
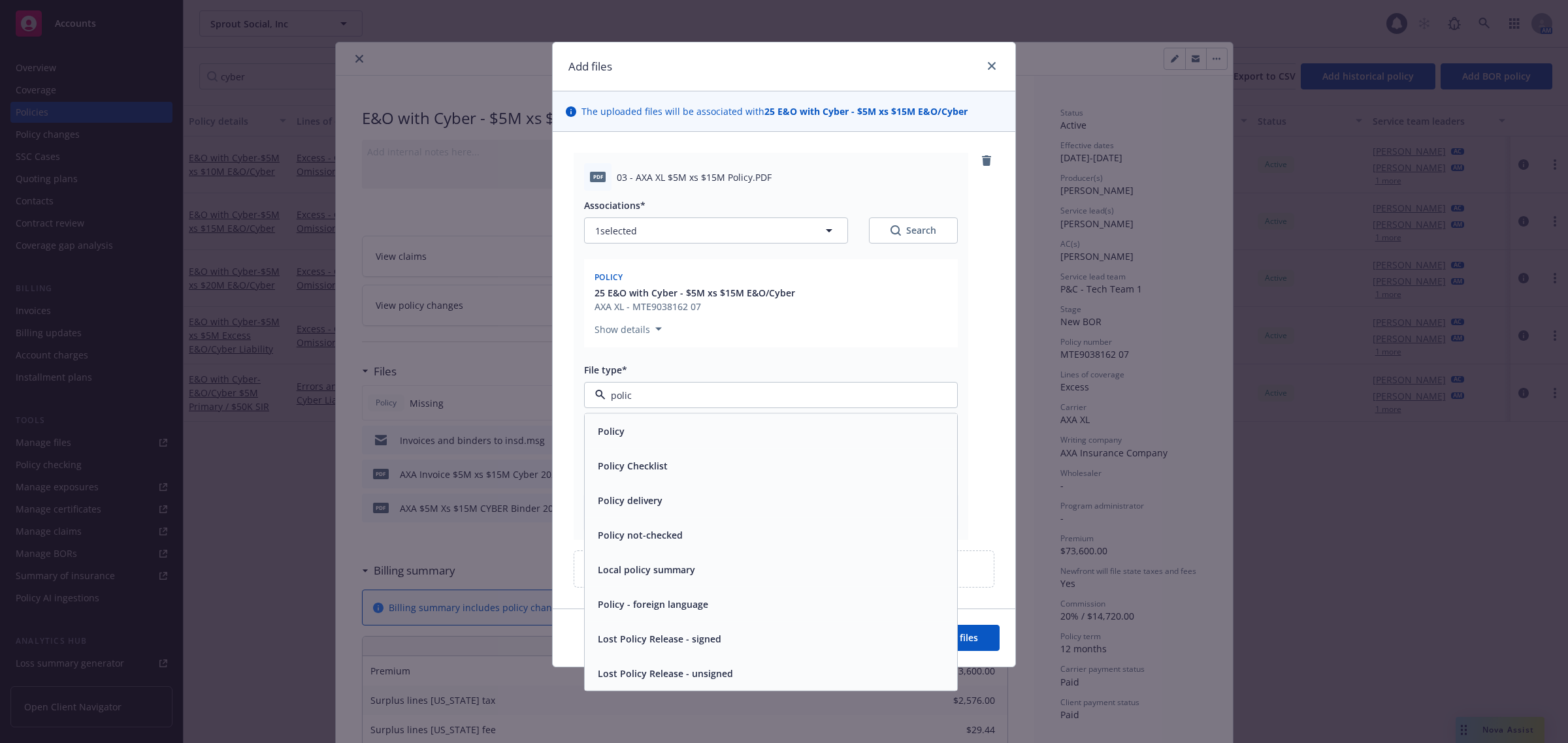
type input "policy"
click at [700, 431] on div "Policy" at bounding box center [771, 431] width 357 height 19
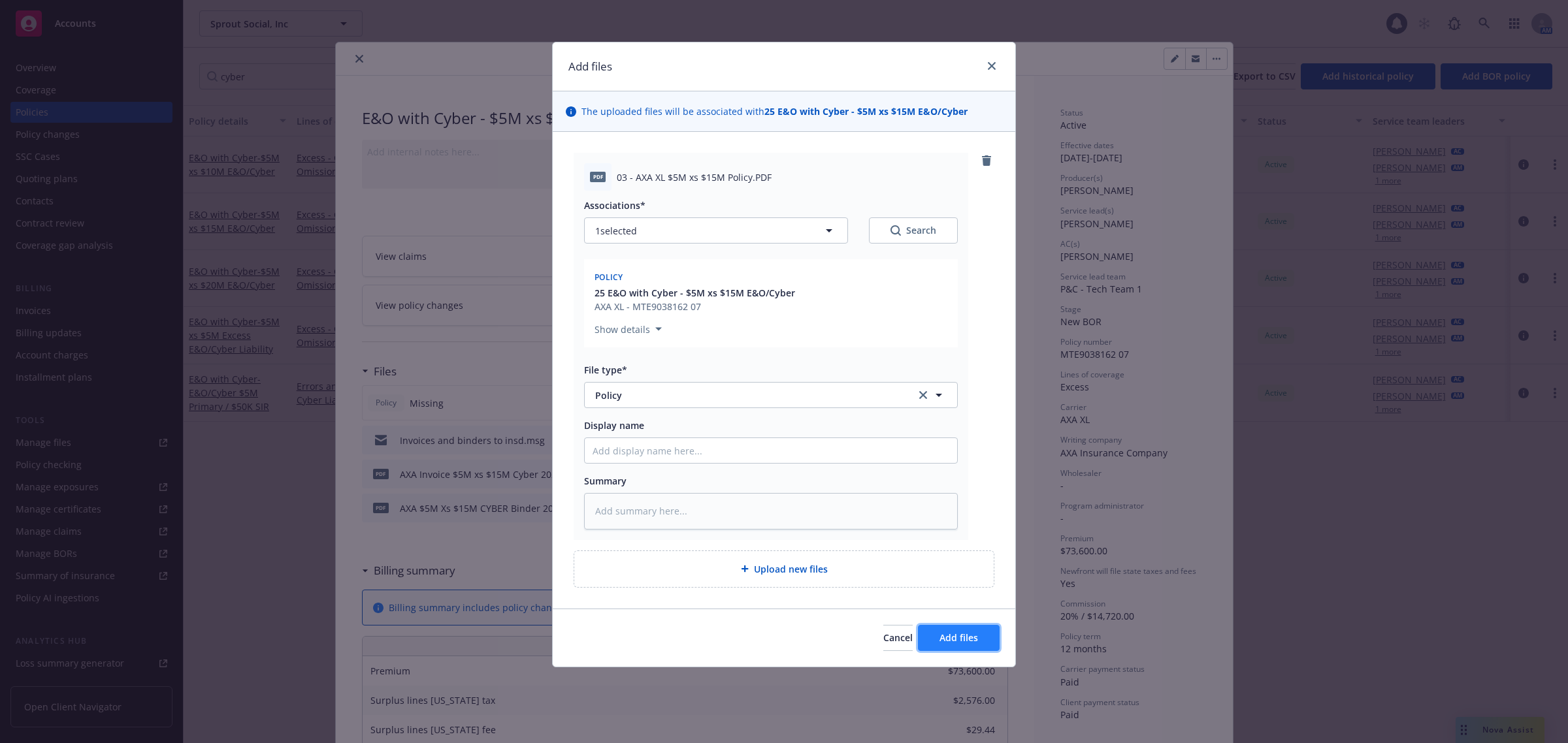
click at [968, 648] on button "Add files" at bounding box center [958, 638] width 82 height 26
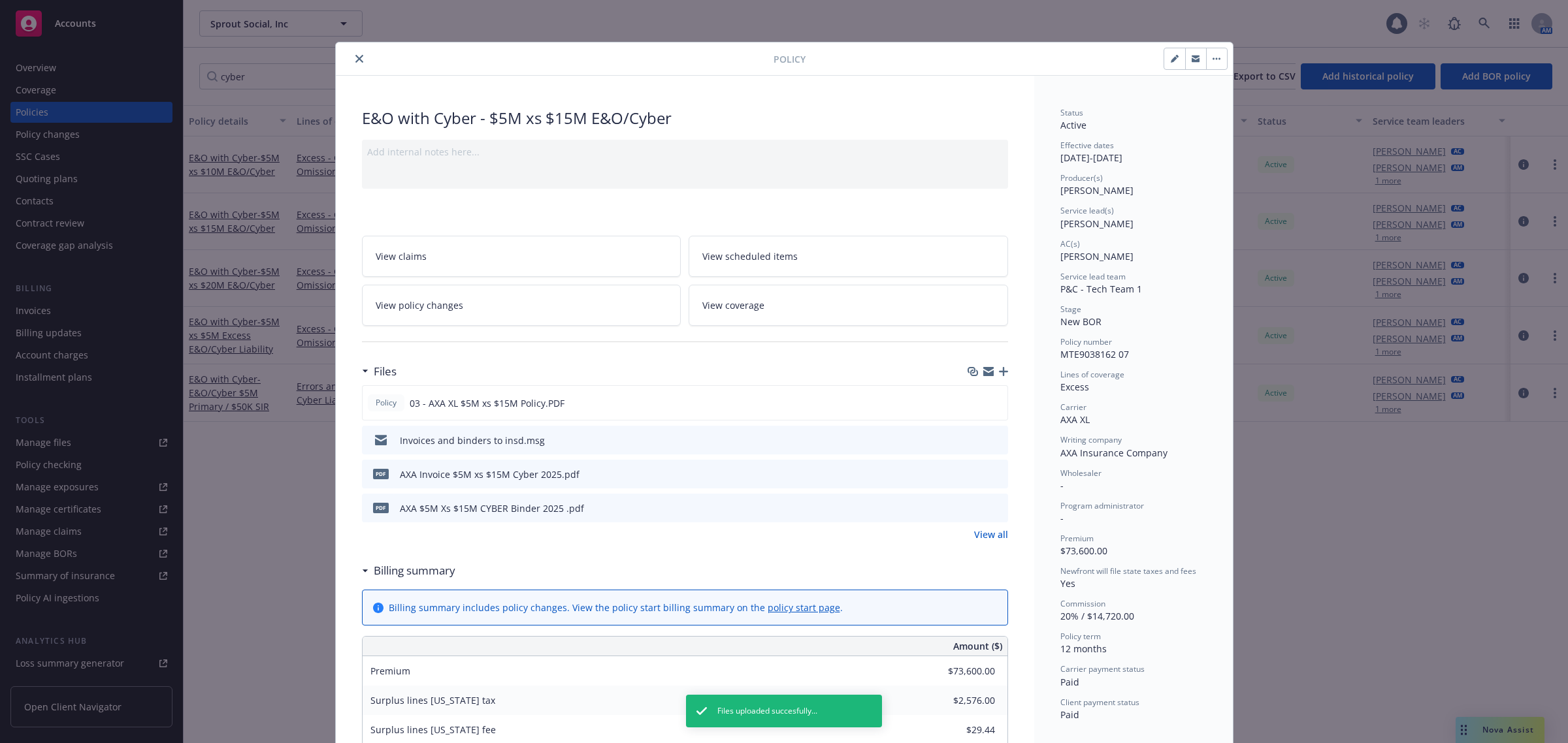
click at [356, 55] on icon "close" at bounding box center [360, 58] width 8 height 8
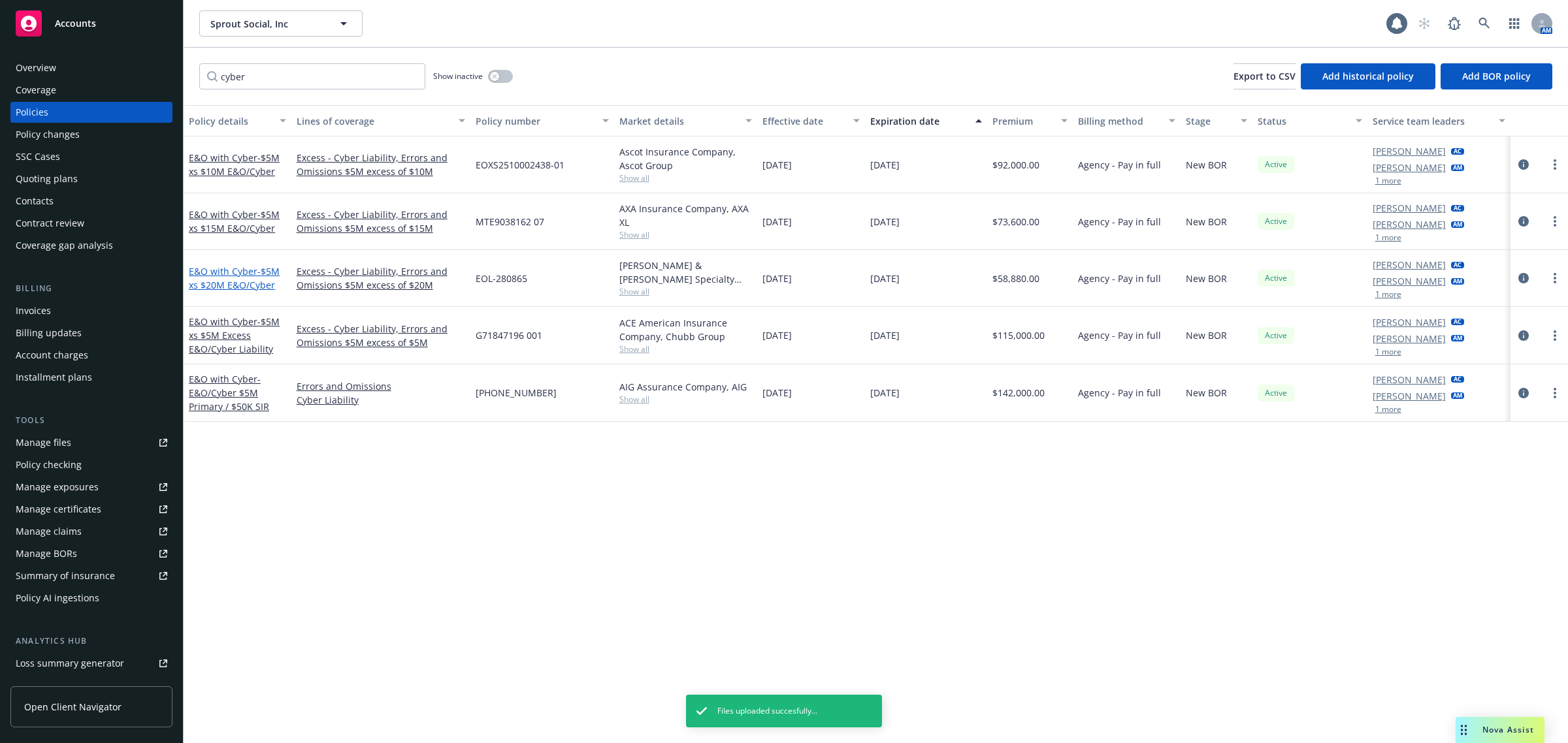
click at [243, 286] on span "- $5M xs $20M E&O/Cyber" at bounding box center [234, 278] width 91 height 26
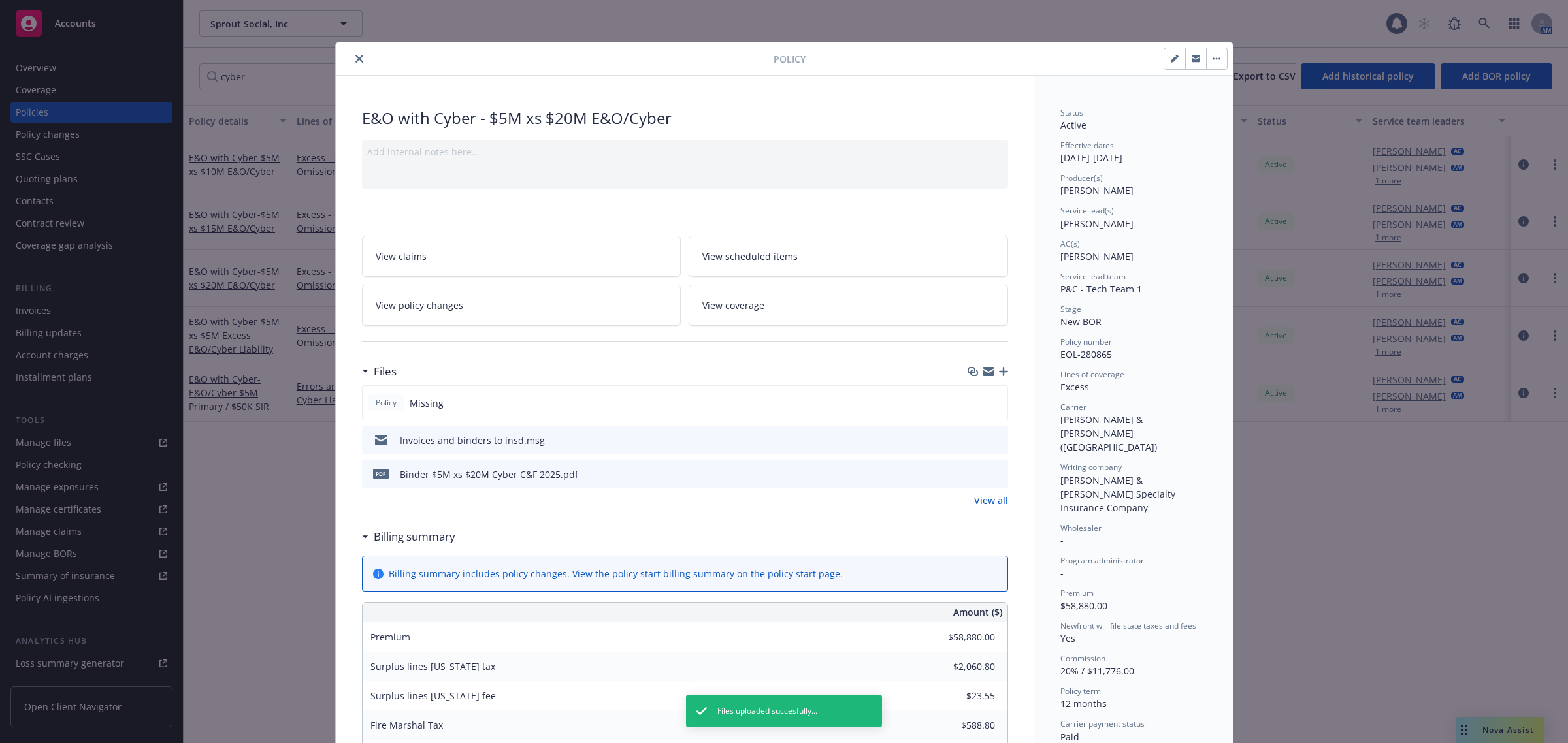
click at [999, 370] on icon "button" at bounding box center [1004, 372] width 10 height 10
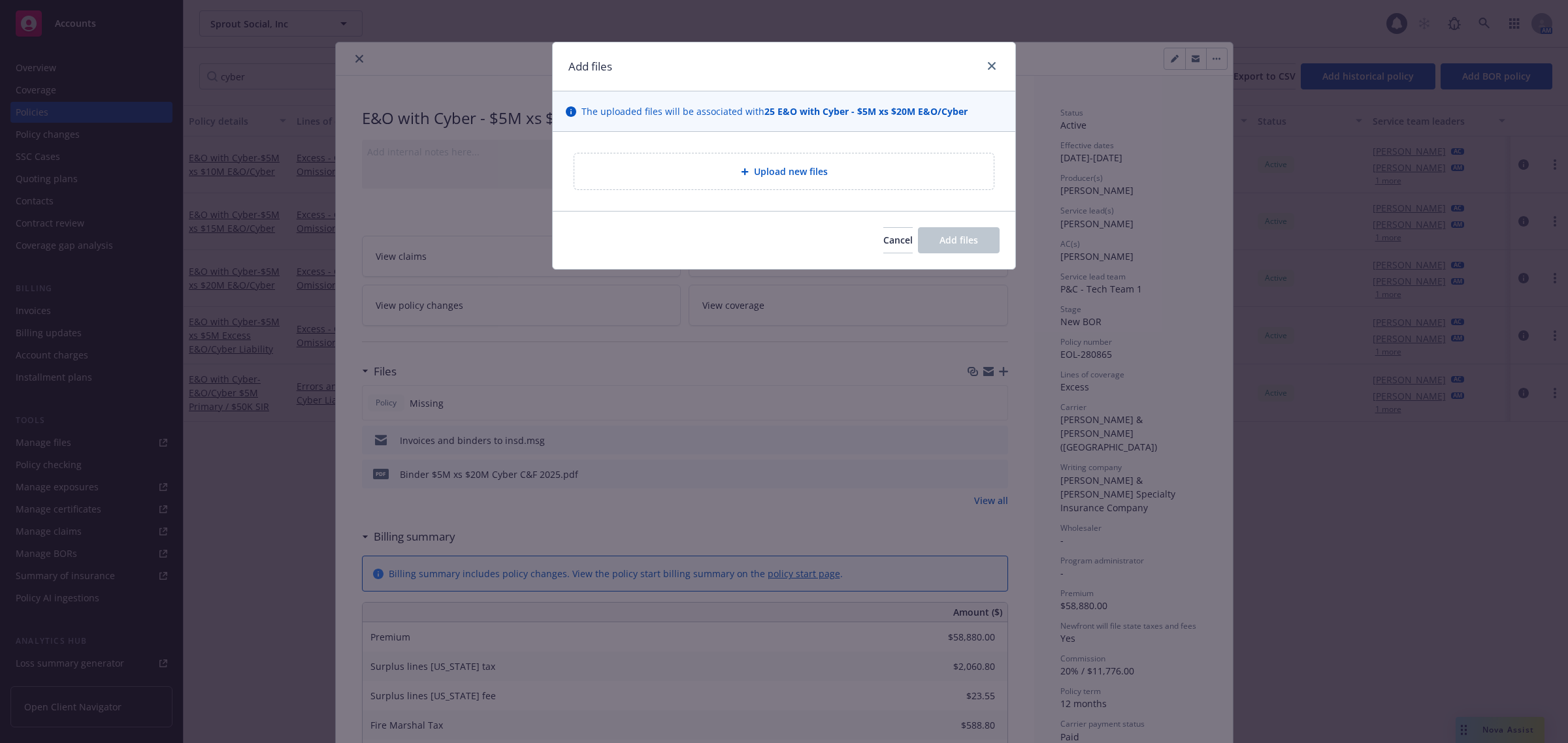
type textarea "x"
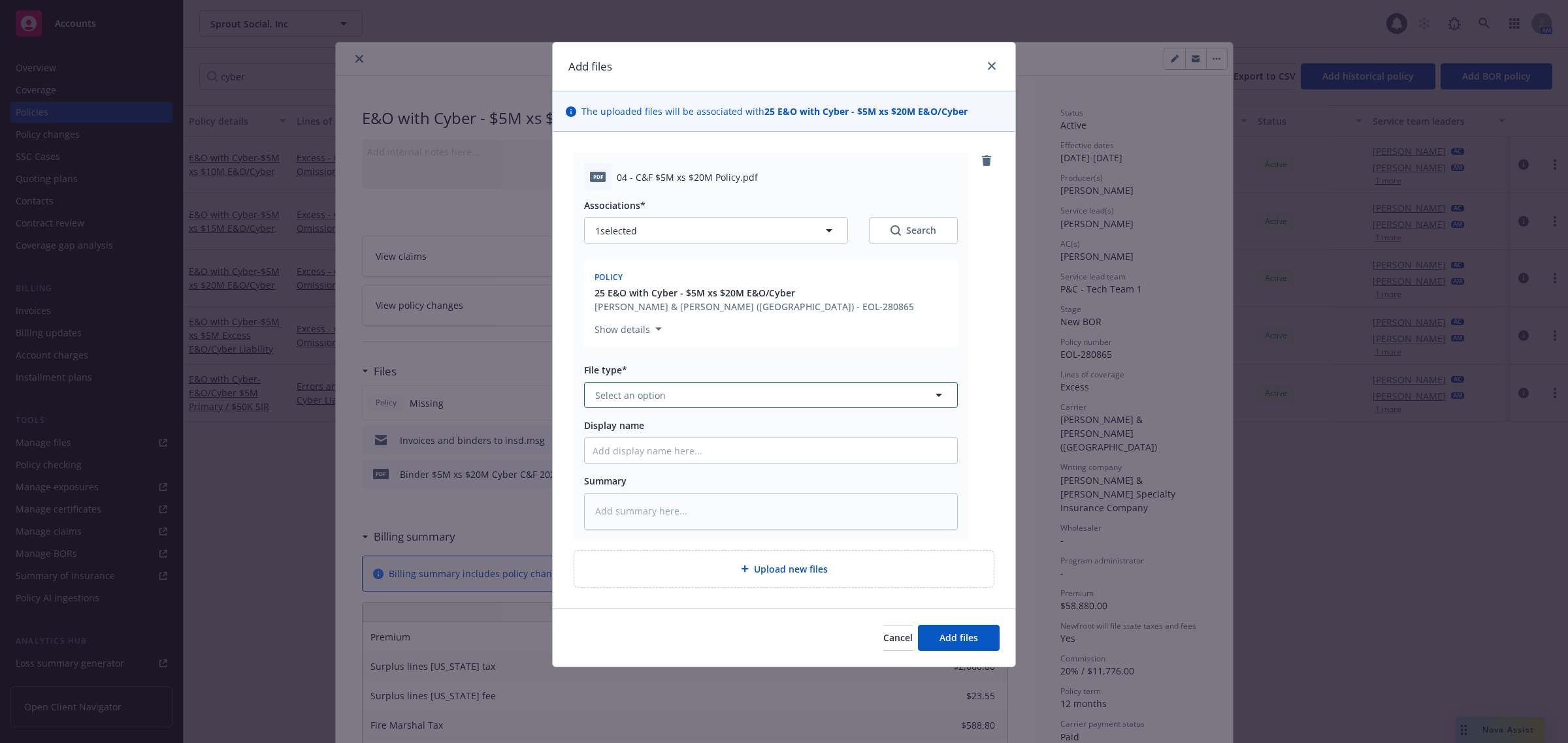
click at [773, 400] on button "Select an option" at bounding box center [771, 395] width 374 height 26
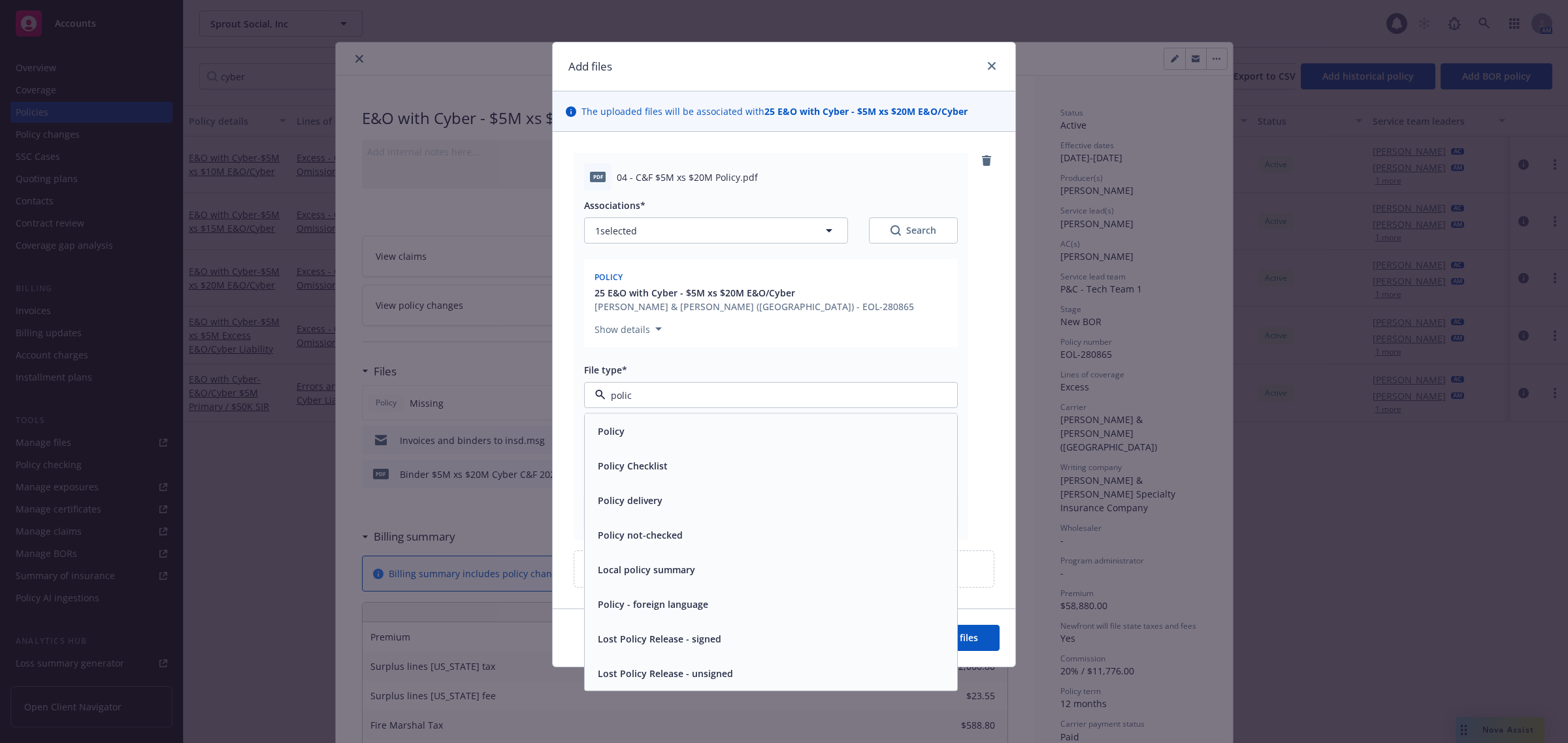
type input "policy"
click at [737, 425] on div "Policy" at bounding box center [771, 431] width 357 height 19
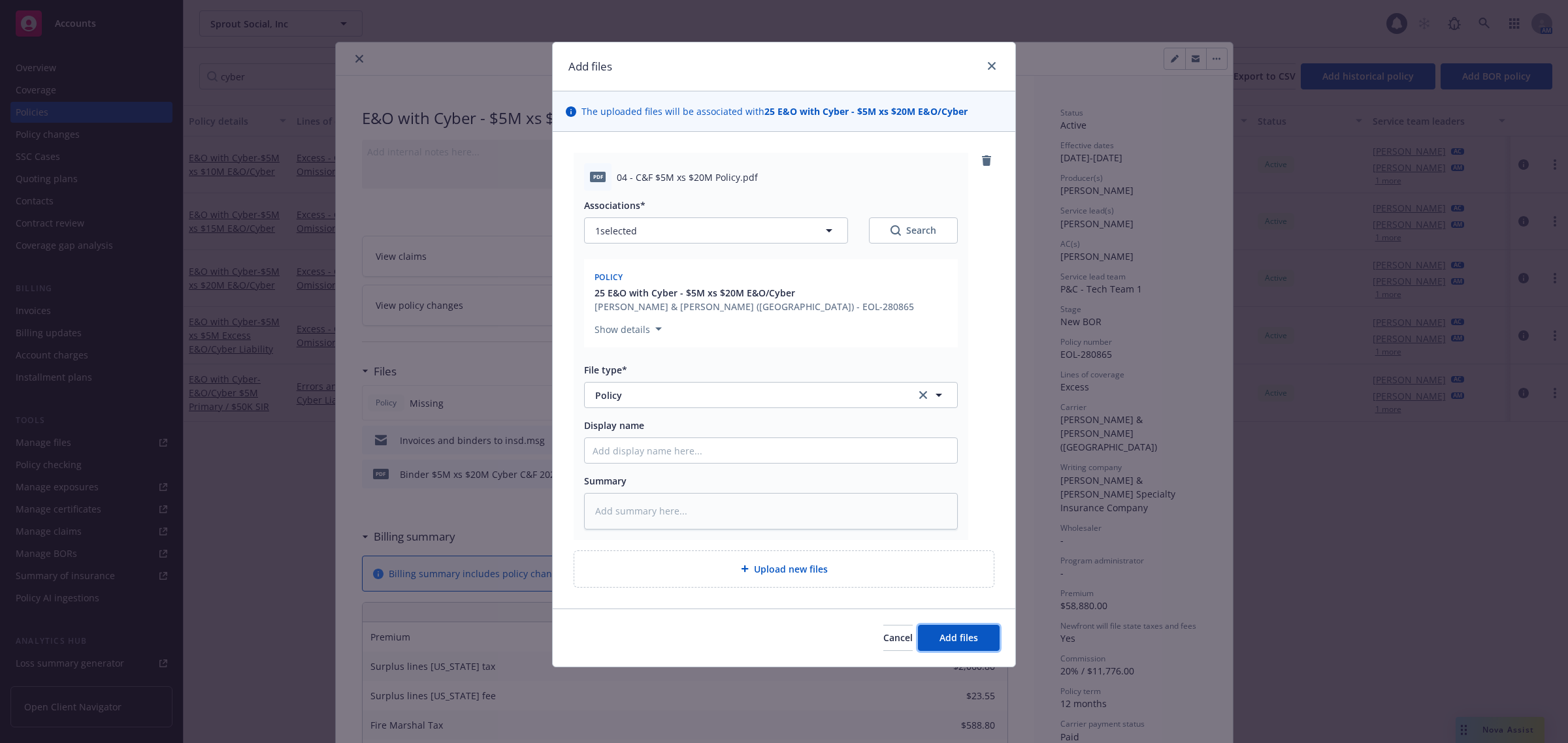
click at [962, 635] on span "Add files" at bounding box center [959, 638] width 38 height 12
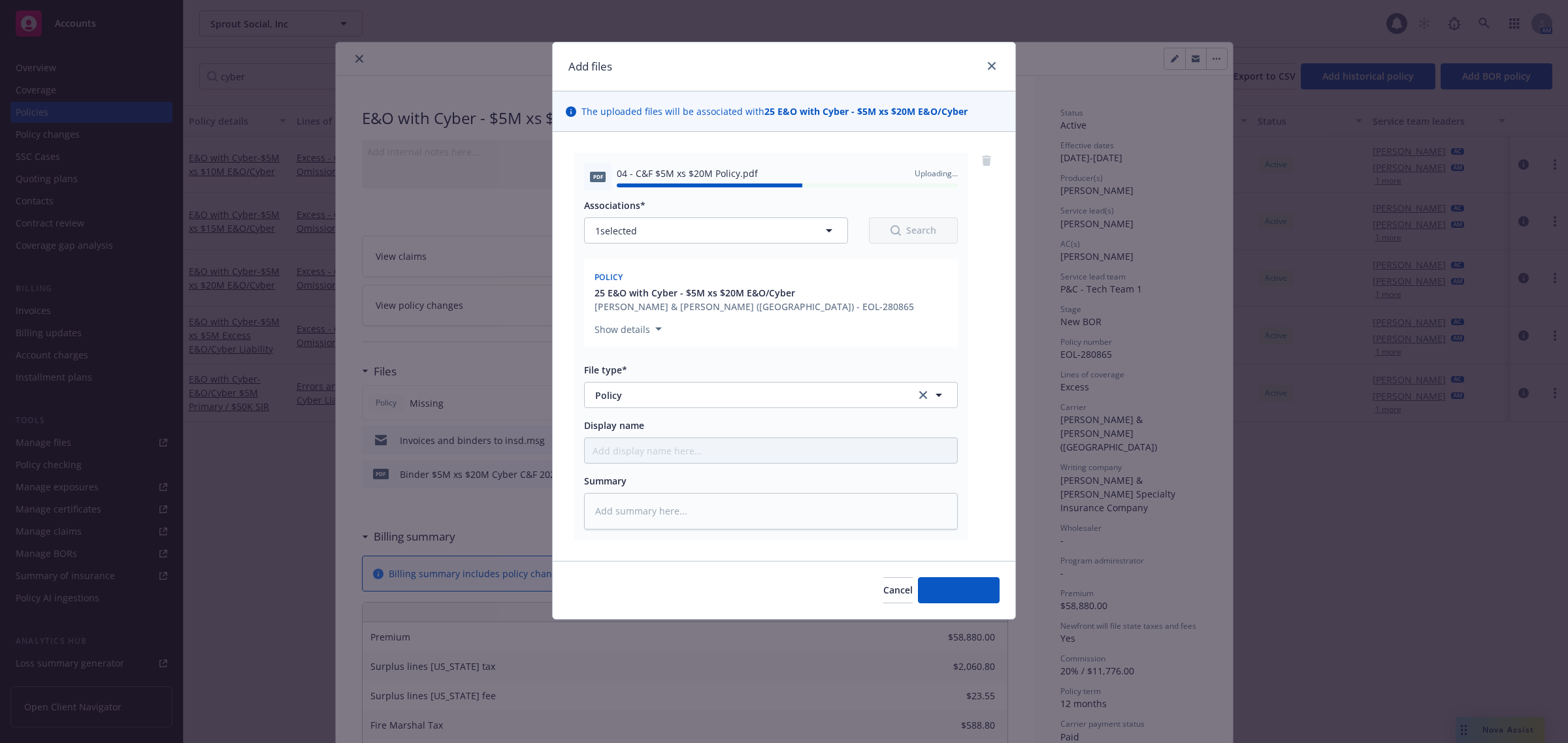
type textarea "x"
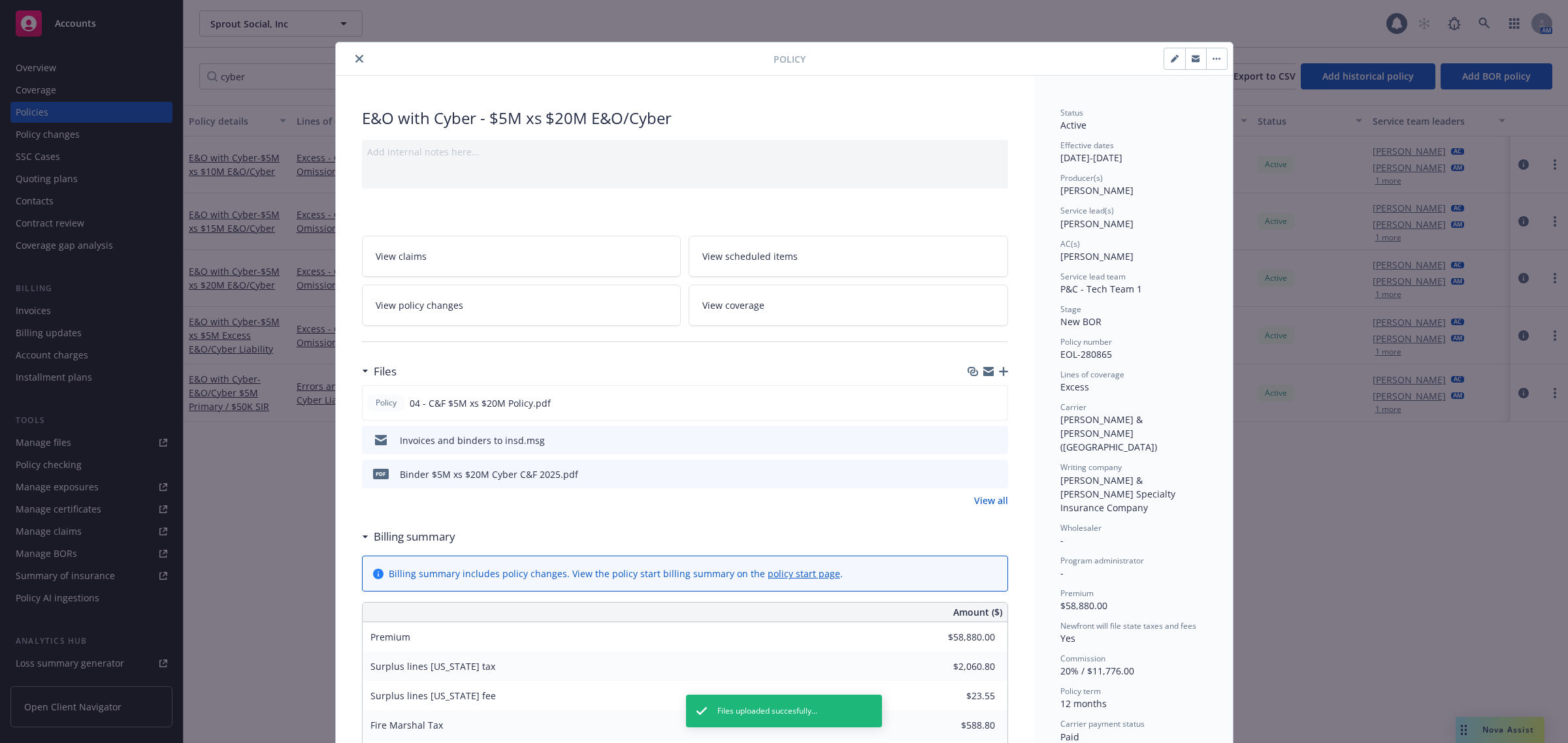
click at [356, 58] on icon "close" at bounding box center [360, 58] width 8 height 8
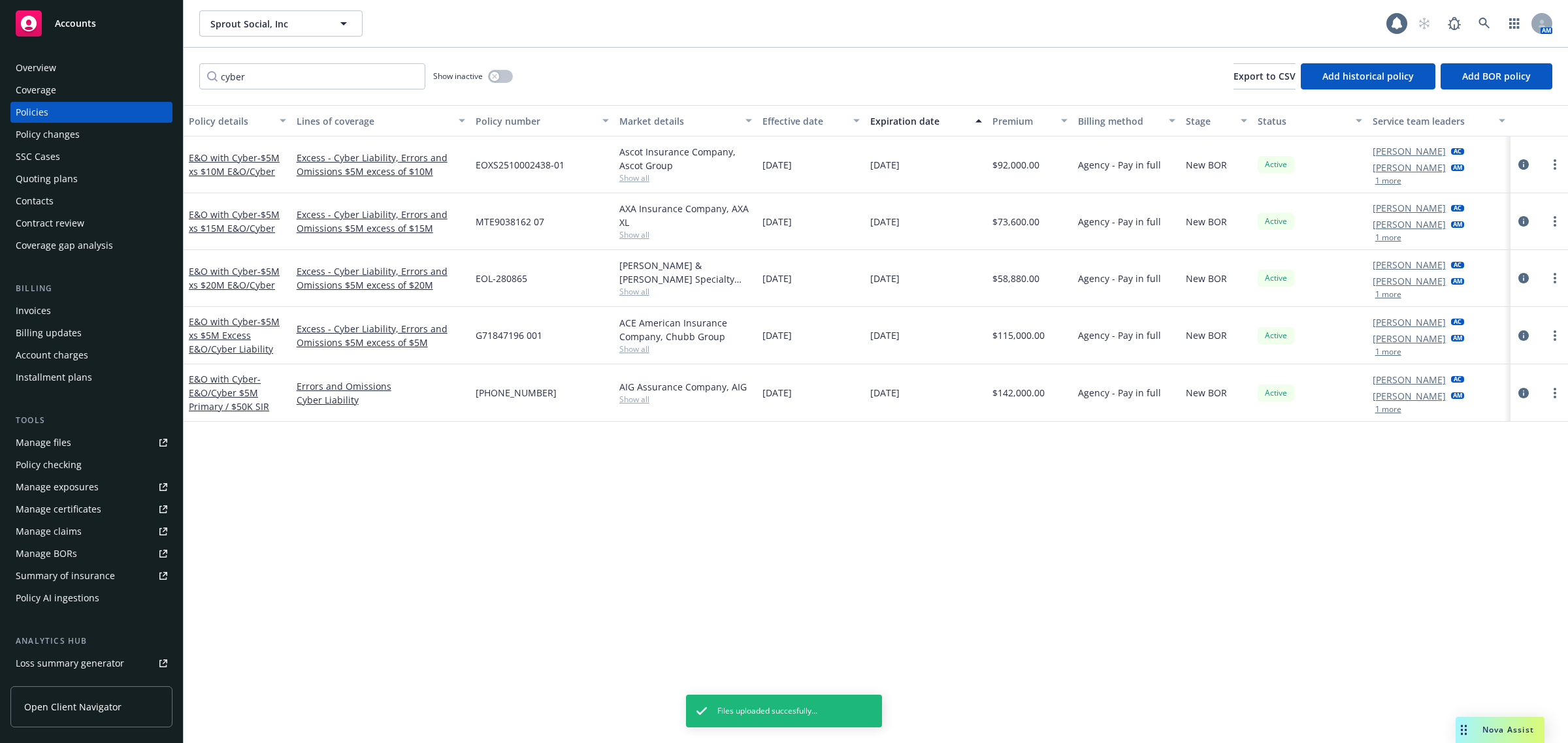
click at [746, 653] on div "Policy details Lines of coverage Policy number Market details Effective date Ex…" at bounding box center [876, 425] width 1385 height 639
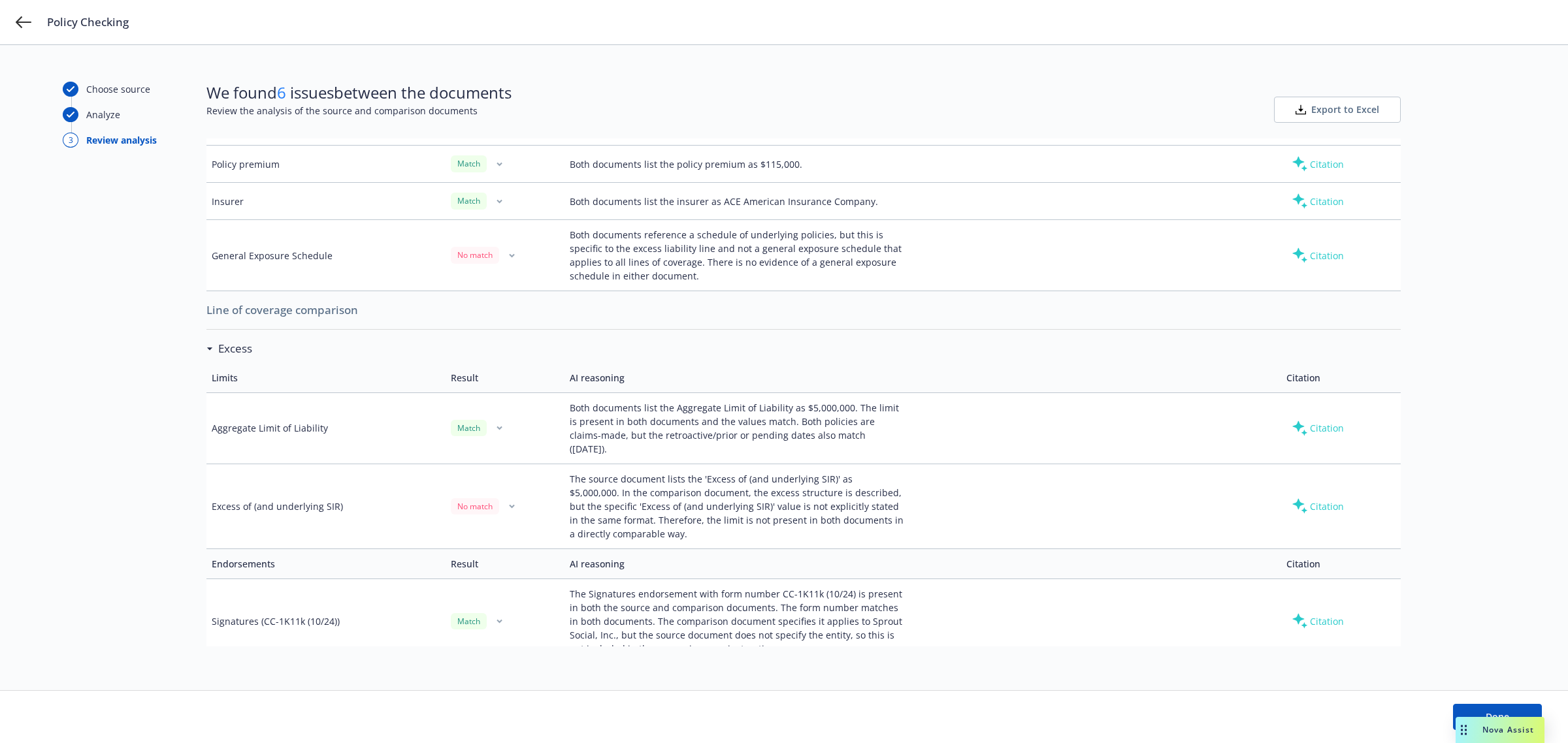
scroll to position [327, 0]
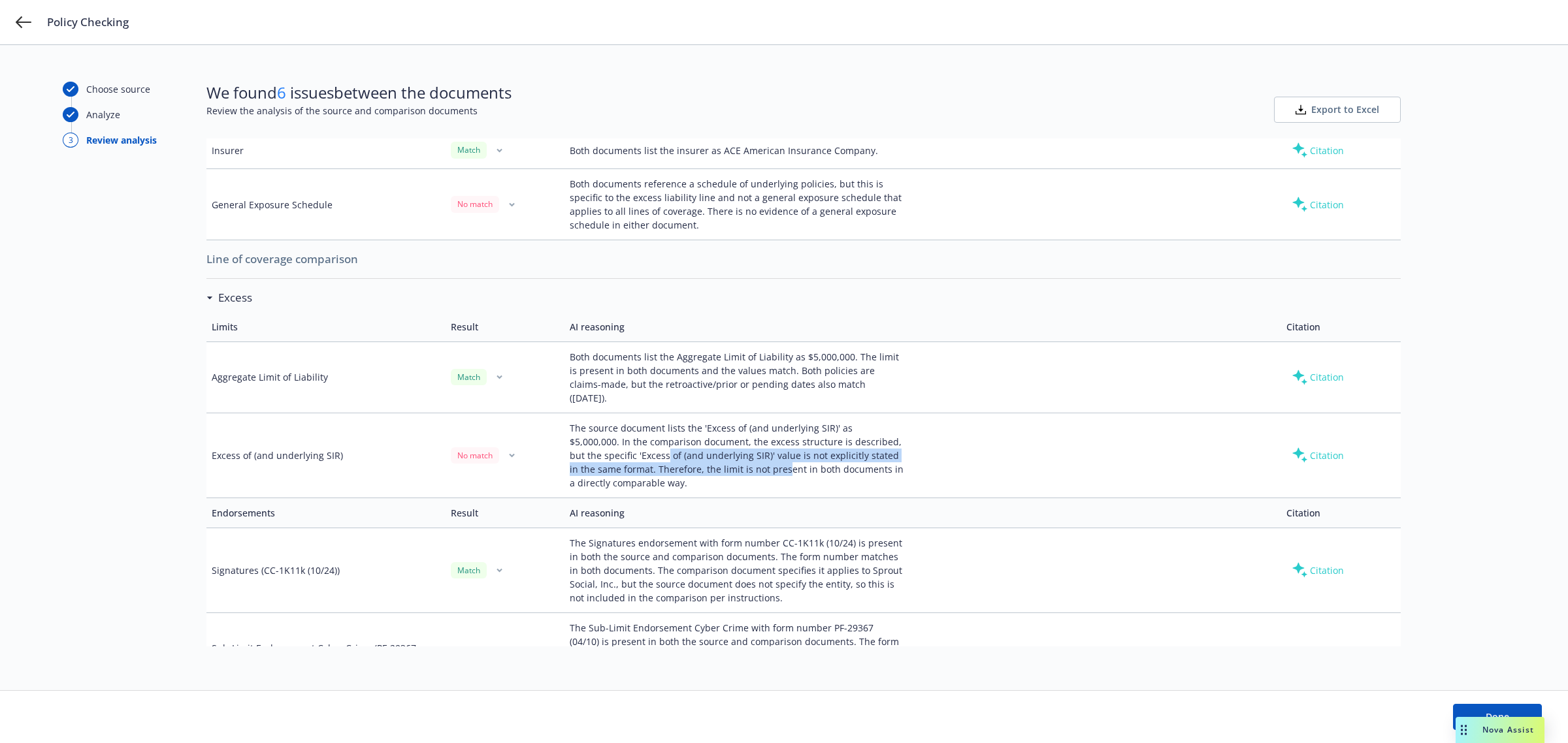
drag, startPoint x: 629, startPoint y: 444, endPoint x: 756, endPoint y: 462, distance: 128.3
click at [756, 462] on div "The source document lists the 'Excess of (and underlying SIR)' as $5,000,000. I…" at bounding box center [737, 456] width 335 height 69
click at [766, 469] on div "The source document lists the 'Excess of (and underlying SIR)' as $5,000,000. I…" at bounding box center [737, 456] width 335 height 69
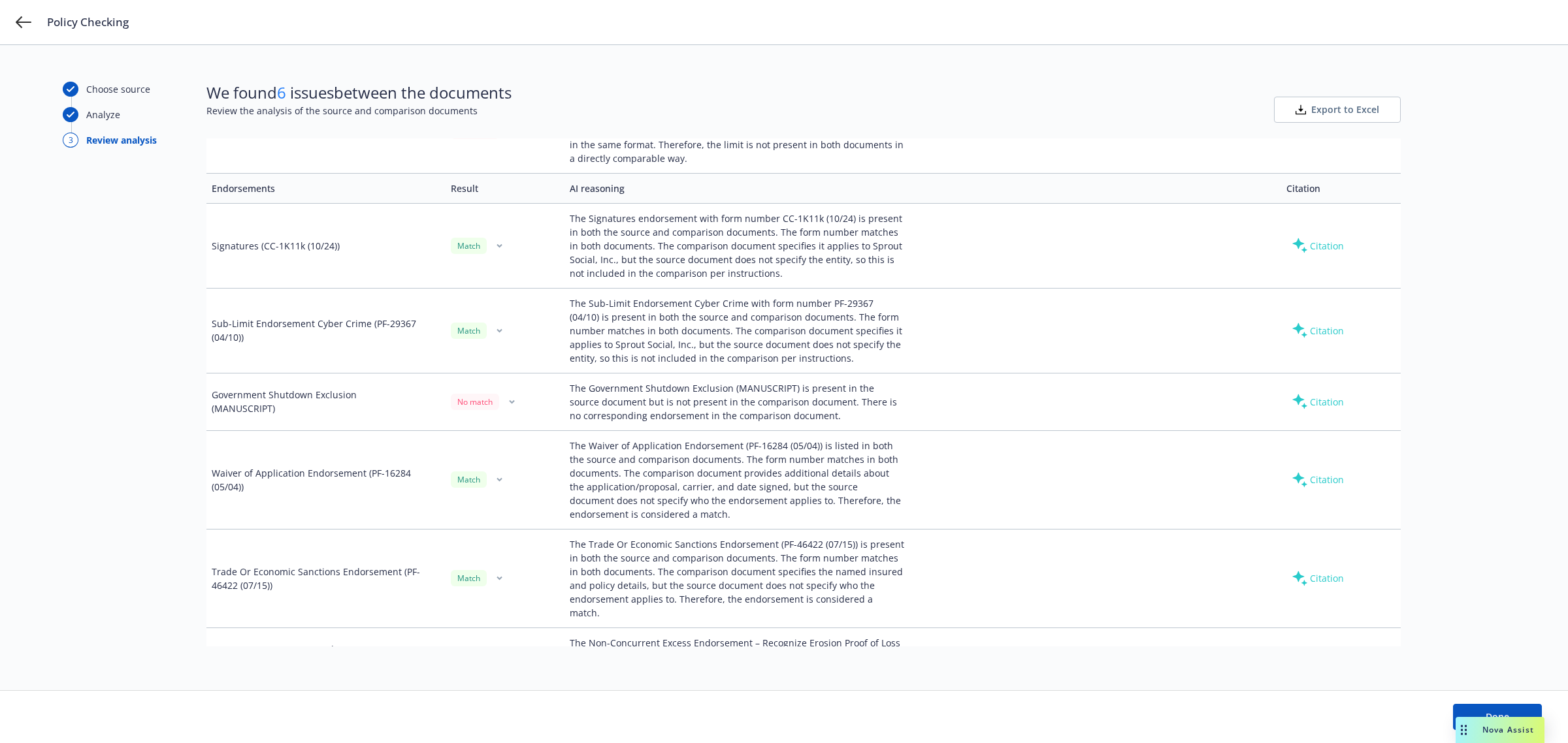
scroll to position [653, 0]
drag, startPoint x: 575, startPoint y: 379, endPoint x: 861, endPoint y: 397, distance: 286.6
click at [861, 397] on div "The Government Shutdown Exclusion (MANUSCRIPT) is present in the source documen…" at bounding box center [737, 400] width 335 height 41
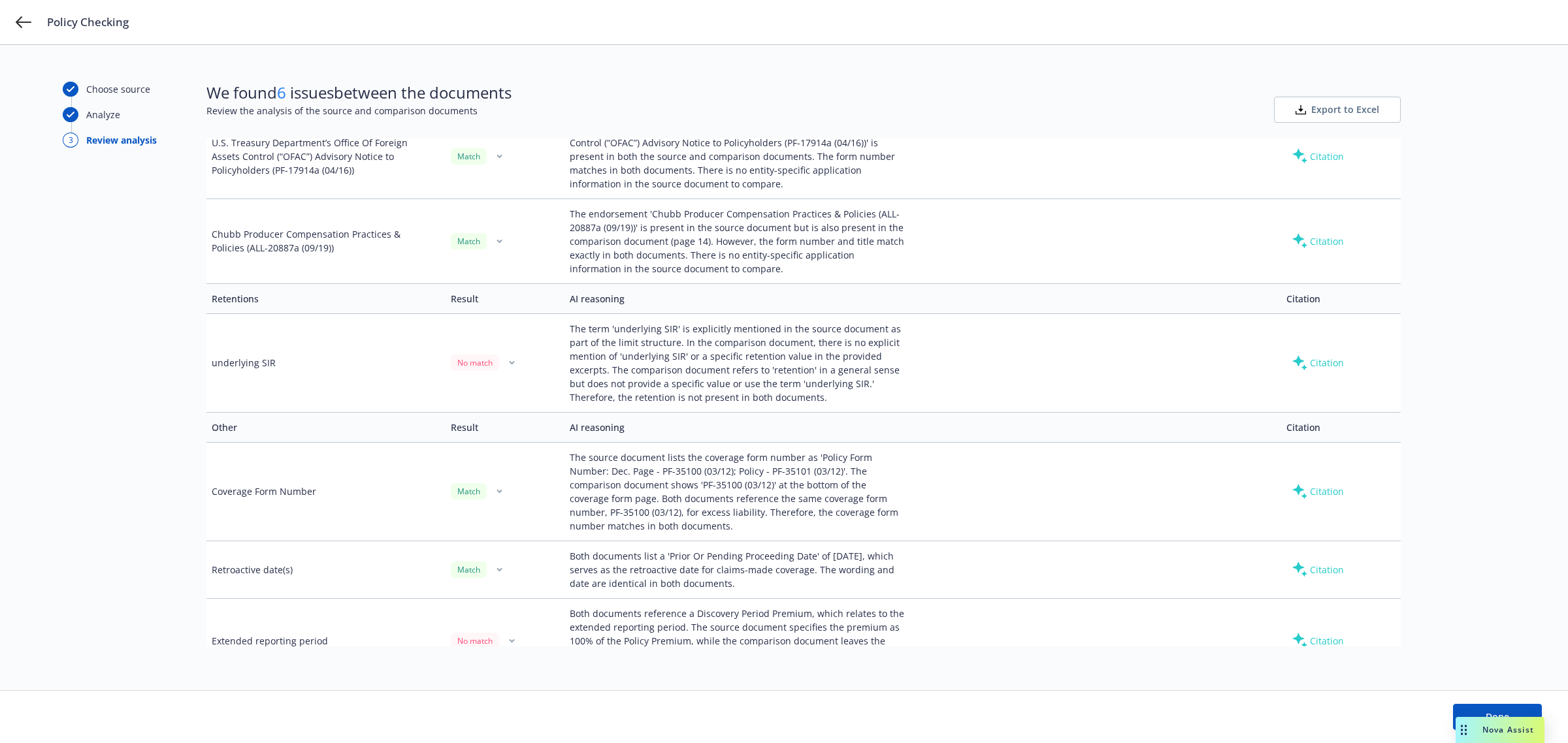
scroll to position [1335, 0]
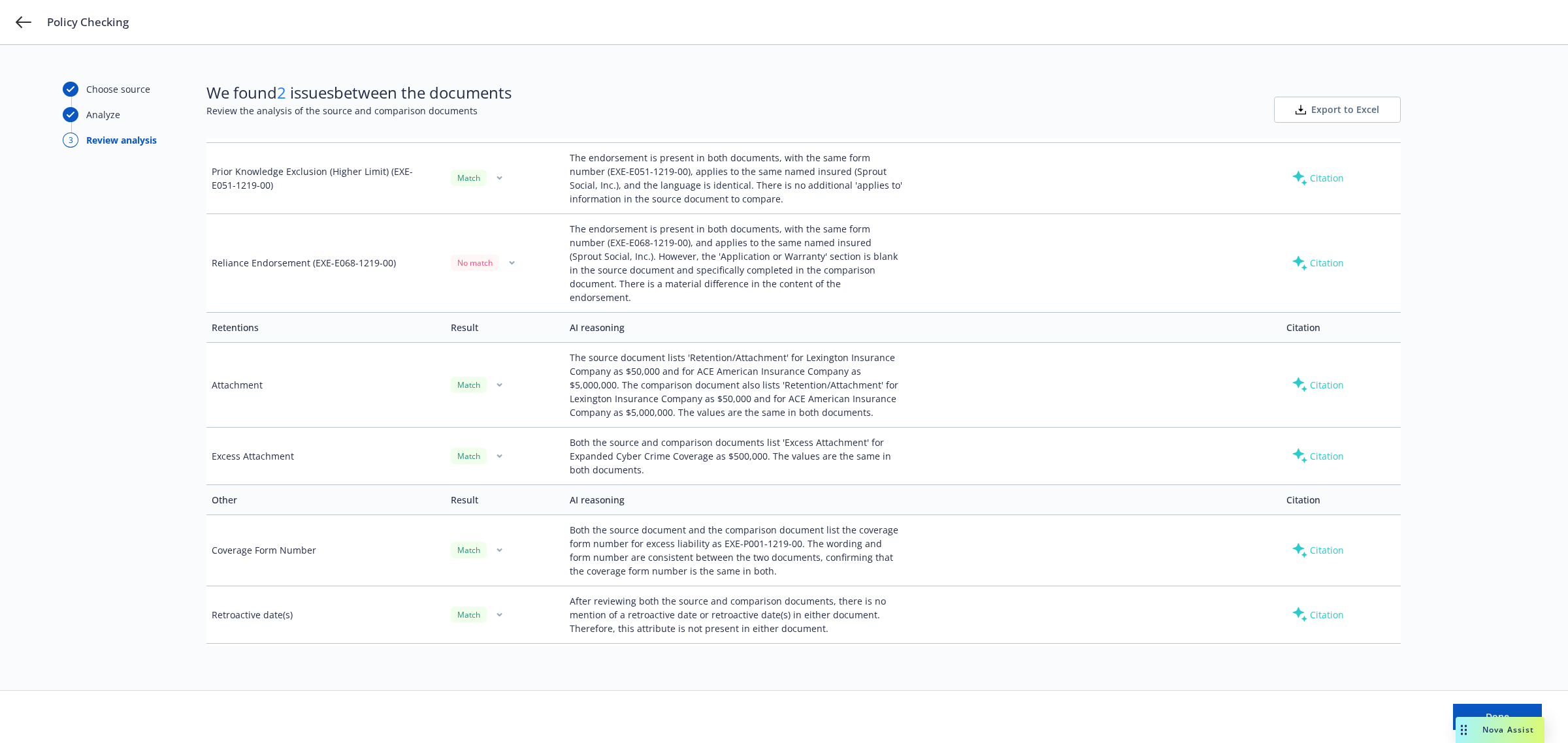
scroll to position [871, 0]
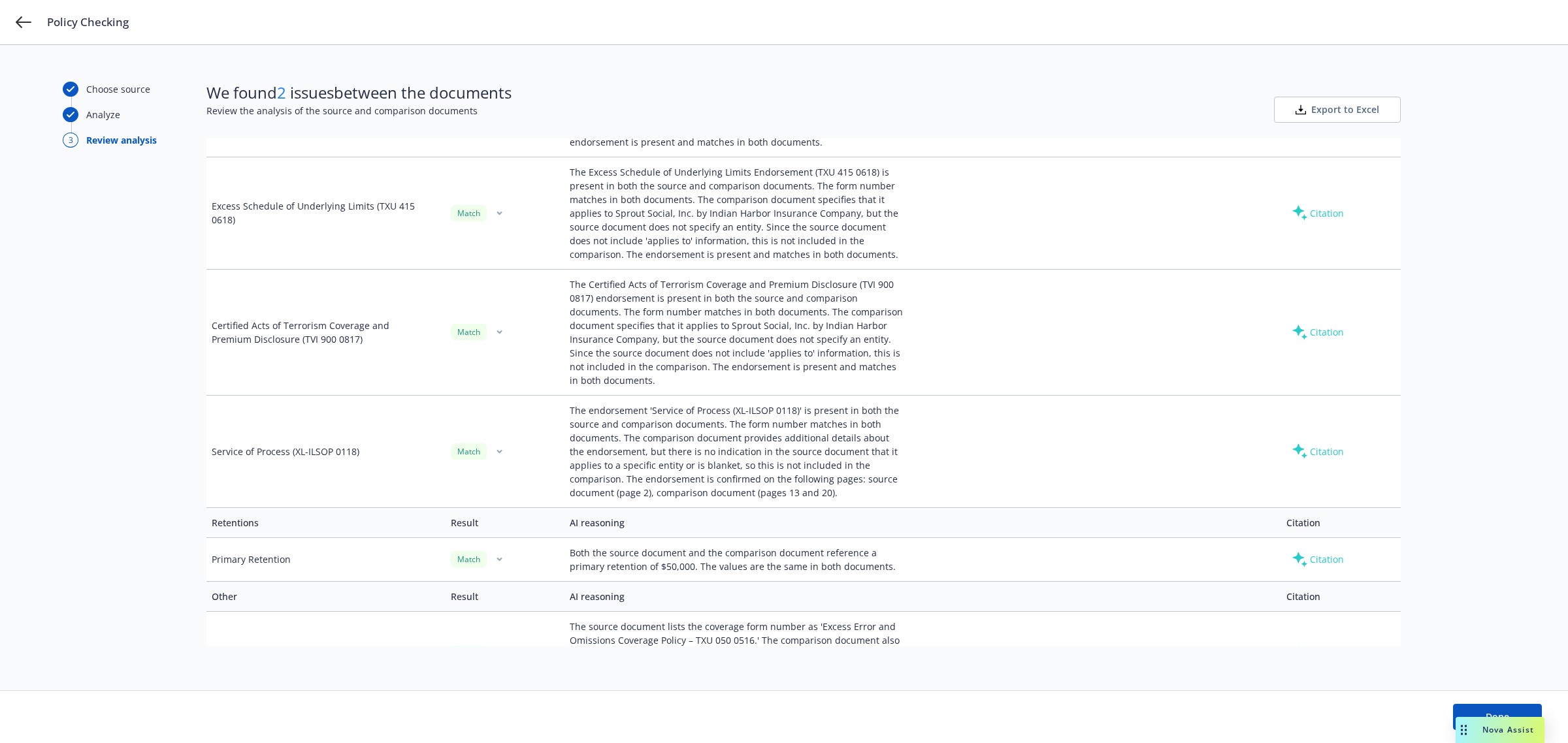
scroll to position [971, 0]
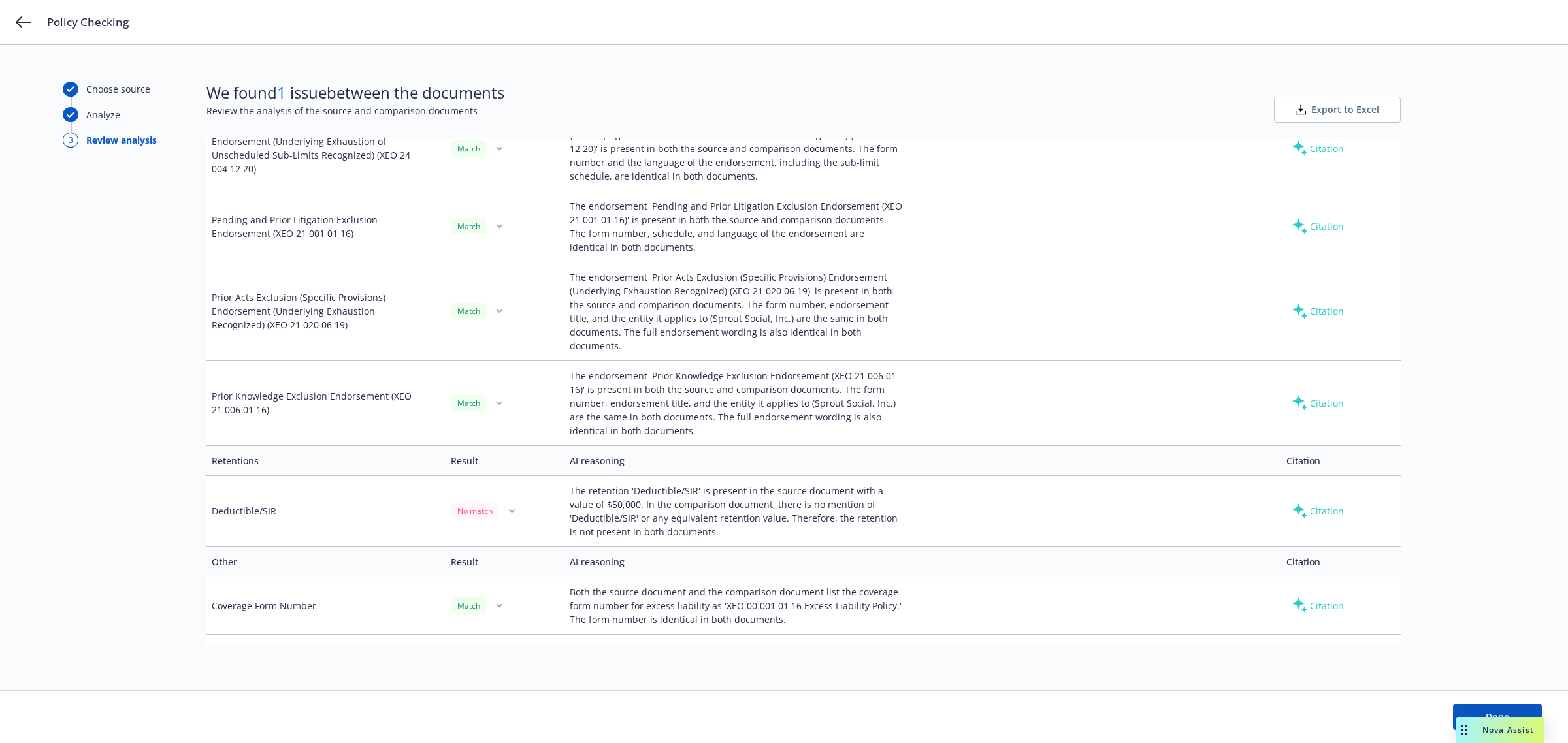
scroll to position [1148, 0]
